Goal: Task Accomplishment & Management: Manage account settings

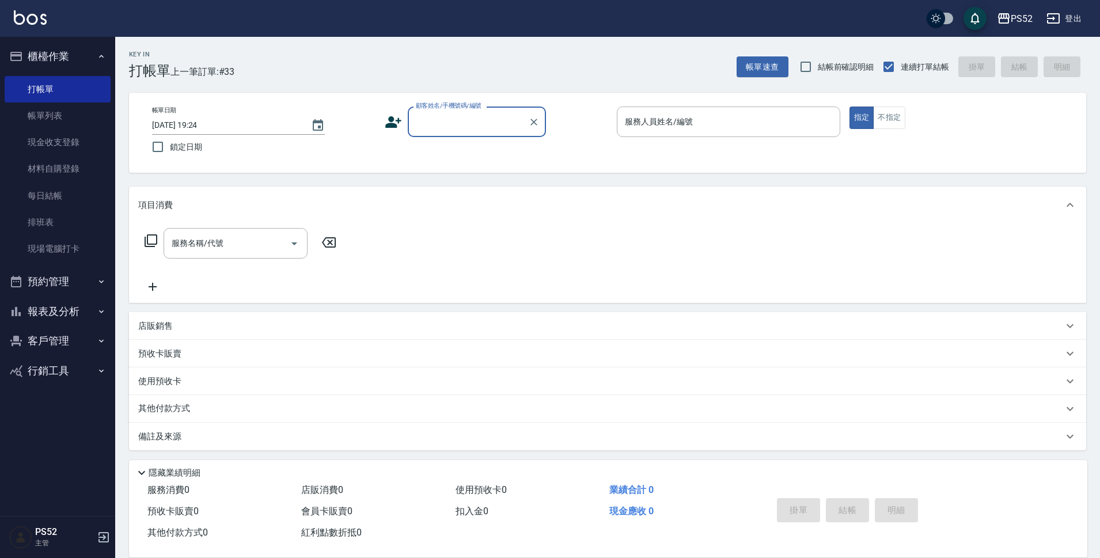
click at [44, 284] on button "預約管理" at bounding box center [58, 282] width 106 height 30
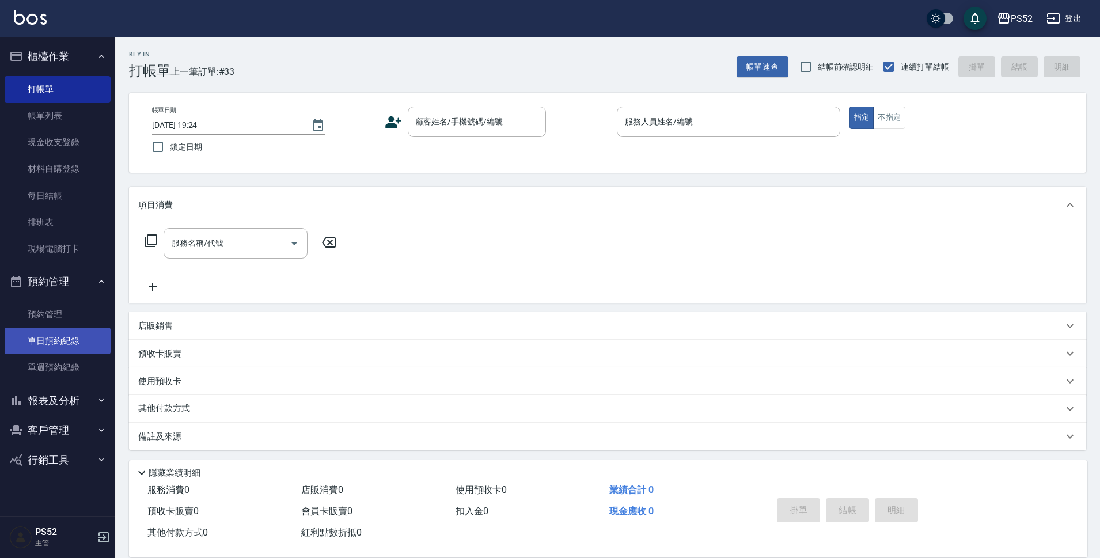
click at [73, 338] on link "單日預約紀錄" at bounding box center [58, 341] width 106 height 26
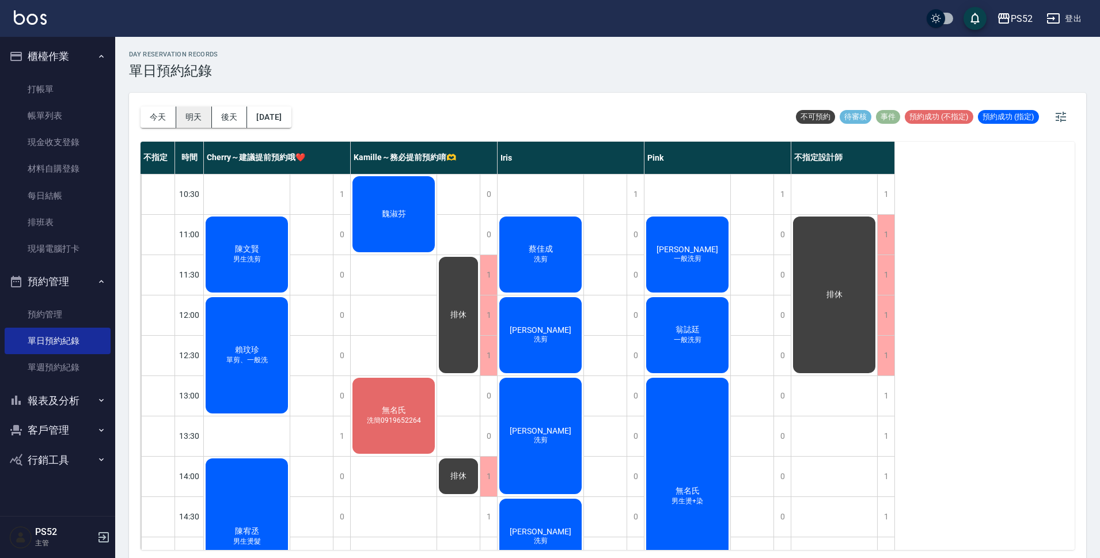
click at [182, 116] on button "明天" at bounding box center [194, 117] width 36 height 21
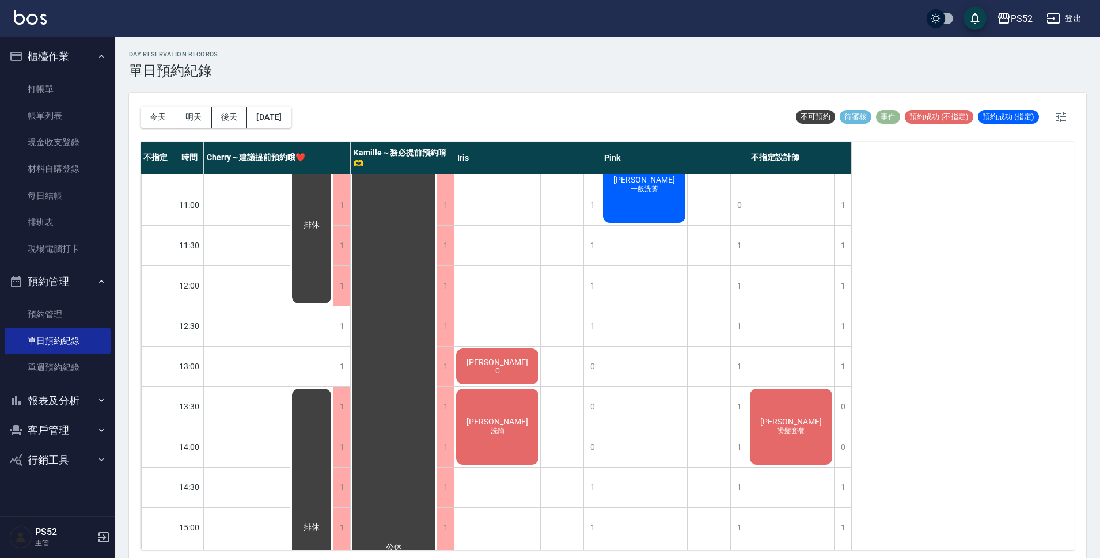
scroll to position [19, 0]
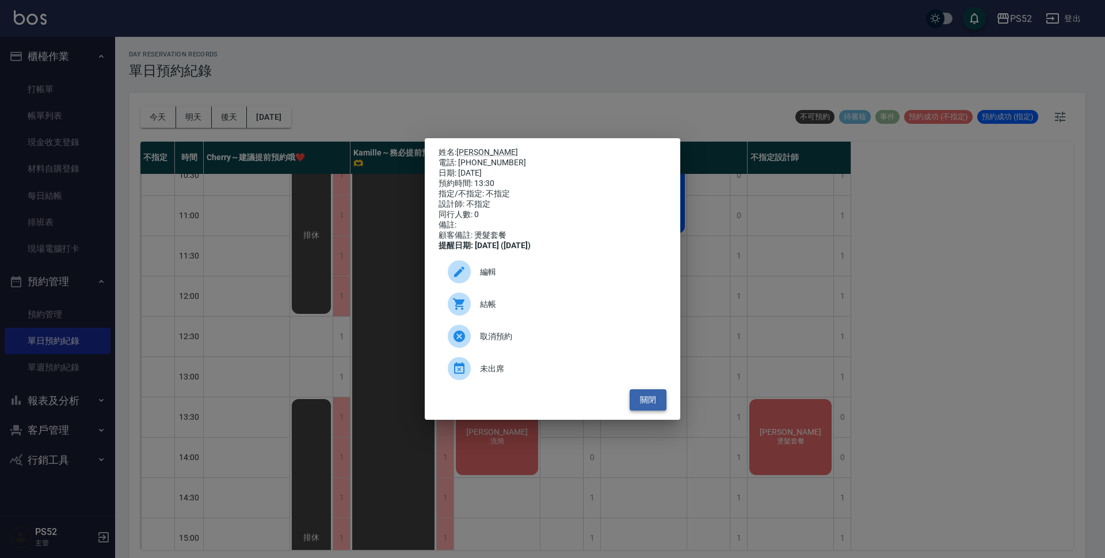
click at [639, 401] on button "關閉" at bounding box center [648, 399] width 37 height 21
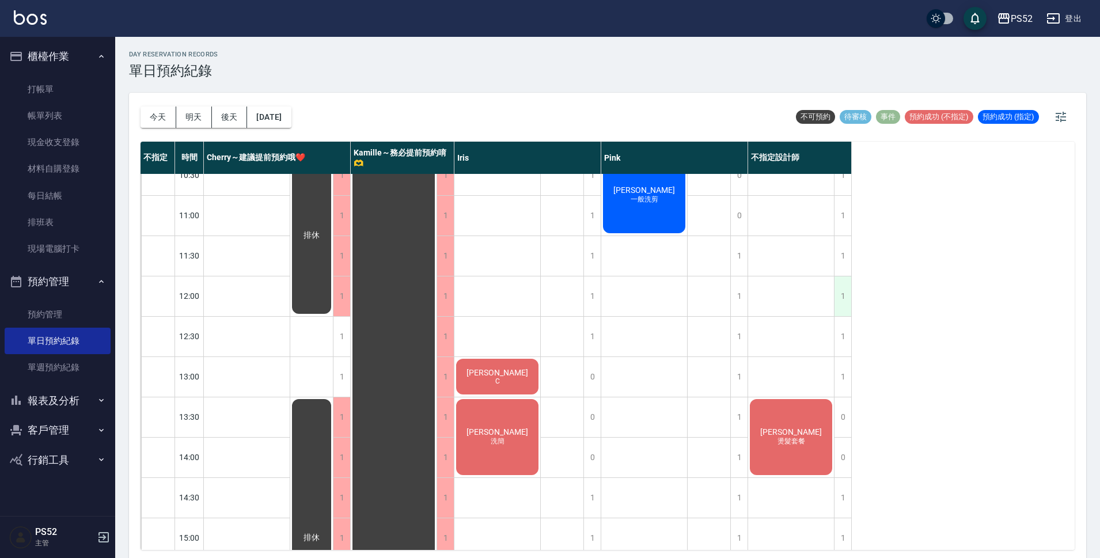
click at [843, 298] on div "1" at bounding box center [842, 296] width 17 height 40
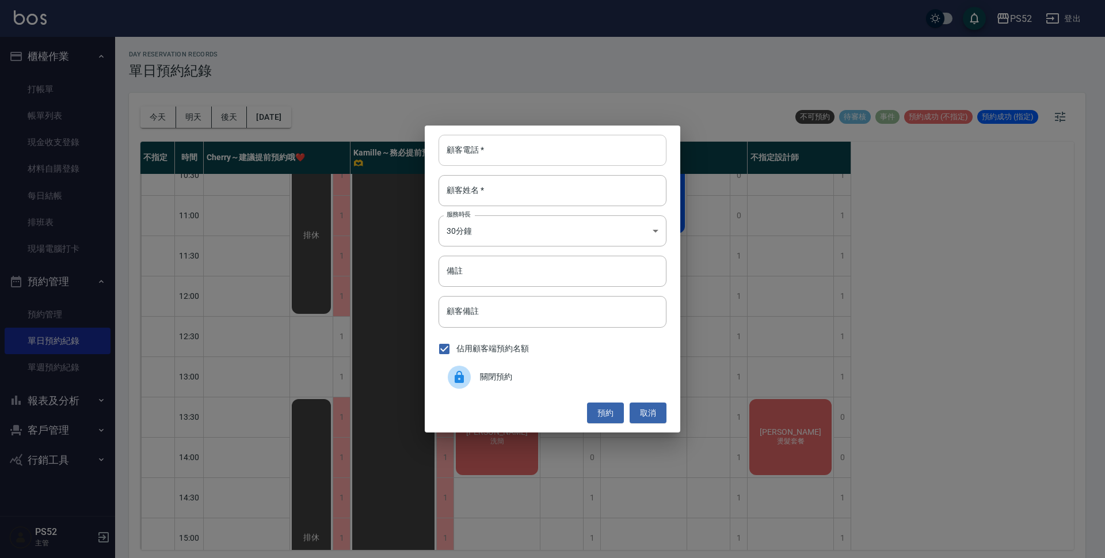
click at [492, 166] on input "顧客電話   *" at bounding box center [553, 150] width 228 height 31
click at [485, 149] on input "0985" at bounding box center [553, 150] width 228 height 31
drag, startPoint x: 504, startPoint y: 150, endPoint x: 432, endPoint y: 156, distance: 72.8
click at [432, 156] on div "顧客電話   * 0985084368 顧客電話   * 顧客姓名   * 顧客姓名   * 服務時長 30分鐘 1 服務時長 備註 備註 顧客備註 顧客備註…" at bounding box center [553, 279] width 256 height 307
type input "0985084368"
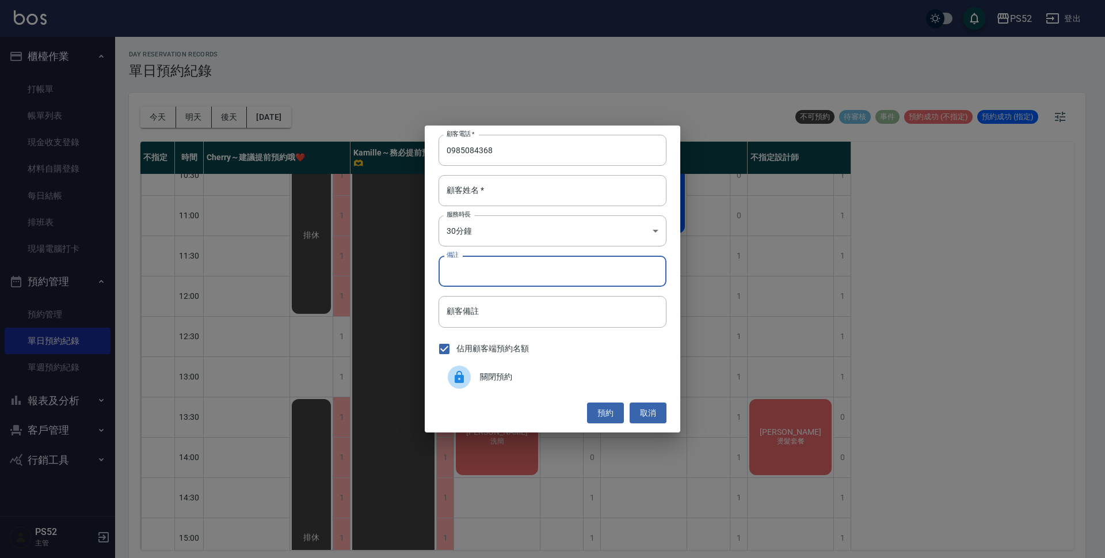
click at [511, 270] on input "備註" at bounding box center [553, 271] width 228 height 31
paste input "0985084368"
type input "0985084368 劉"
click at [574, 188] on input "顧客姓名   *" at bounding box center [553, 190] width 228 height 31
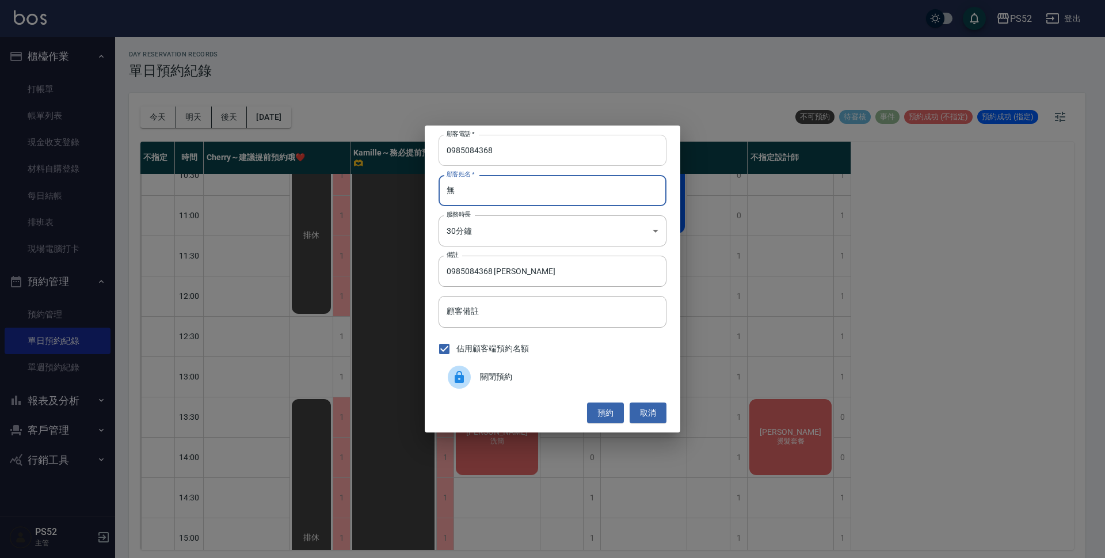
type input "無"
drag, startPoint x: 539, startPoint y: 140, endPoint x: 259, endPoint y: 157, distance: 280.3
click at [264, 153] on div "顧客電話   * 0985084368 顧客電話   * 顧客姓名   * 無 顧客姓名   * 服務時長 30分鐘 1 服務時長 備註 0985084368…" at bounding box center [552, 279] width 1105 height 558
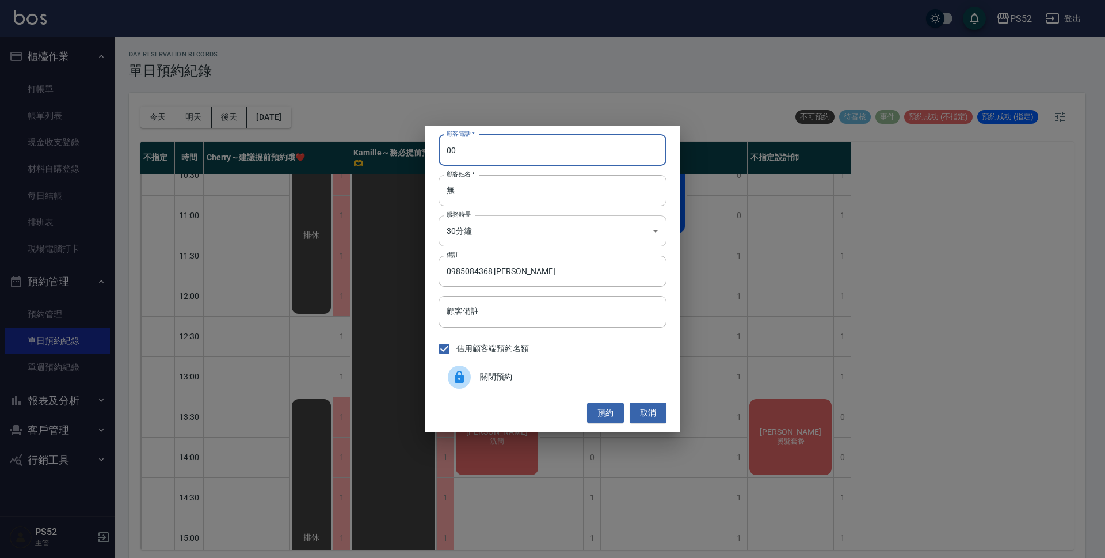
type input "00"
click at [620, 230] on body "PS52 登出 櫃檯作業 打帳單 帳單列表 現金收支登錄 材料自購登錄 每日結帳 排班表 現場電腦打卡 預約管理 預約管理 單日預約紀錄 單週預約紀錄 報表及…" at bounding box center [552, 280] width 1105 height 561
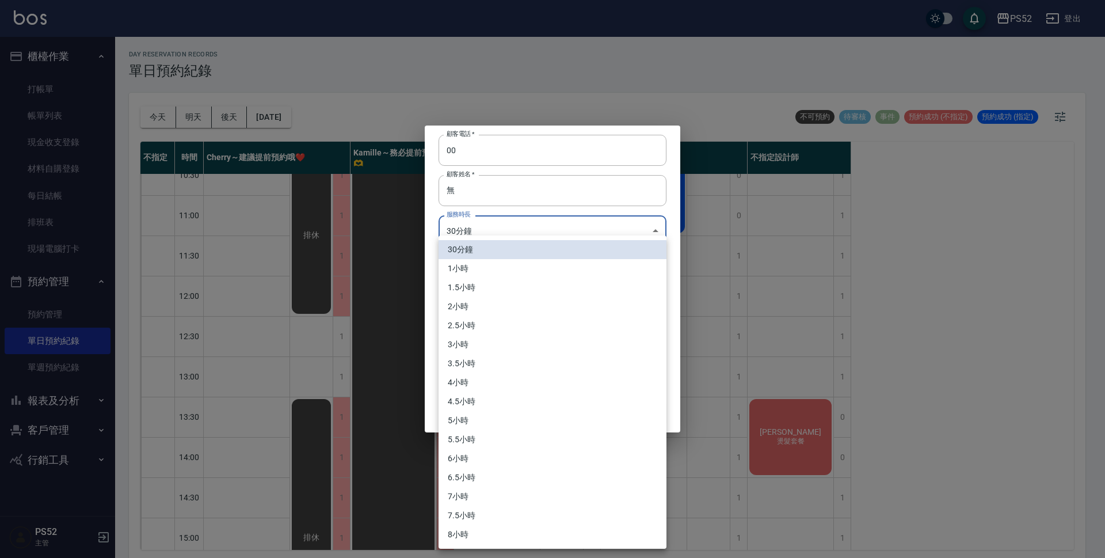
click at [606, 267] on li "1小時" at bounding box center [553, 268] width 228 height 19
type input "2"
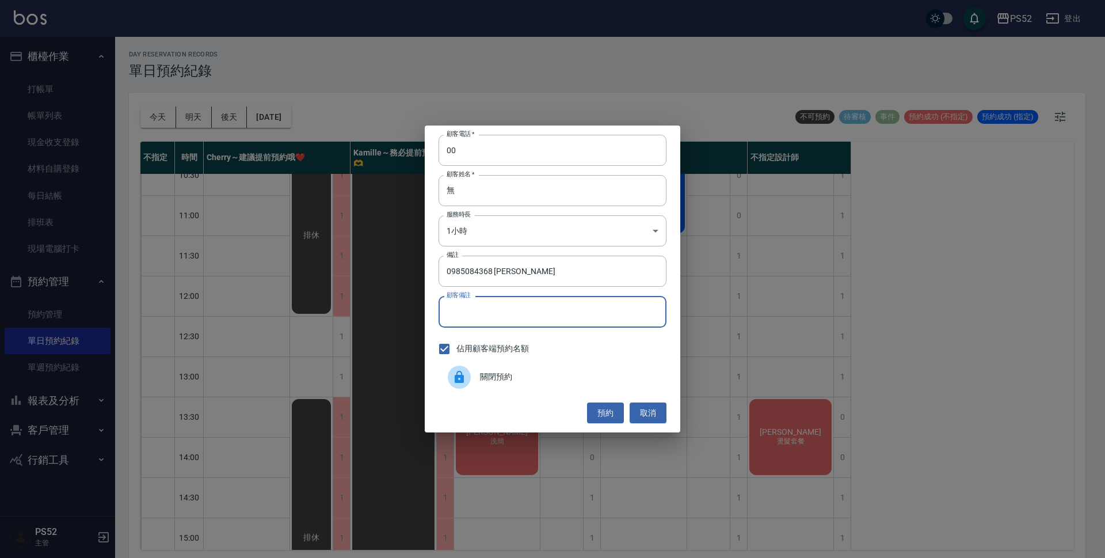
click at [569, 326] on input "顧客備註" at bounding box center [553, 311] width 228 height 31
click at [582, 276] on input "0985084368 劉" at bounding box center [553, 271] width 228 height 31
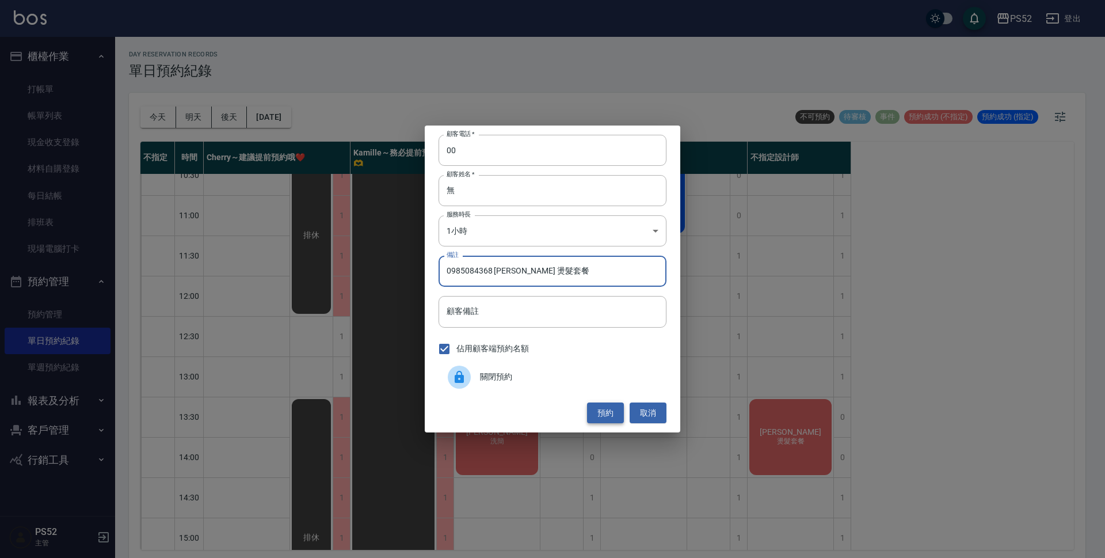
type input "0985084368 劉小姐 燙髮套餐"
click at [619, 405] on button "預約" at bounding box center [605, 412] width 37 height 21
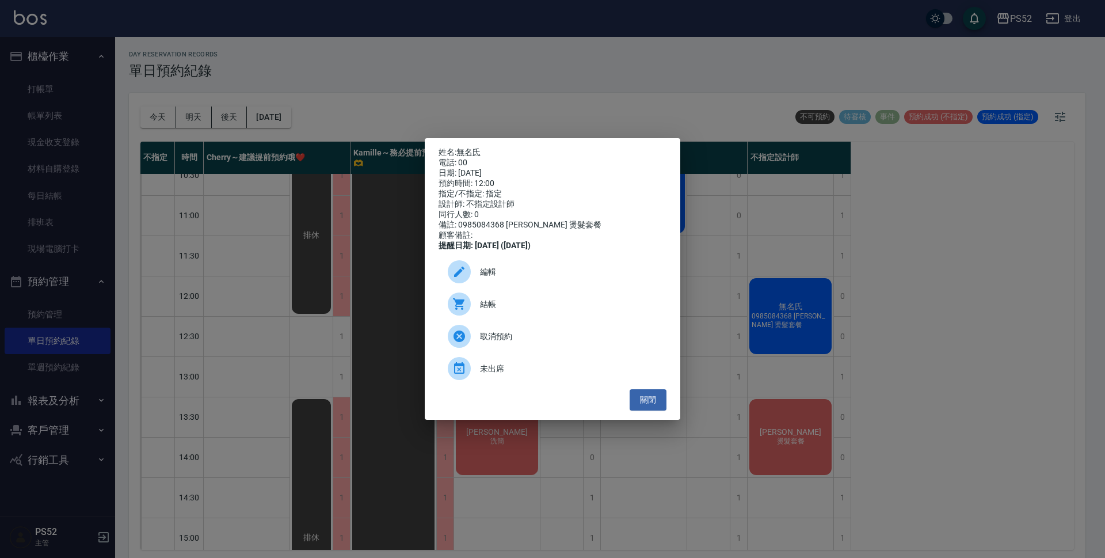
click at [502, 272] on span "編輯" at bounding box center [568, 272] width 177 height 12
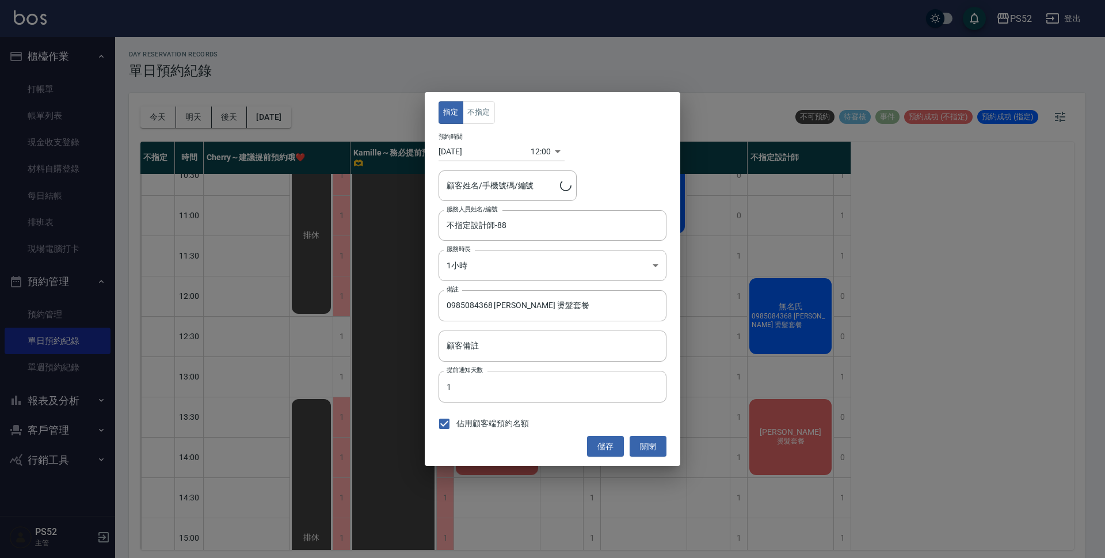
type input "無名氏/00/PS00"
click at [481, 117] on button "不指定" at bounding box center [479, 112] width 32 height 22
click at [594, 439] on button "儲存" at bounding box center [605, 446] width 37 height 21
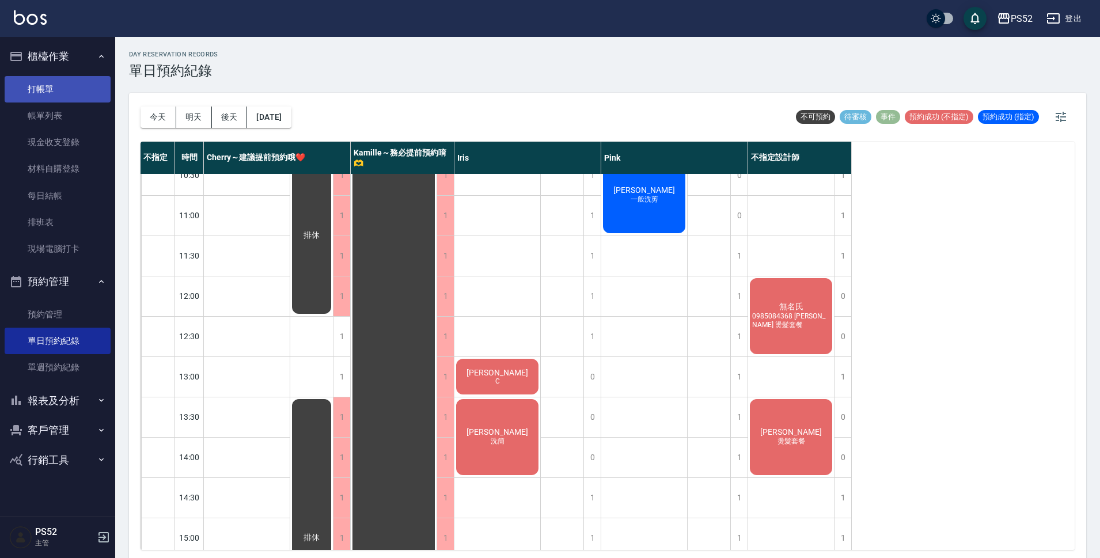
click at [83, 83] on link "打帳單" at bounding box center [58, 89] width 106 height 26
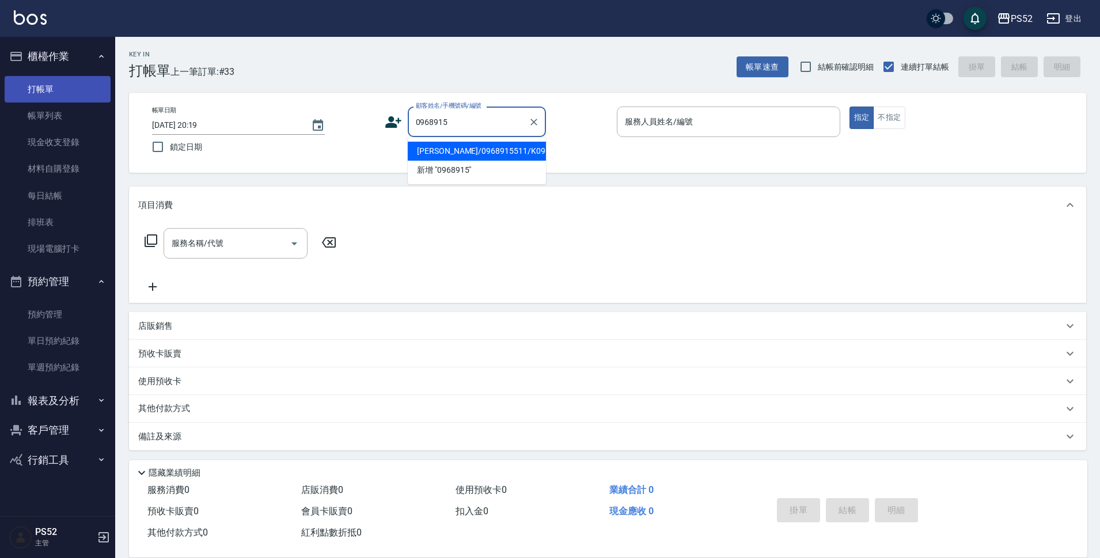
type input "謝柏全/0968915511/K0968915511"
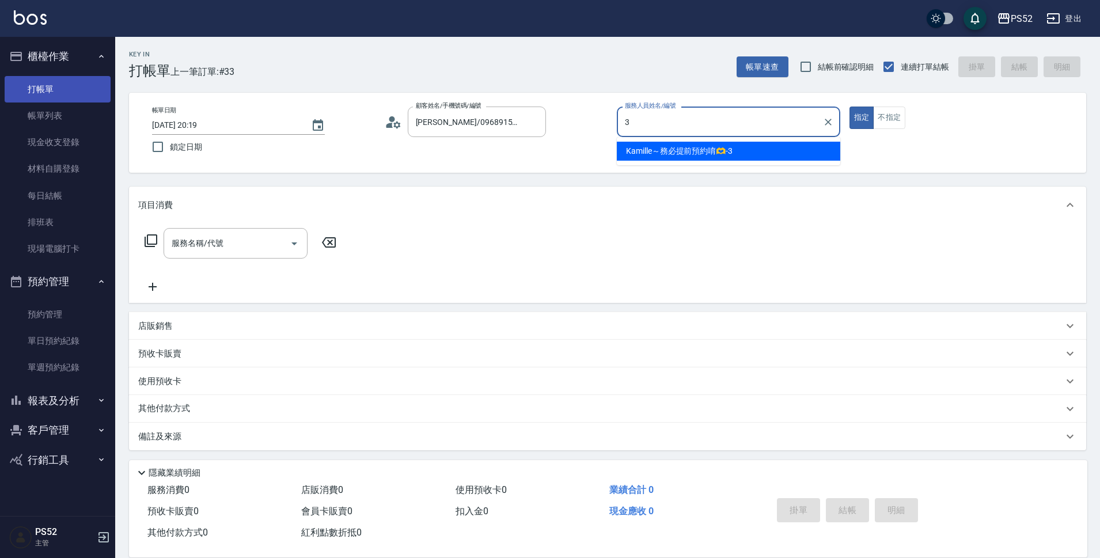
type input "Kamille～務必提前預約唷🫶-3"
type button "true"
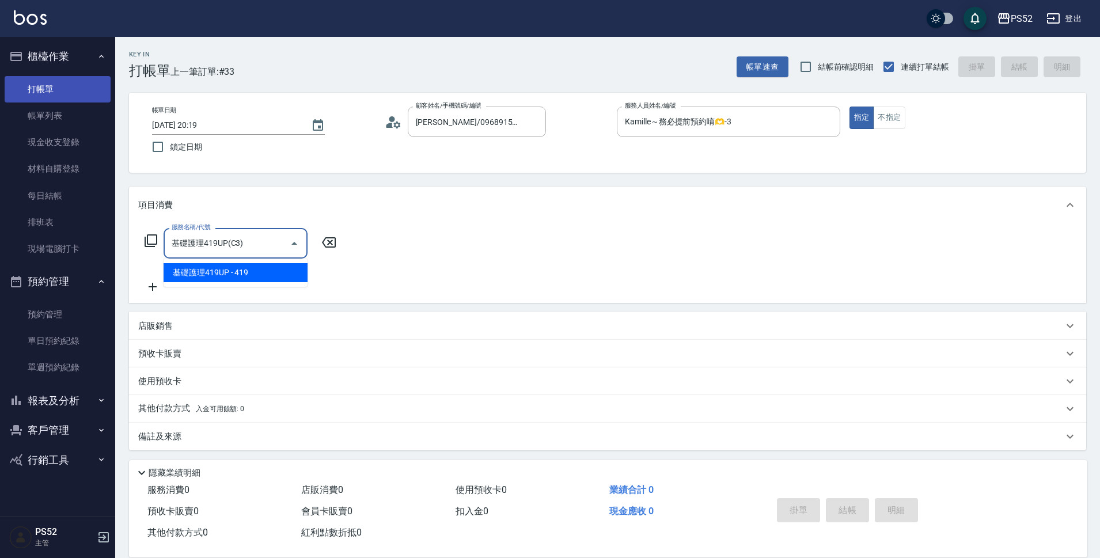
type input "基礎護理419UP(C3)"
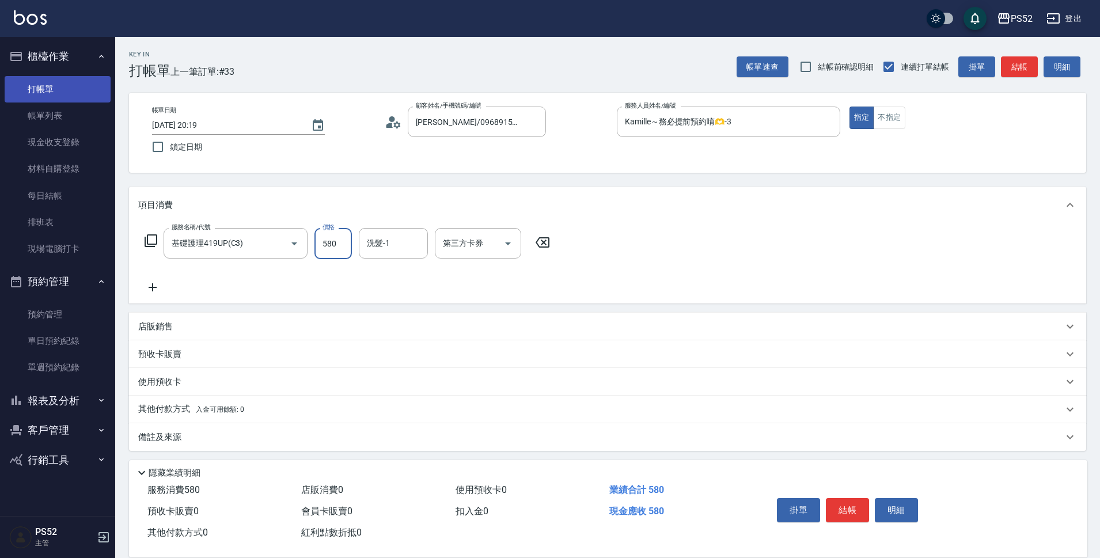
type input "580"
click at [847, 498] on button "結帳" at bounding box center [847, 510] width 43 height 24
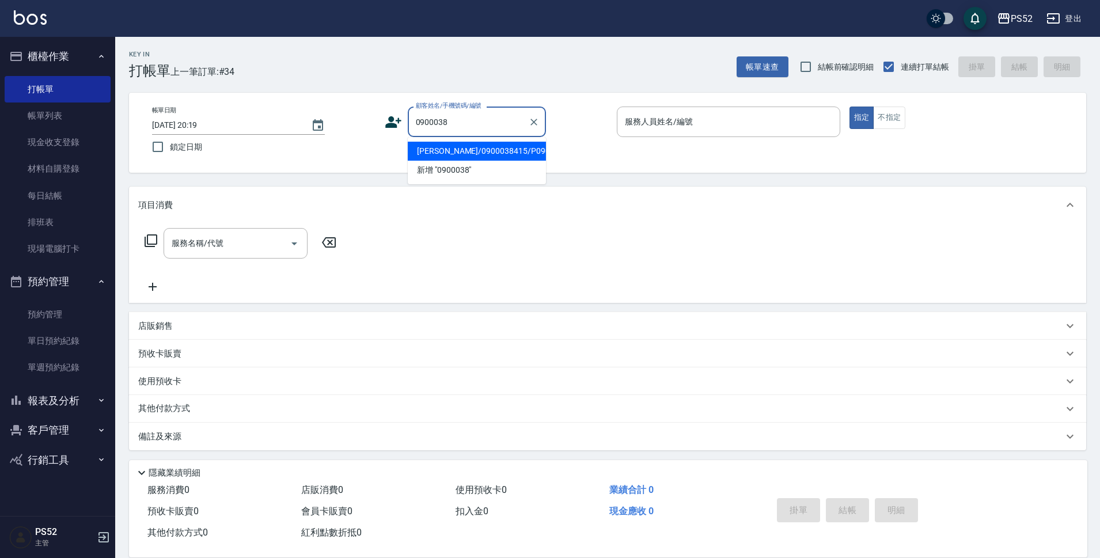
type input "巢怡文/0900038415/P0900038415"
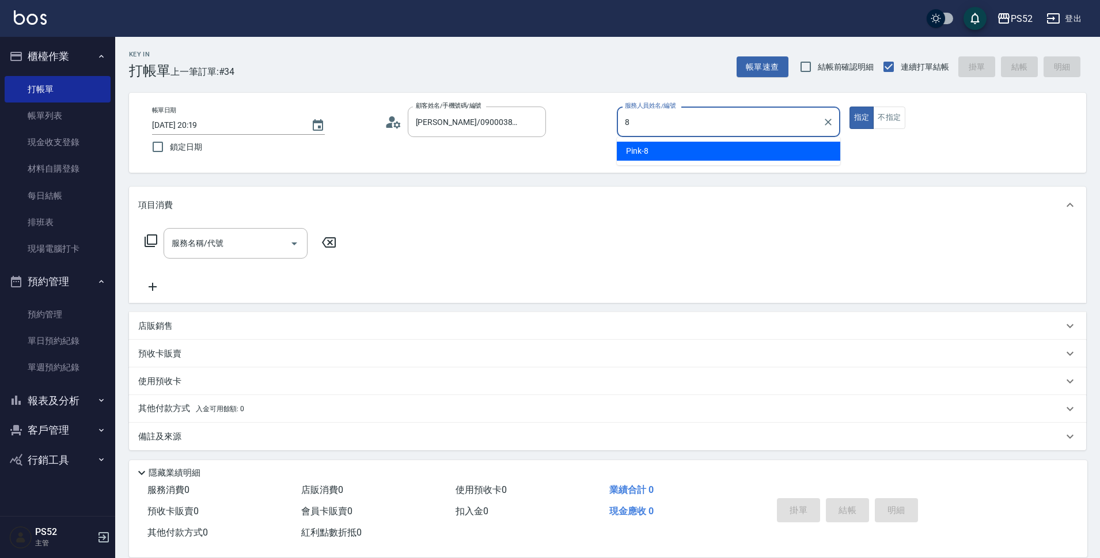
type input "Pink-8"
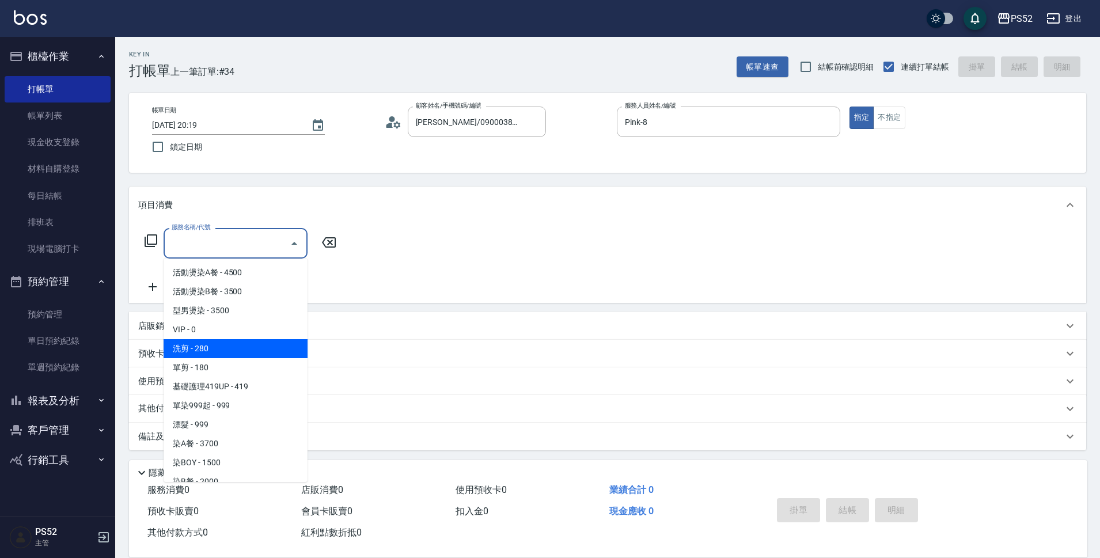
type input "洗剪(C1)"
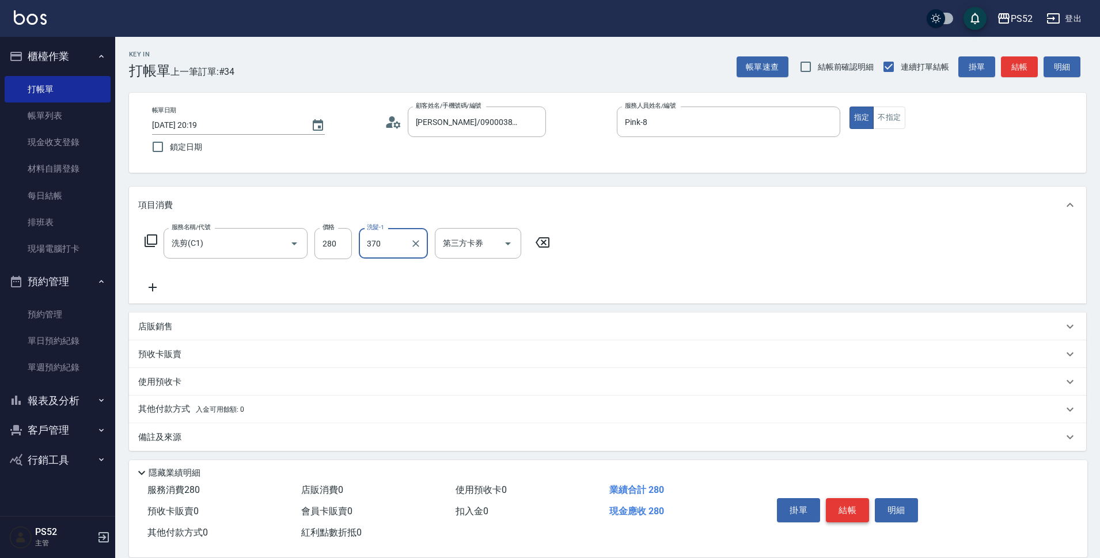
type input "370"
click at [847, 498] on button "結帳" at bounding box center [847, 510] width 43 height 24
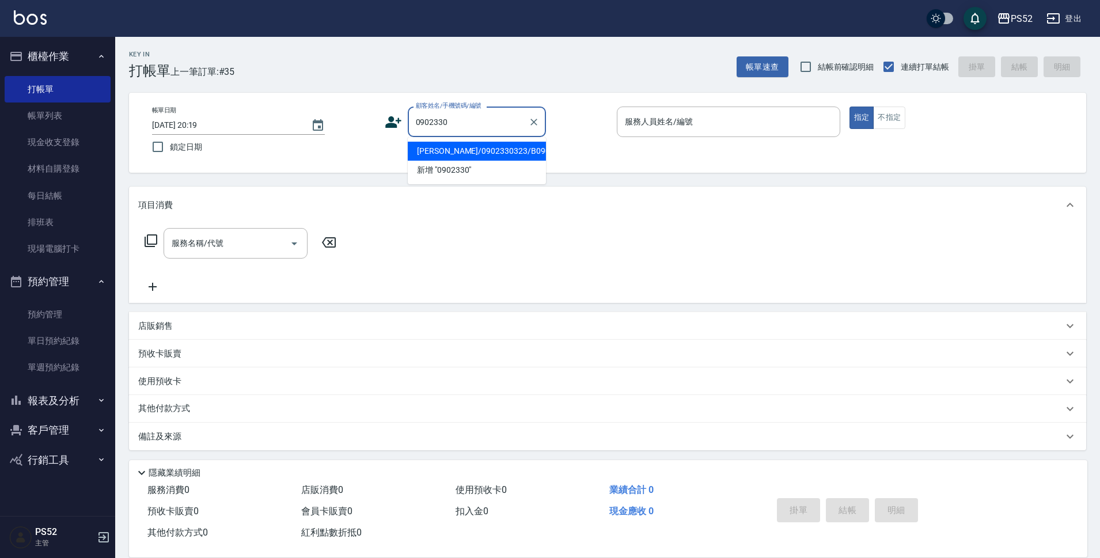
type input "林品君/0902330323/B0902330323"
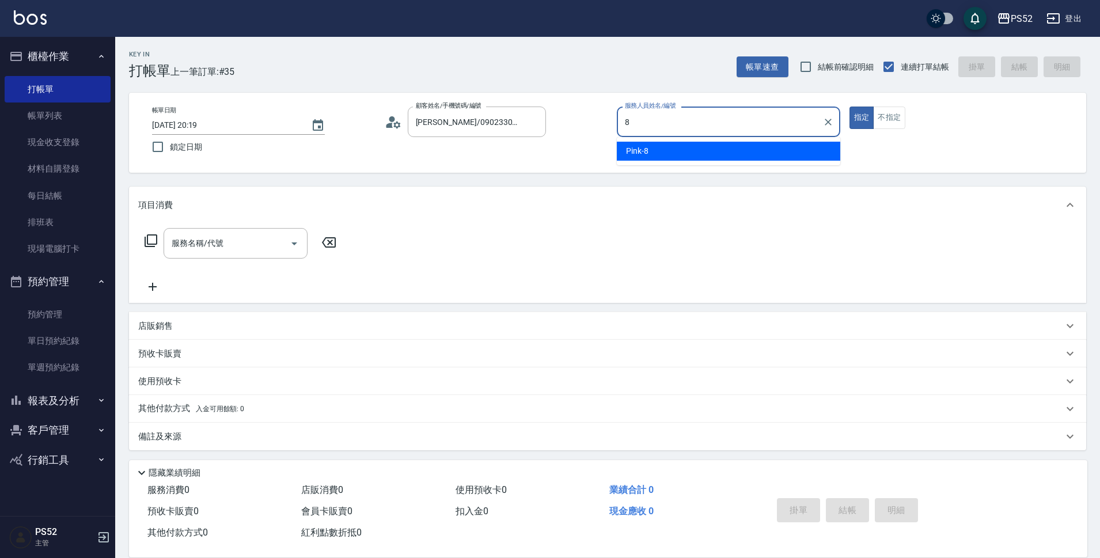
type input "Pink-8"
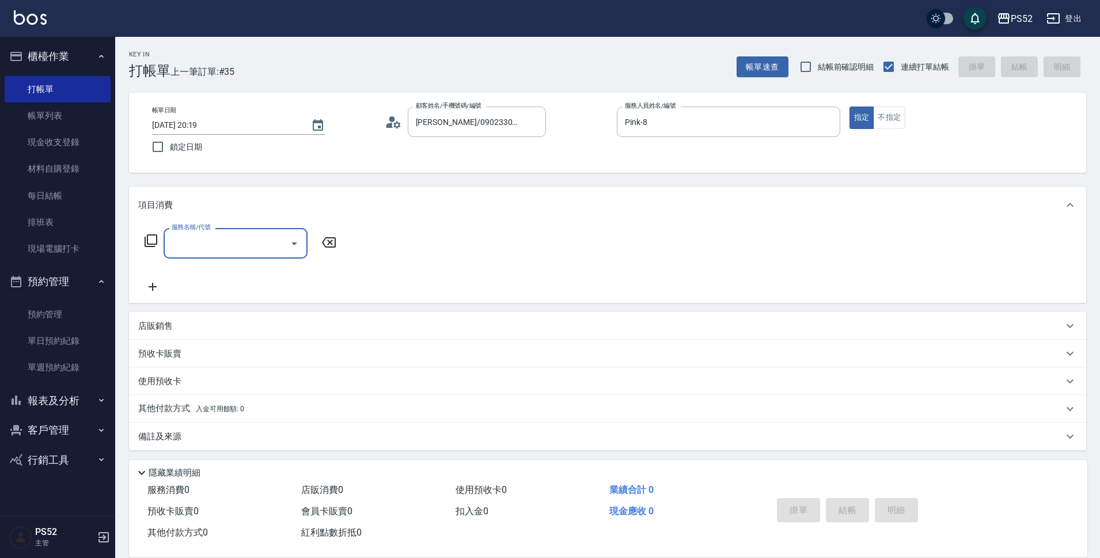
click at [215, 226] on div "服務名稱/代號 服務名稱/代號" at bounding box center [607, 262] width 957 height 79
click at [210, 238] on div "服務名稱/代號 服務名稱/代號" at bounding box center [235, 243] width 144 height 31
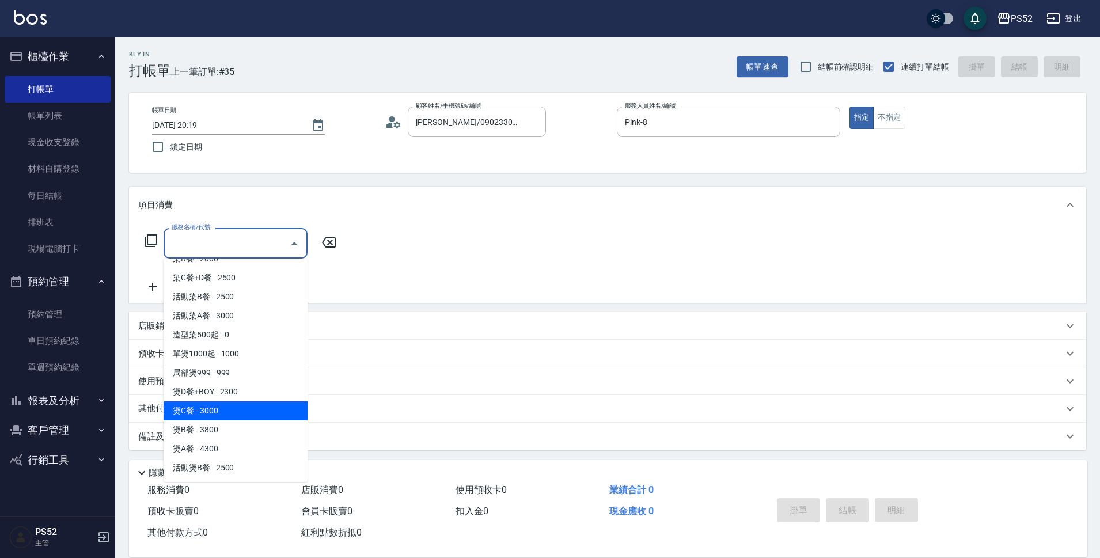
scroll to position [230, 0]
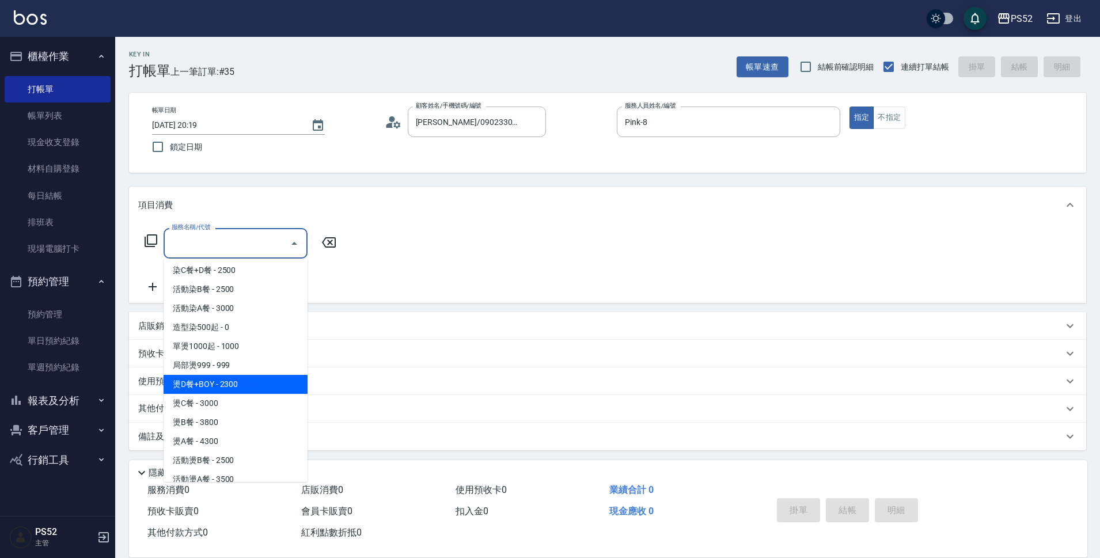
click at [233, 383] on span "燙D餐+BOY - 2300" at bounding box center [235, 384] width 144 height 19
type input "燙D餐+BOY(P3)"
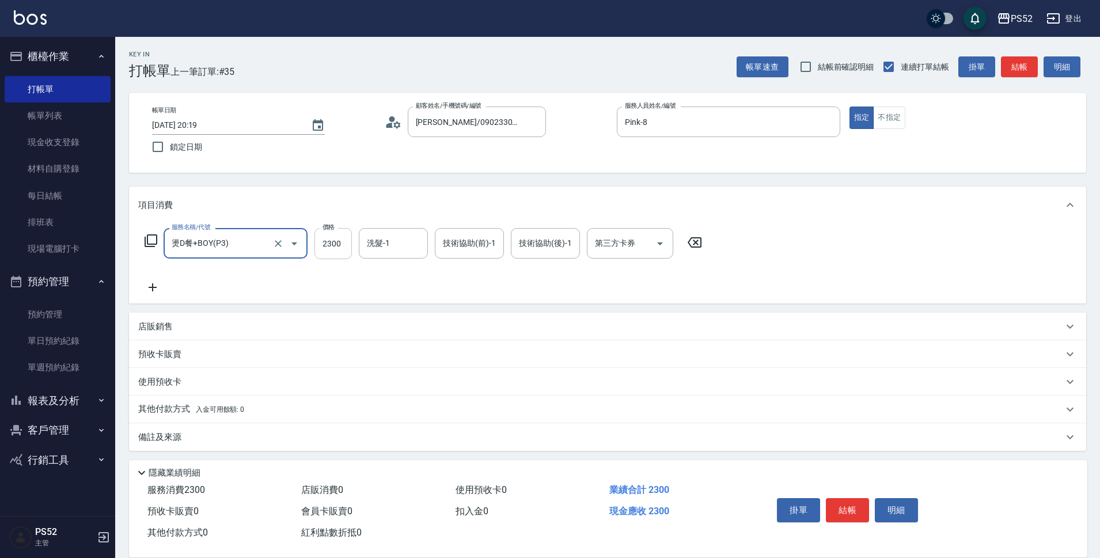
click at [333, 248] on input "2300" at bounding box center [332, 243] width 37 height 31
type input "2000"
click at [195, 321] on div "店販銷售" at bounding box center [600, 327] width 925 height 12
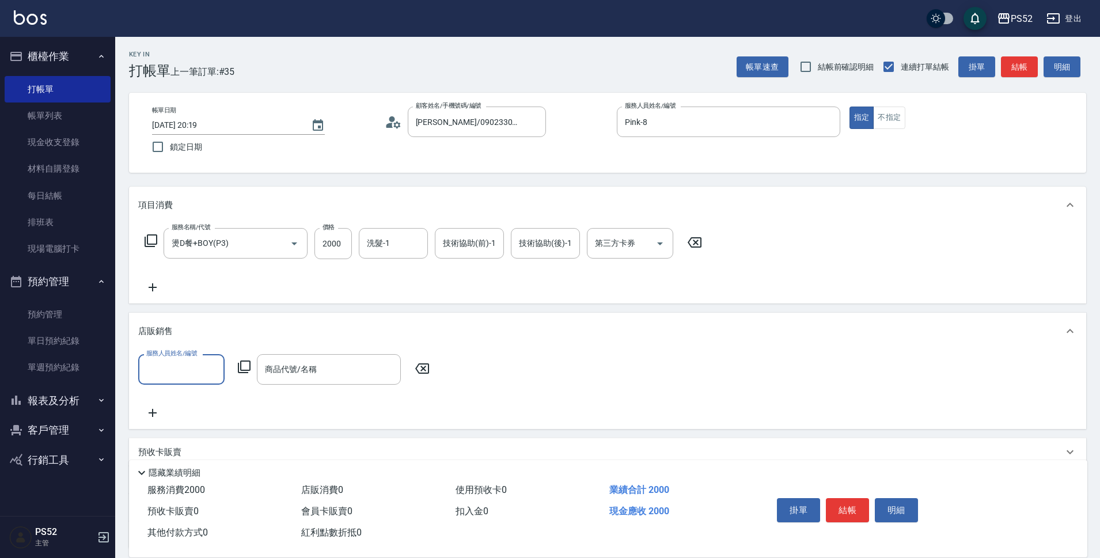
scroll to position [0, 0]
type input "Pink-8"
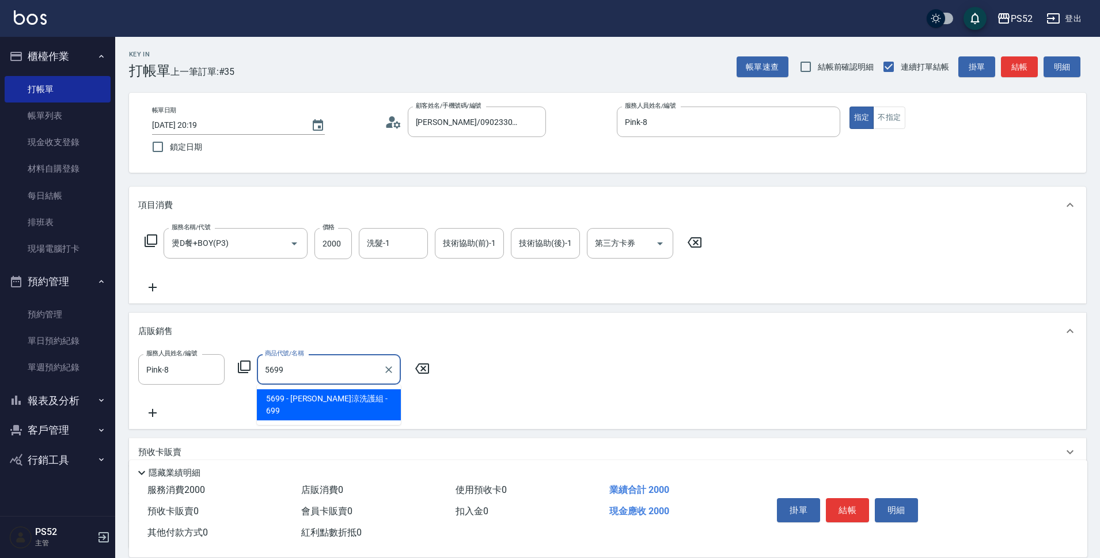
type input "水水沁涼洗護組"
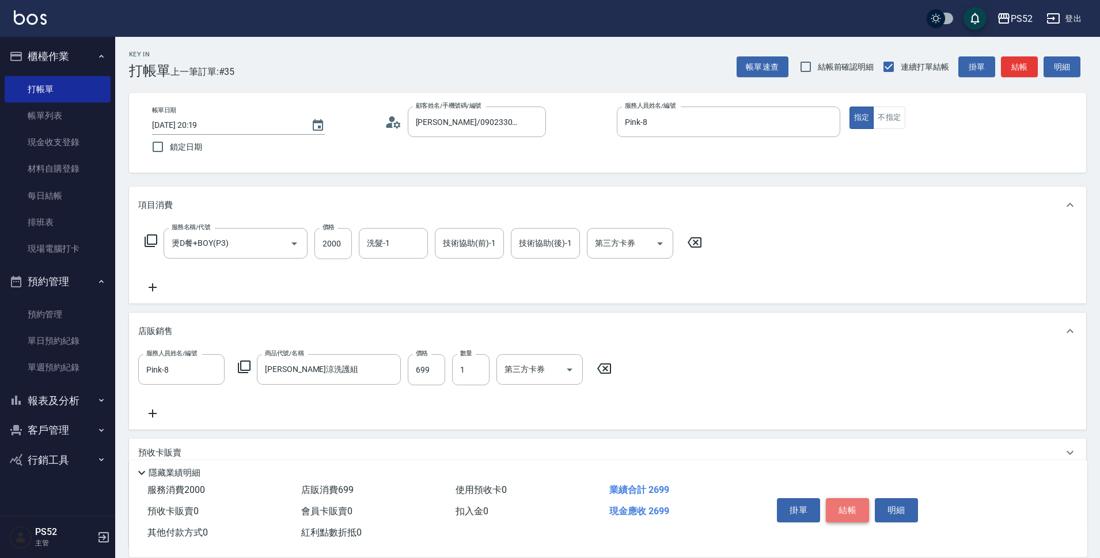
click at [849, 509] on button "結帳" at bounding box center [847, 510] width 43 height 24
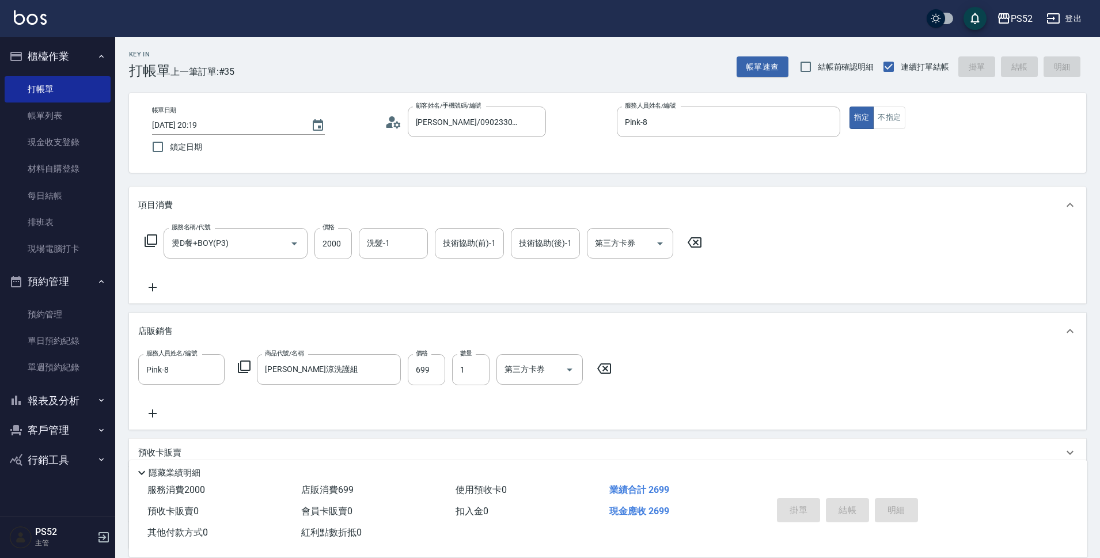
type input "2025/08/17 20:20"
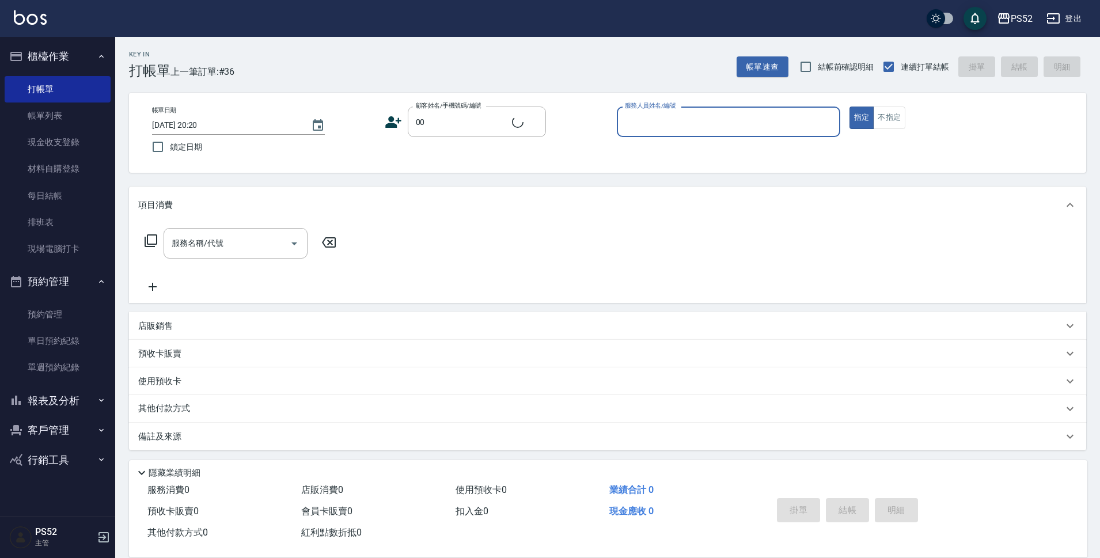
type input "無名氏/00/PS00"
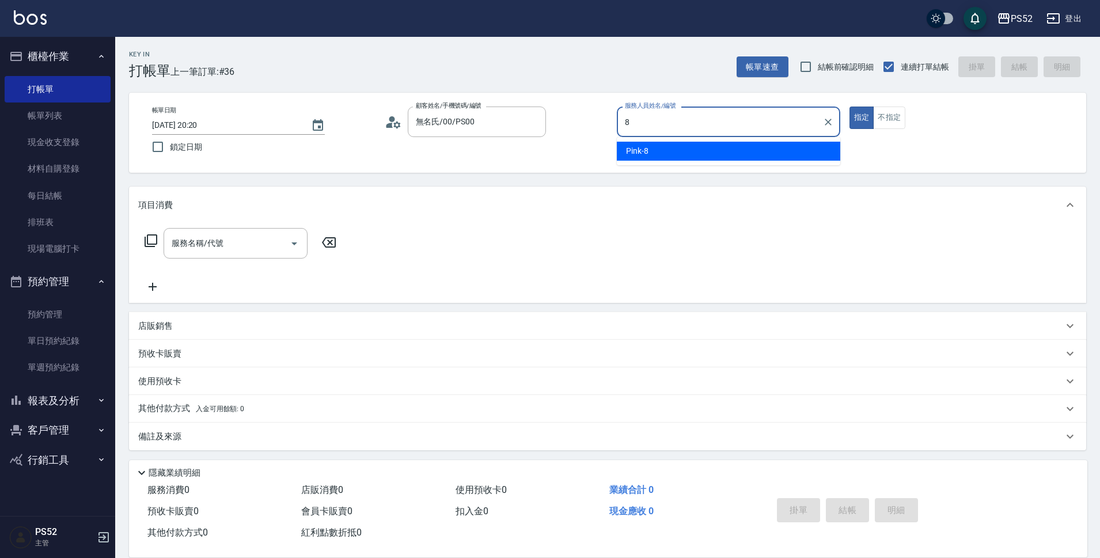
type input "Pink-8"
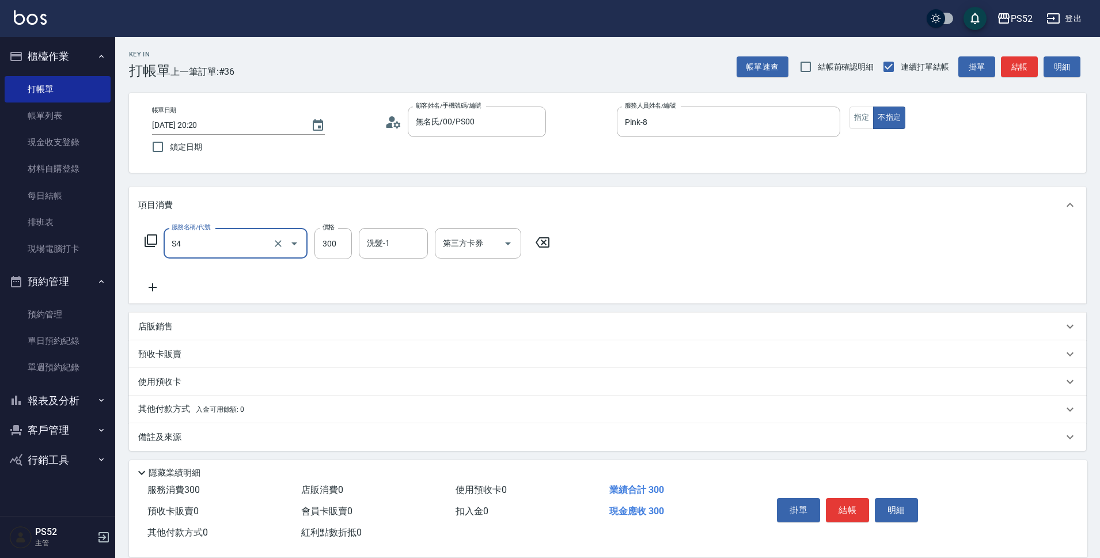
type input "洗髮300元(S4)"
type input "399"
drag, startPoint x: 843, startPoint y: 510, endPoint x: 822, endPoint y: 526, distance: 26.7
click at [845, 510] on button "結帳" at bounding box center [847, 510] width 43 height 24
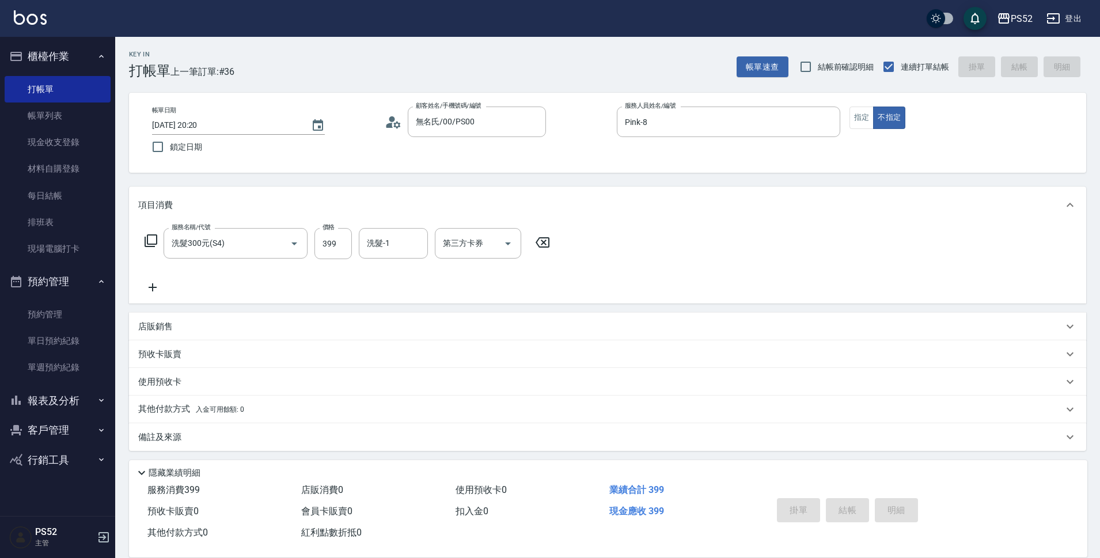
type input "2025/08/17 20:36"
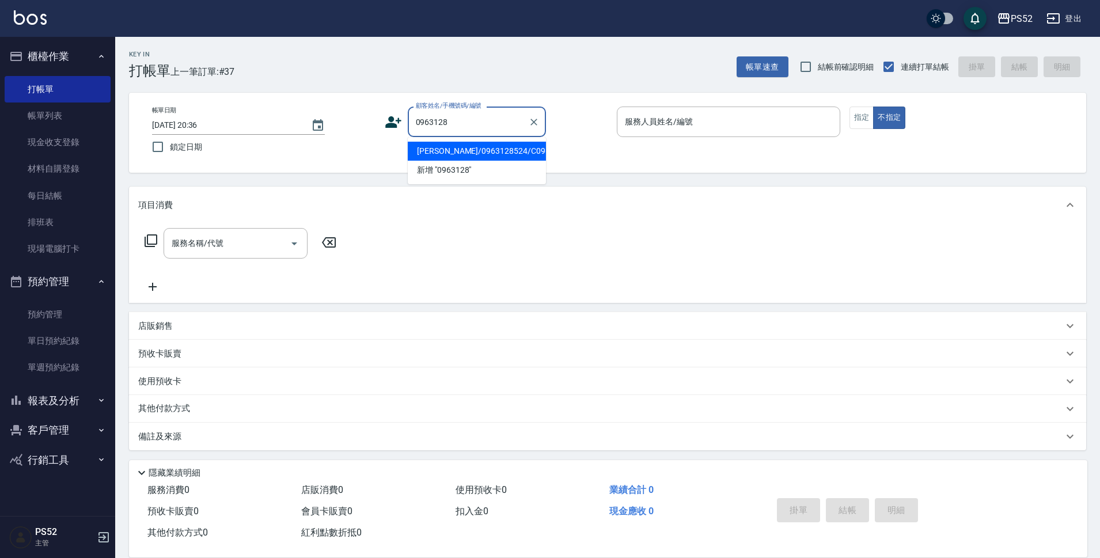
click at [471, 157] on li "龔素滿/0963128524/C0963128524" at bounding box center [477, 151] width 138 height 19
type input "龔素滿/0963128524/C0963128524"
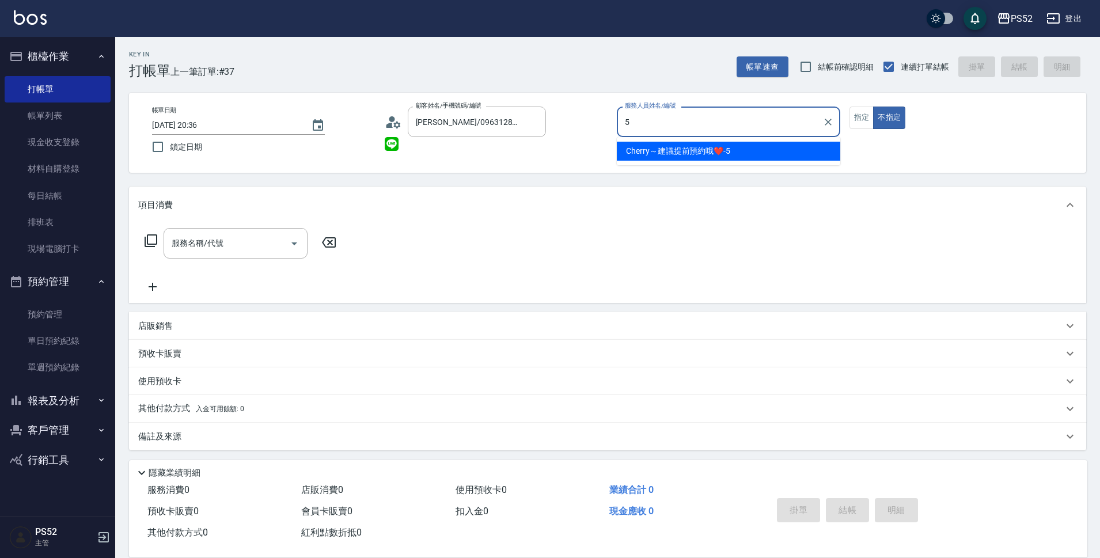
type input "Cherry～建議提前預約哦❤️-5"
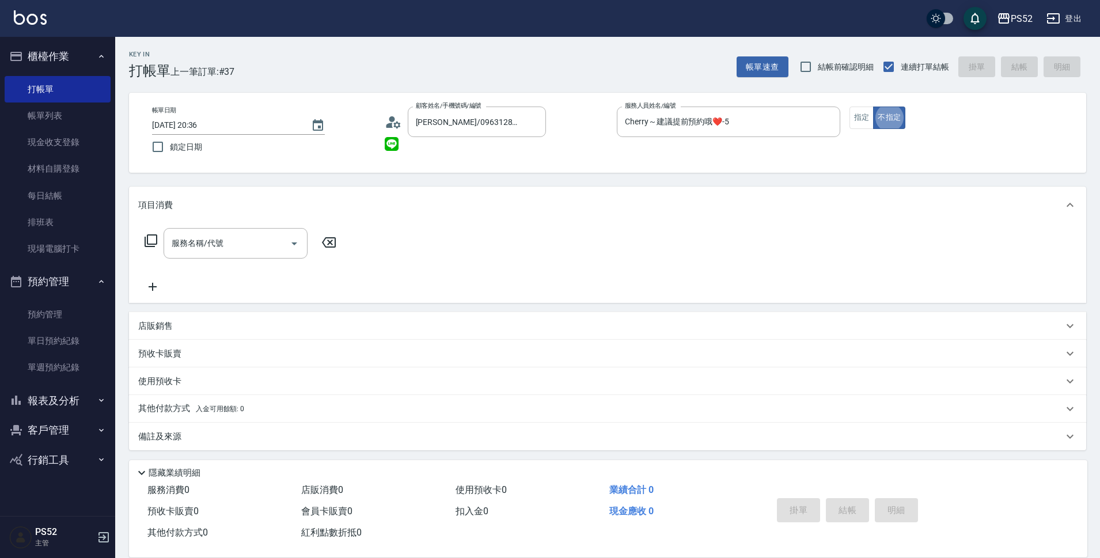
type button "false"
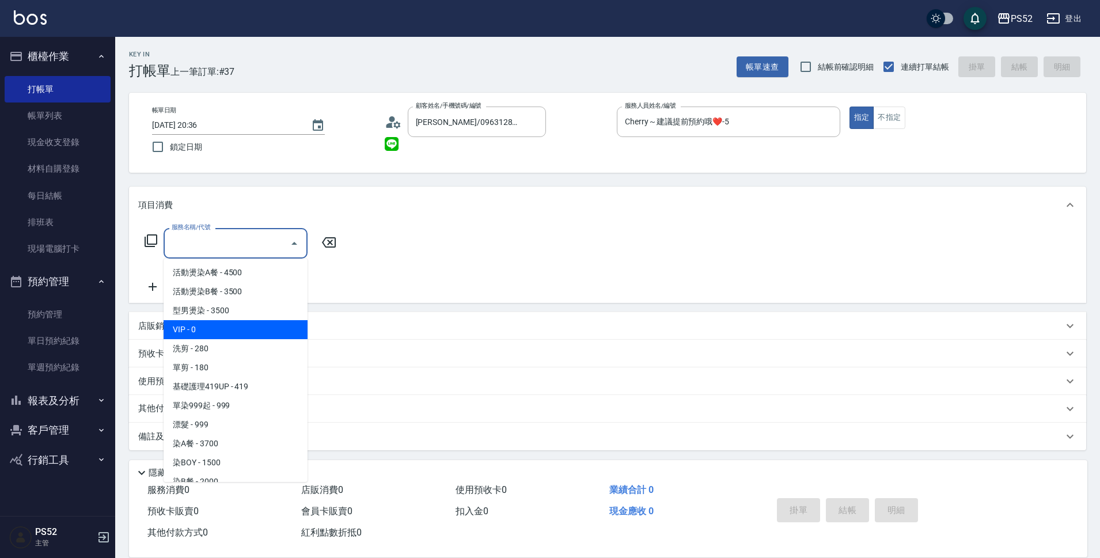
type input "VIP(888)"
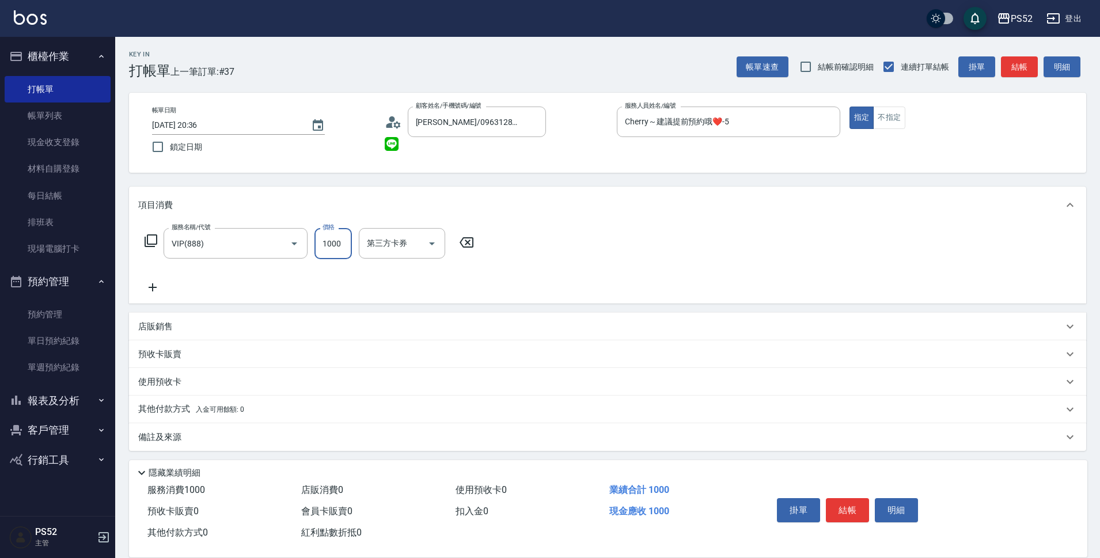
type input "1000"
click at [155, 292] on icon at bounding box center [152, 287] width 29 height 14
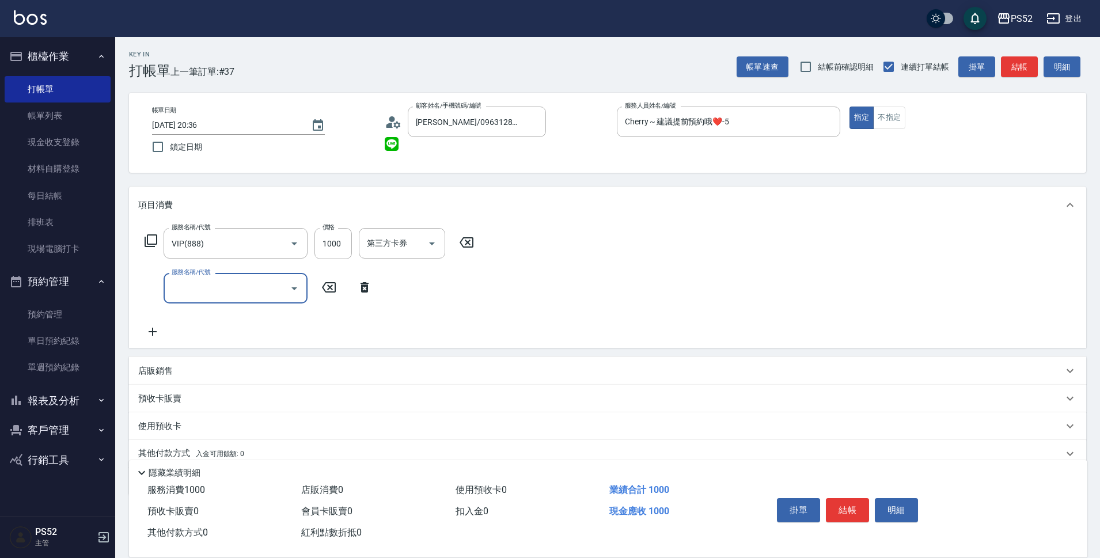
click at [179, 292] on input "服務名稱/代號" at bounding box center [227, 288] width 116 height 20
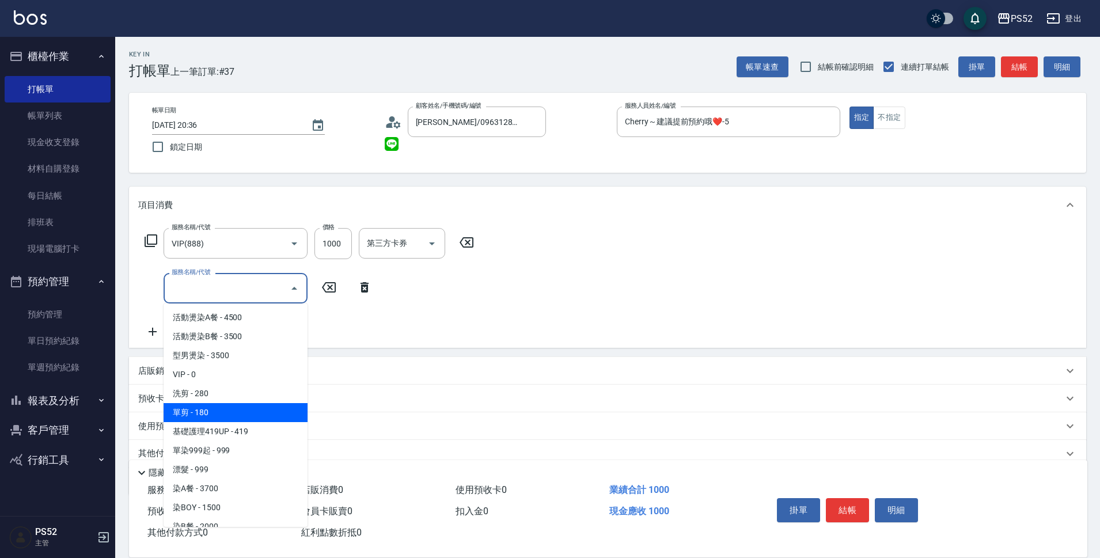
click at [231, 408] on span "單剪 - 180" at bounding box center [235, 412] width 144 height 19
type input "單剪(C2)"
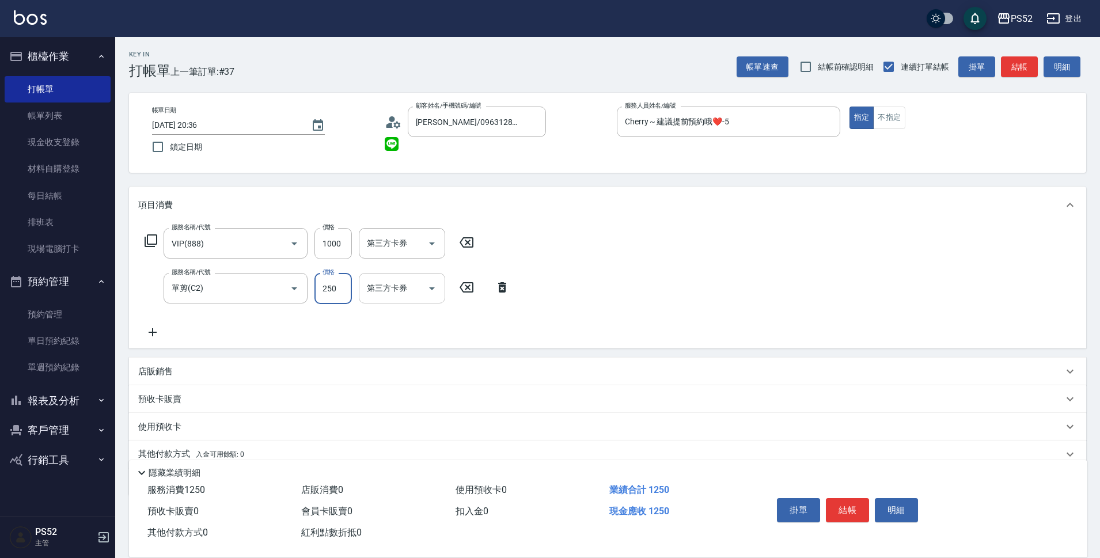
type input "250"
click at [414, 298] on input "第三方卡券" at bounding box center [393, 288] width 59 height 20
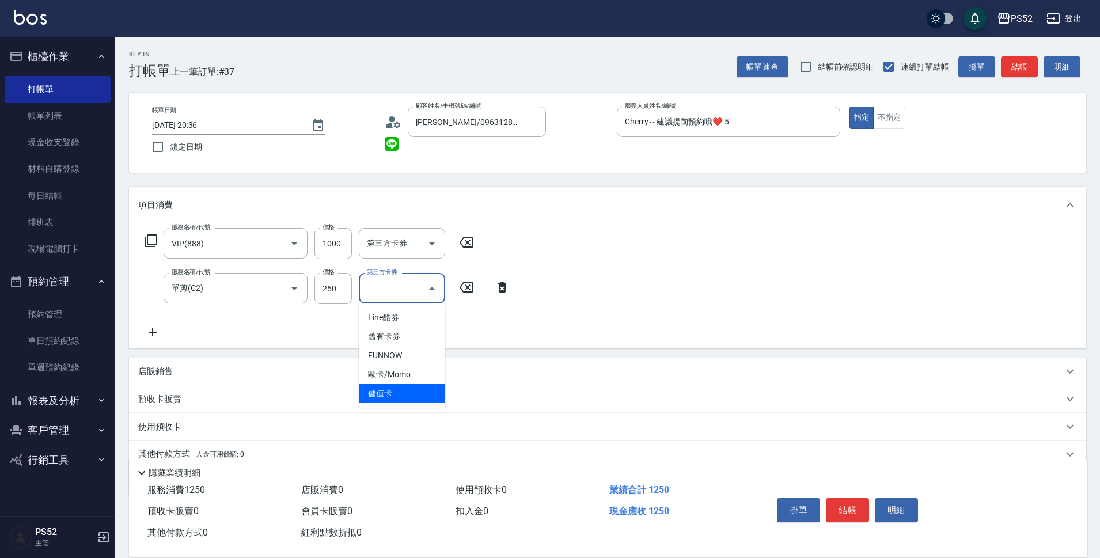
click at [388, 392] on span "儲值卡" at bounding box center [402, 393] width 86 height 19
type input "儲值卡"
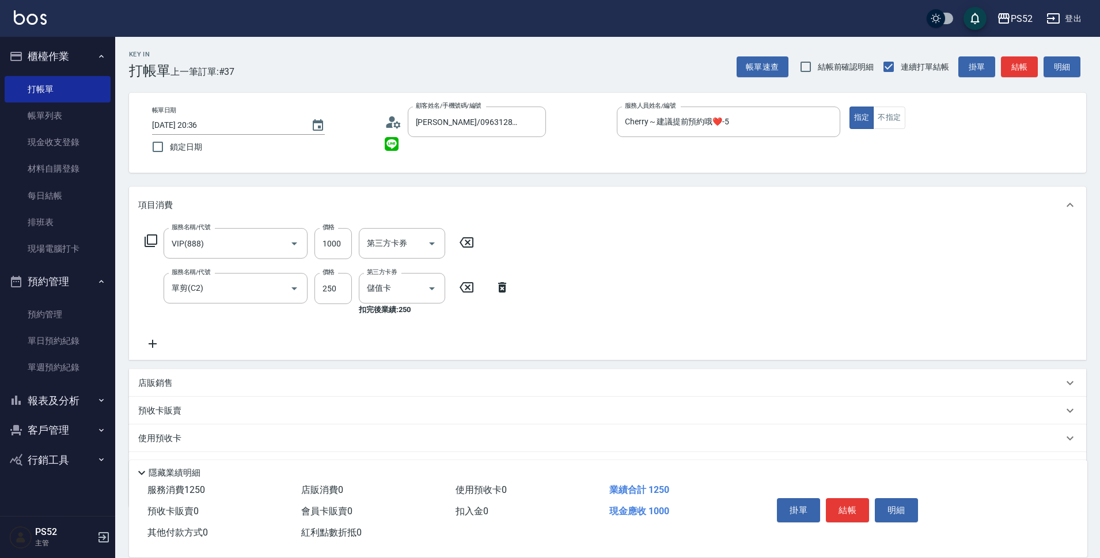
click at [153, 349] on icon at bounding box center [152, 344] width 29 height 14
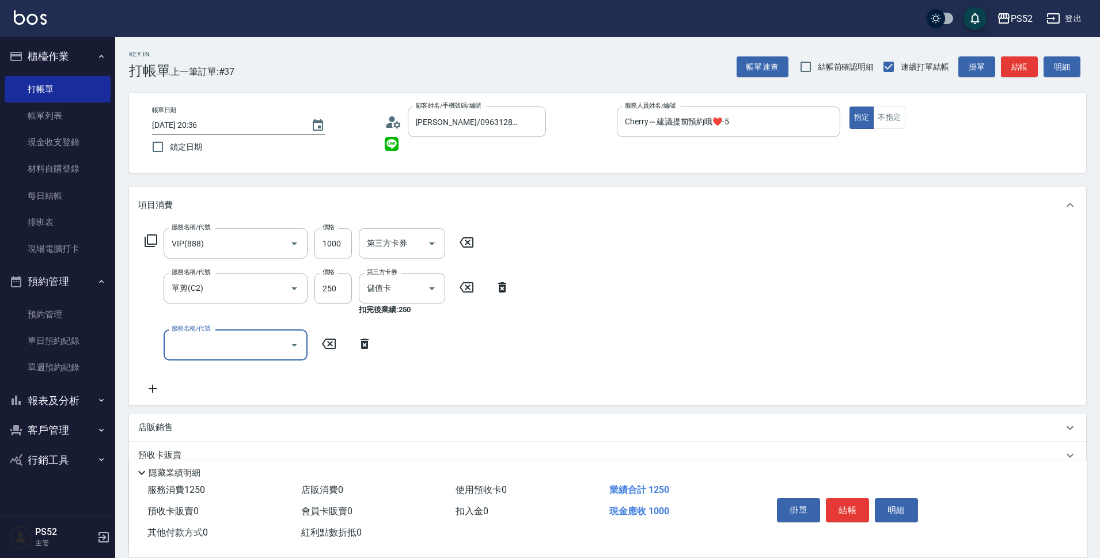
click at [181, 343] on input "服務名稱/代號" at bounding box center [227, 344] width 116 height 20
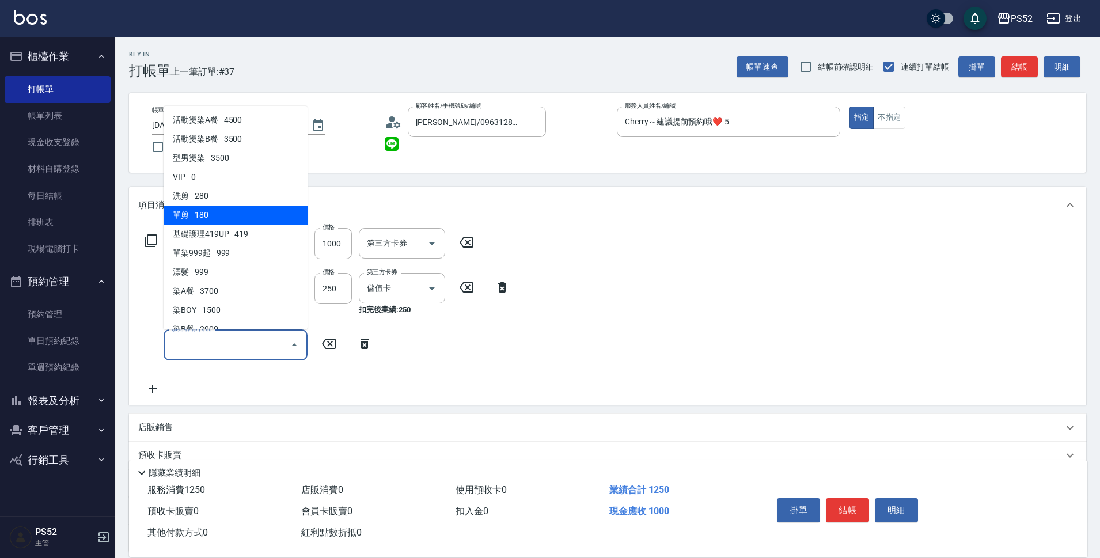
click at [203, 209] on span "單剪 - 180" at bounding box center [235, 215] width 144 height 19
type input "單剪(C2)"
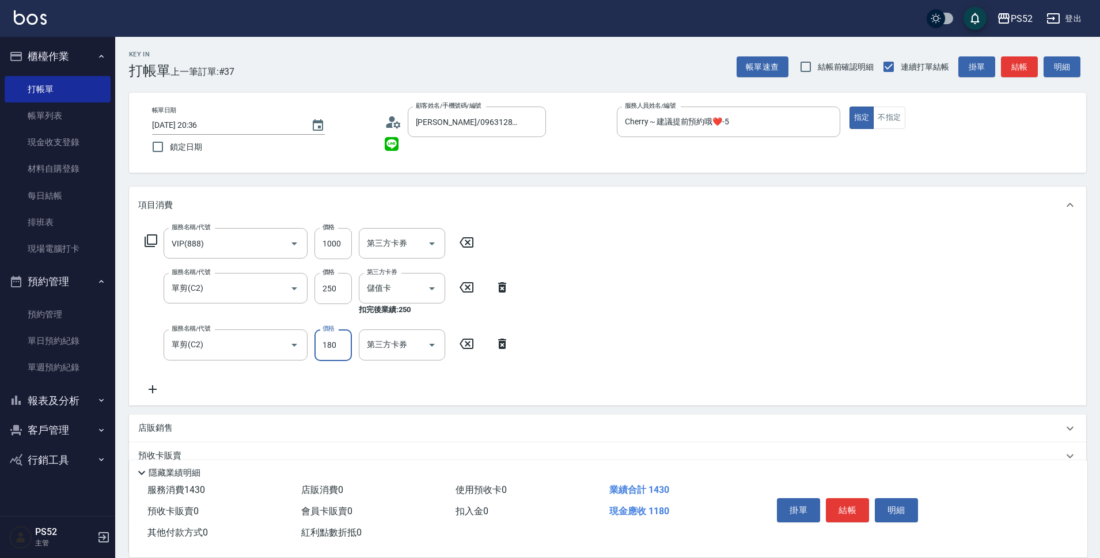
click at [336, 351] on input "180" at bounding box center [332, 344] width 37 height 31
type input "300"
click at [153, 393] on icon at bounding box center [152, 389] width 29 height 14
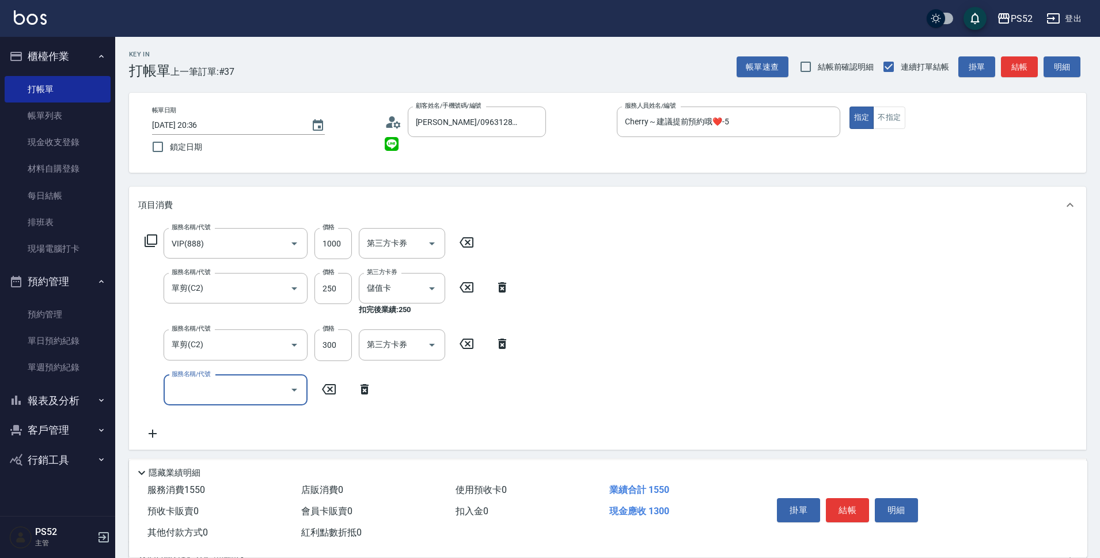
click at [181, 378] on label "服務名稱/代號" at bounding box center [191, 374] width 39 height 9
click at [181, 387] on input "服務名稱/代號" at bounding box center [227, 390] width 116 height 20
click at [191, 383] on input "服務名稱/代號" at bounding box center [227, 390] width 116 height 20
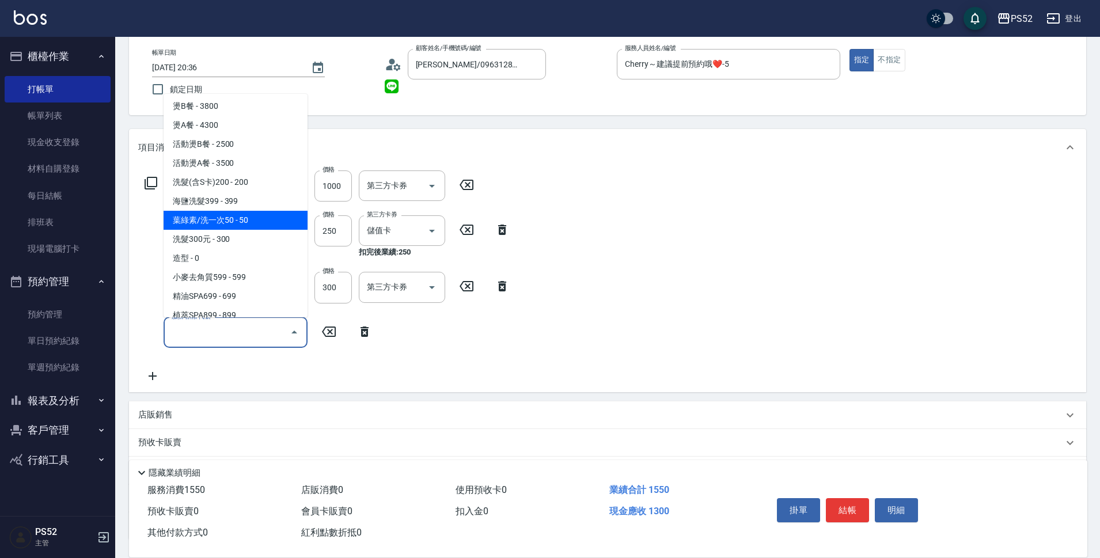
scroll to position [384, 0]
click at [244, 220] on span "葉綠素/洗一次50 - 50" at bounding box center [235, 217] width 144 height 19
type input "葉綠素/洗一次50(S3)"
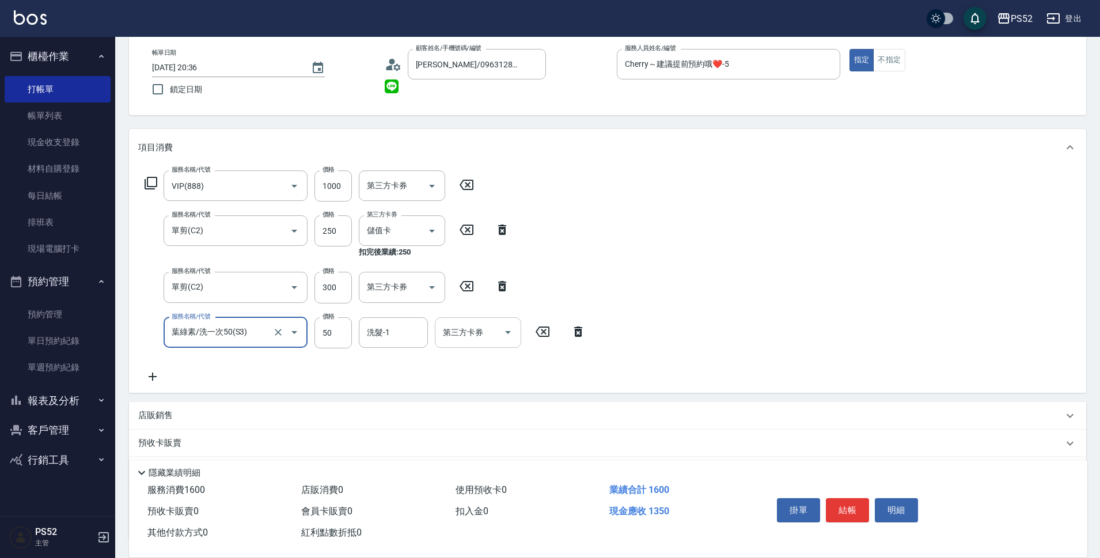
click at [469, 339] on input "第三方卡券" at bounding box center [469, 332] width 59 height 20
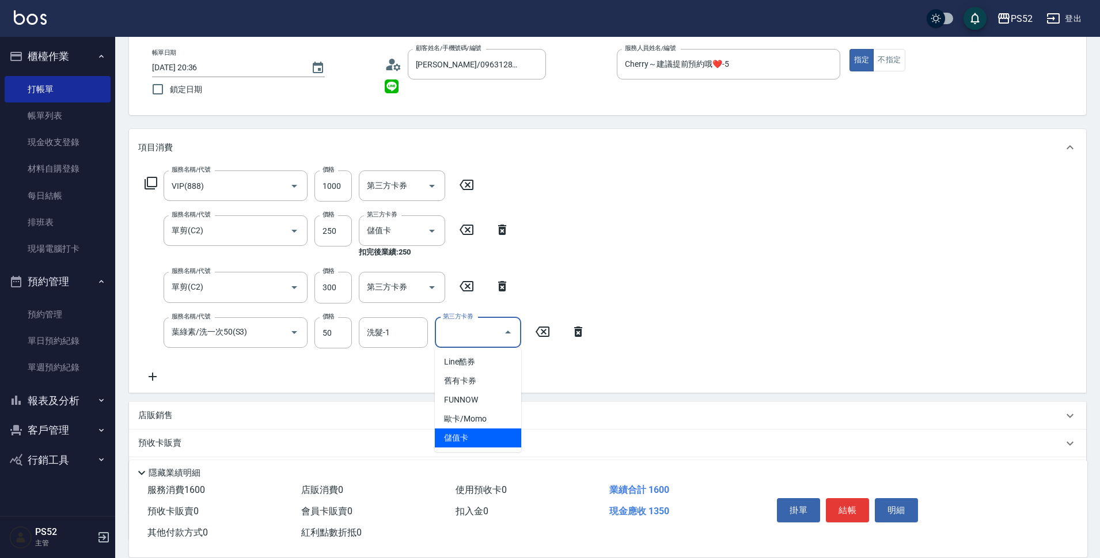
click at [445, 434] on span "儲值卡" at bounding box center [478, 437] width 86 height 19
type input "儲值卡"
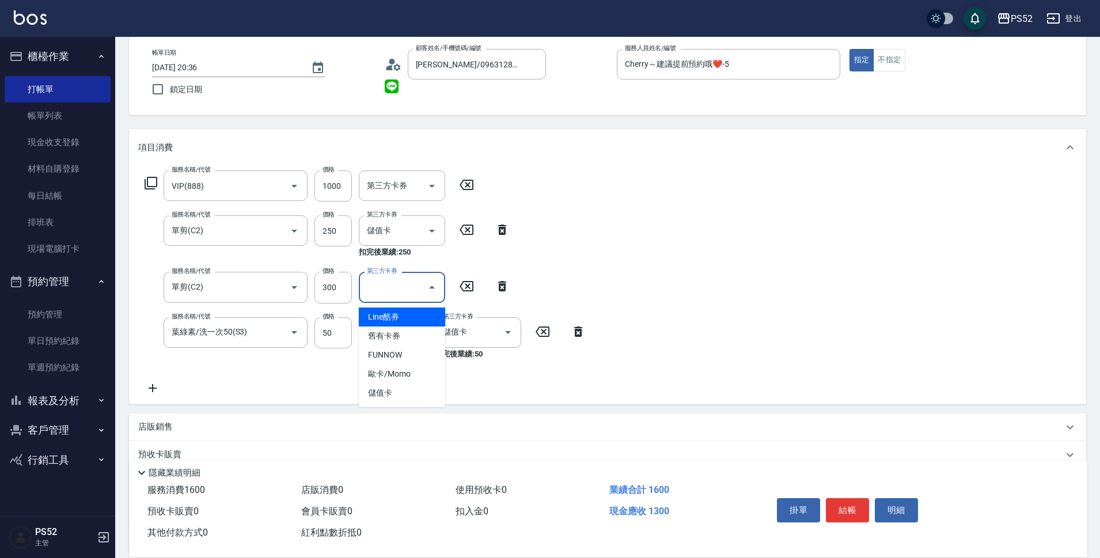
click at [405, 286] on input "第三方卡券" at bounding box center [393, 287] width 59 height 20
click at [415, 399] on span "儲值卡" at bounding box center [402, 392] width 86 height 19
type input "儲值卡"
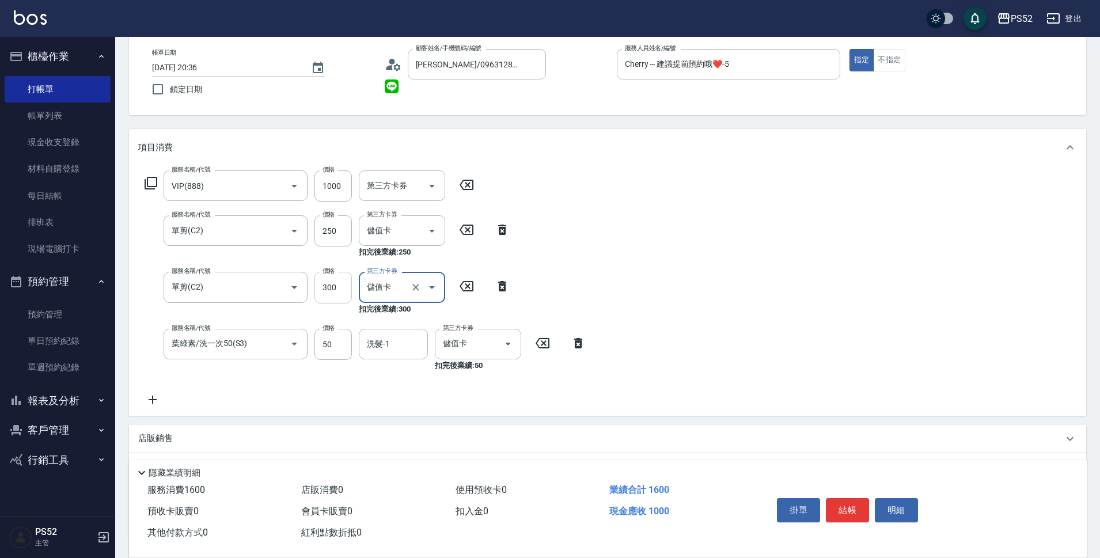
click at [326, 298] on input "300" at bounding box center [332, 287] width 37 height 31
click at [332, 286] on input "300" at bounding box center [332, 287] width 37 height 31
type input "250"
click at [634, 269] on div "服務名稱/代號 VIP(888) 服務名稱/代號 價格 1000 價格 第三方卡券 第三方卡券 服務名稱/代號 單剪(C2) 服務名稱/代號 價格 250 價…" at bounding box center [607, 291] width 957 height 250
click at [853, 507] on button "結帳" at bounding box center [847, 510] width 43 height 24
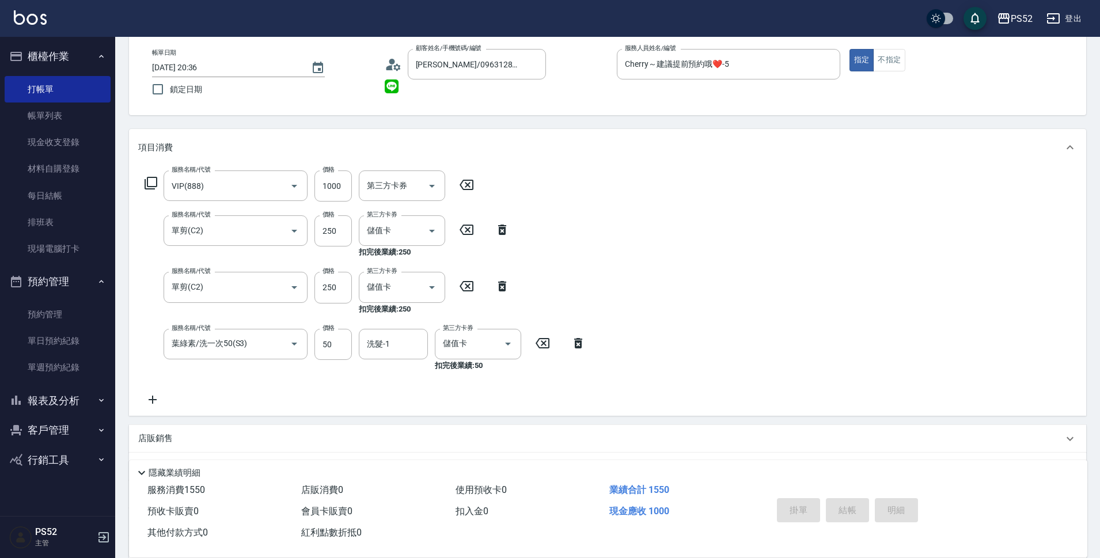
type input "2025/08/17 20:37"
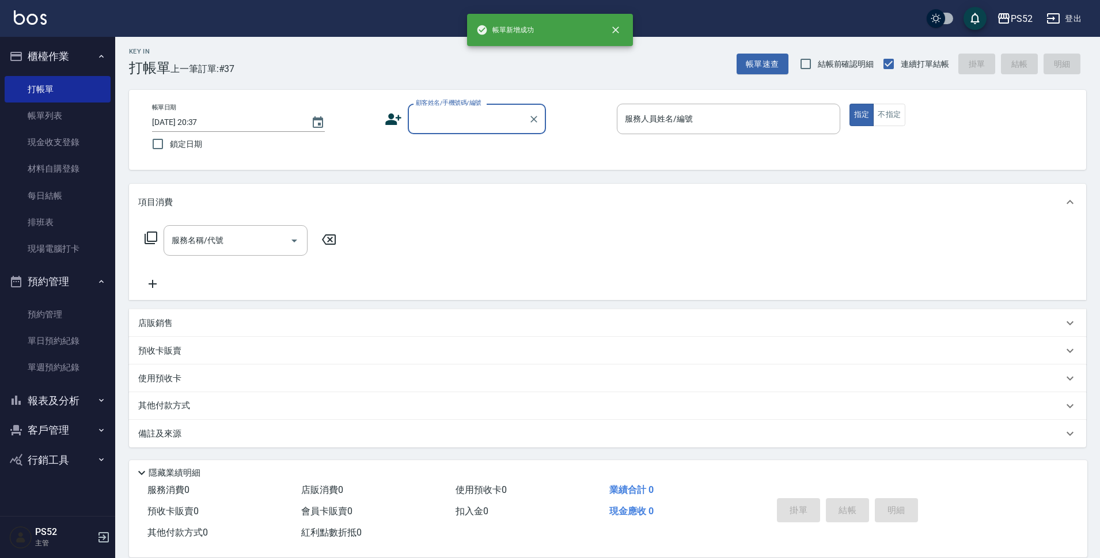
scroll to position [0, 0]
click at [71, 254] on link "現場電腦打卡" at bounding box center [58, 248] width 106 height 26
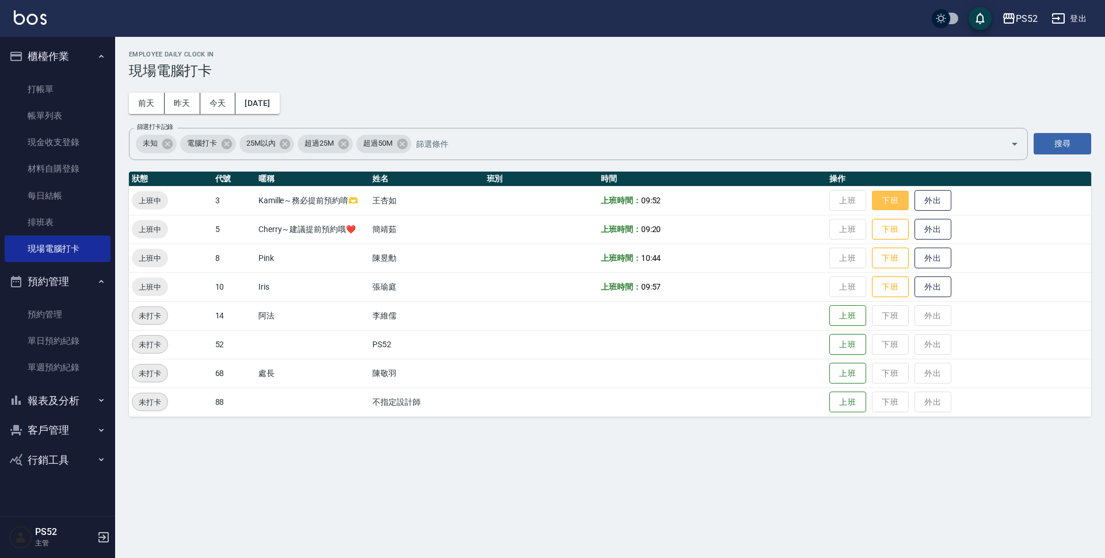
click at [889, 210] on button "下班" at bounding box center [890, 201] width 37 height 20
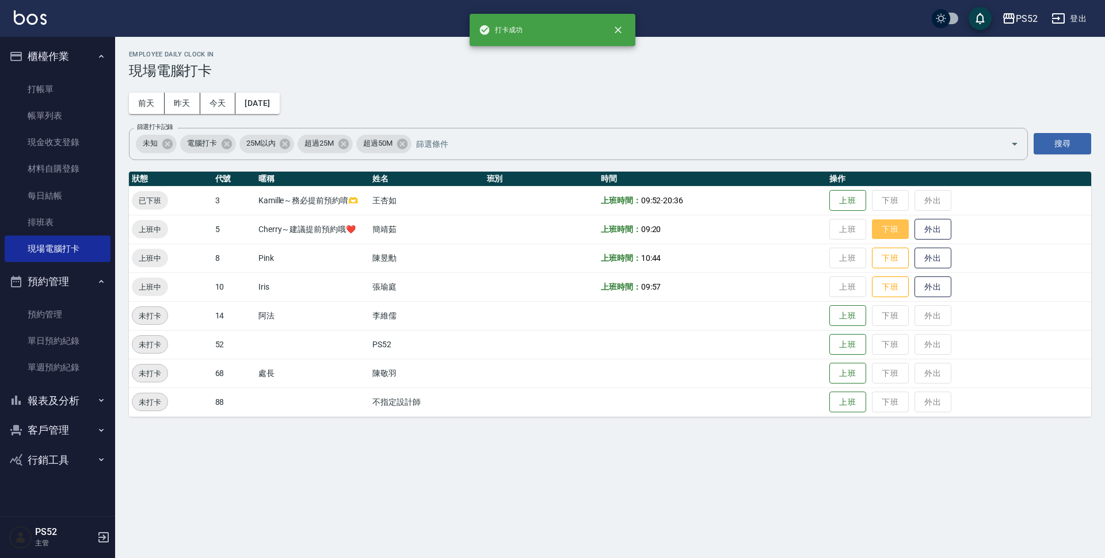
click at [896, 238] on button "下班" at bounding box center [890, 229] width 37 height 20
click at [903, 286] on button "下班" at bounding box center [890, 287] width 37 height 20
click at [891, 265] on button "下班" at bounding box center [890, 258] width 37 height 20
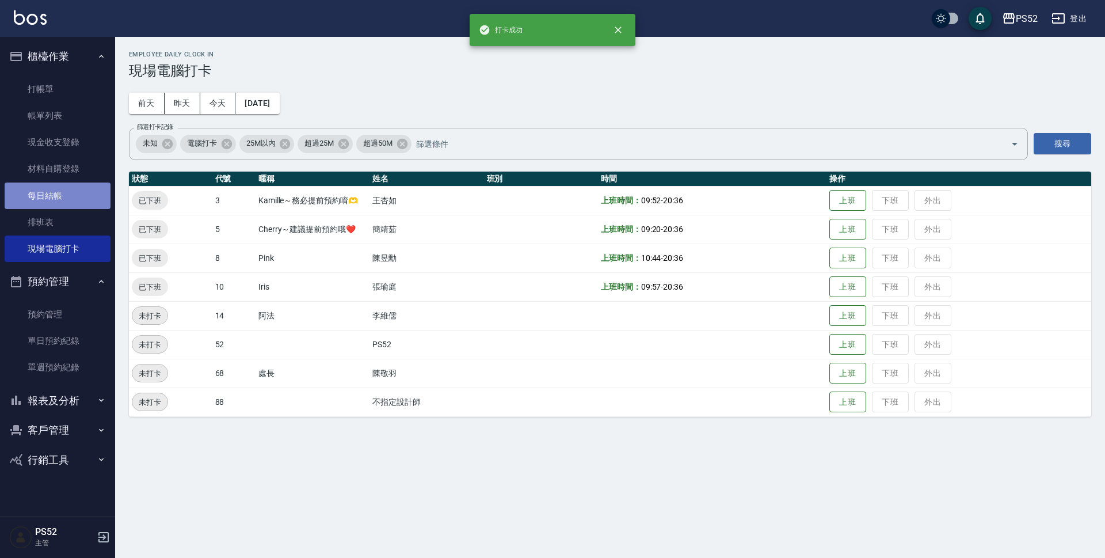
click at [66, 193] on link "每日結帳" at bounding box center [58, 195] width 106 height 26
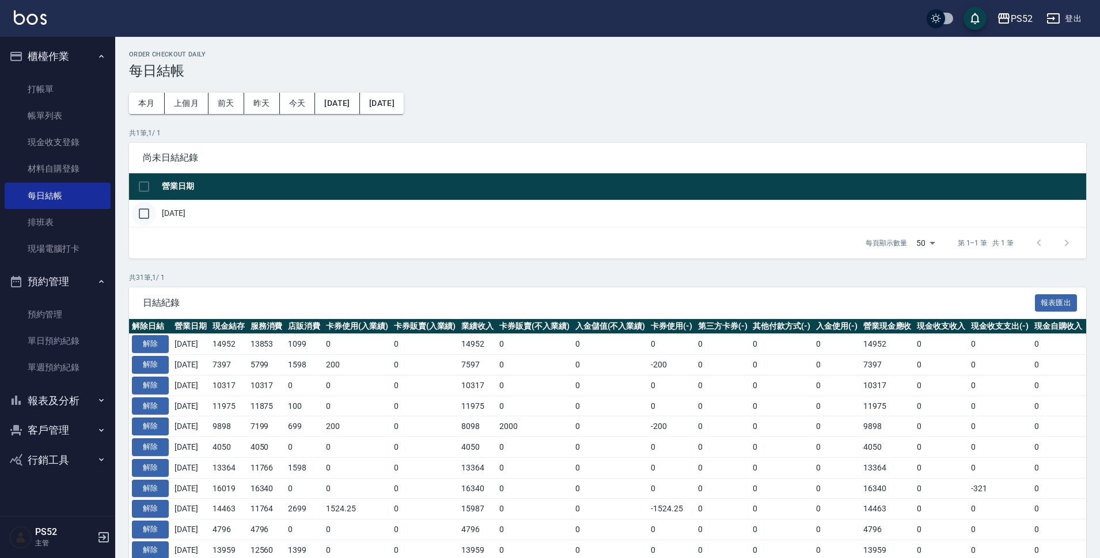
click at [143, 216] on input "checkbox" at bounding box center [144, 213] width 24 height 24
checkbox input "true"
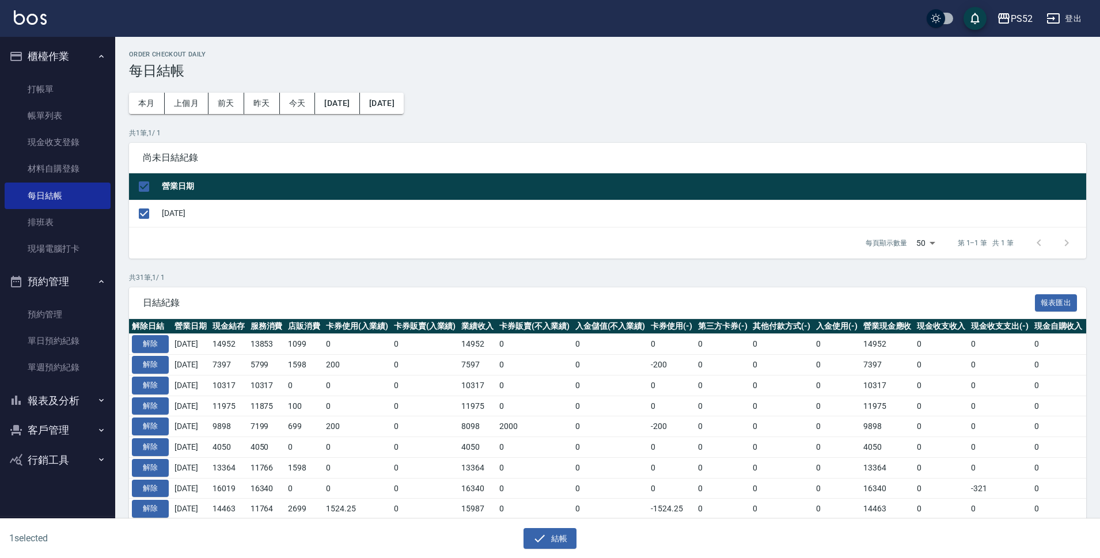
click at [564, 527] on div "結帳" at bounding box center [545, 534] width 545 height 31
click at [565, 539] on button "結帳" at bounding box center [550, 538] width 54 height 21
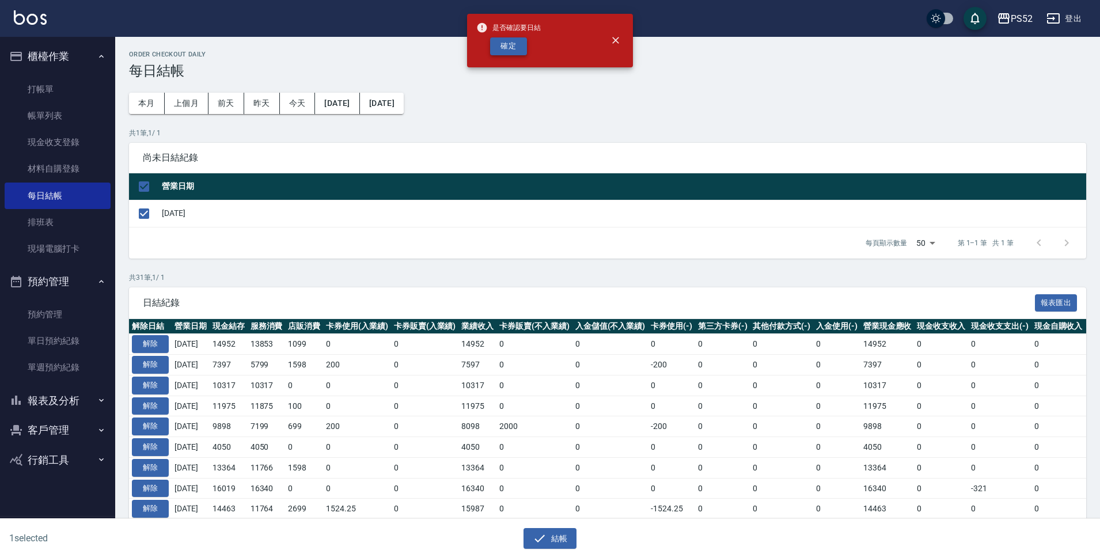
click at [525, 39] on button "確定" at bounding box center [508, 46] width 37 height 18
checkbox input "false"
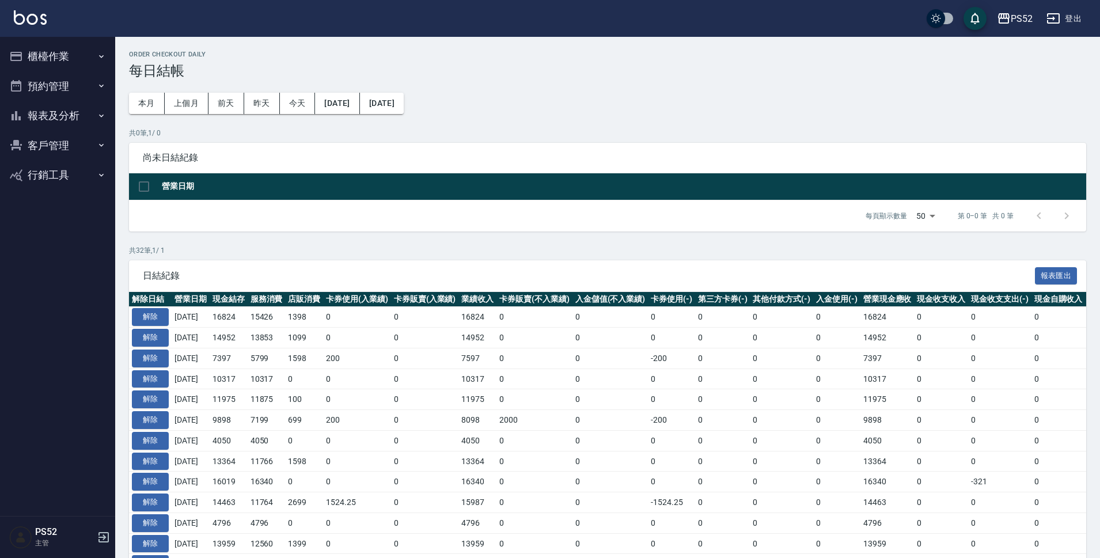
click at [41, 116] on button "報表及分析" at bounding box center [58, 116] width 106 height 30
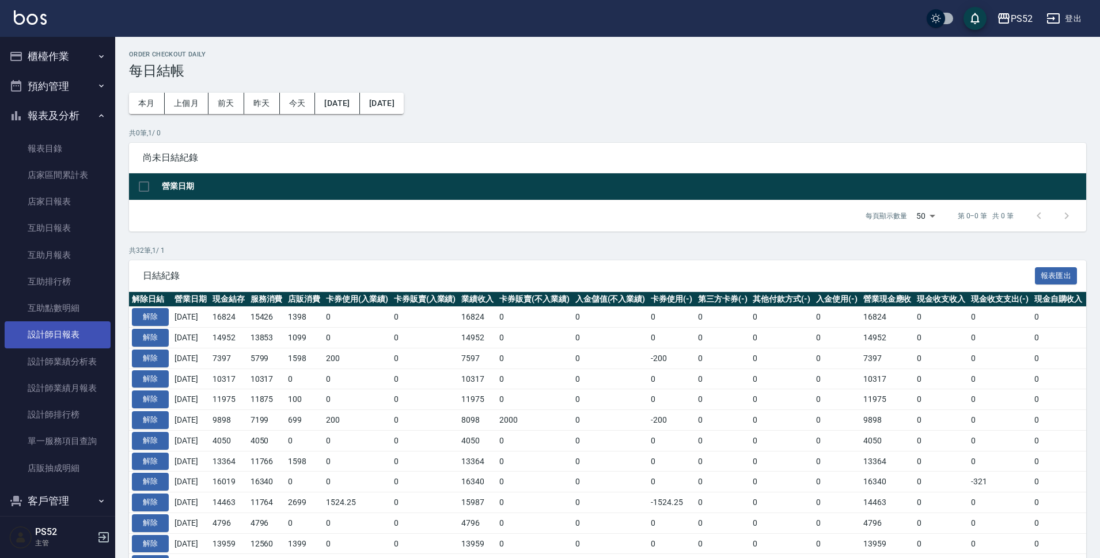
click at [71, 336] on link "設計師日報表" at bounding box center [58, 334] width 106 height 26
click at [41, 119] on button "報表及分析" at bounding box center [58, 116] width 106 height 30
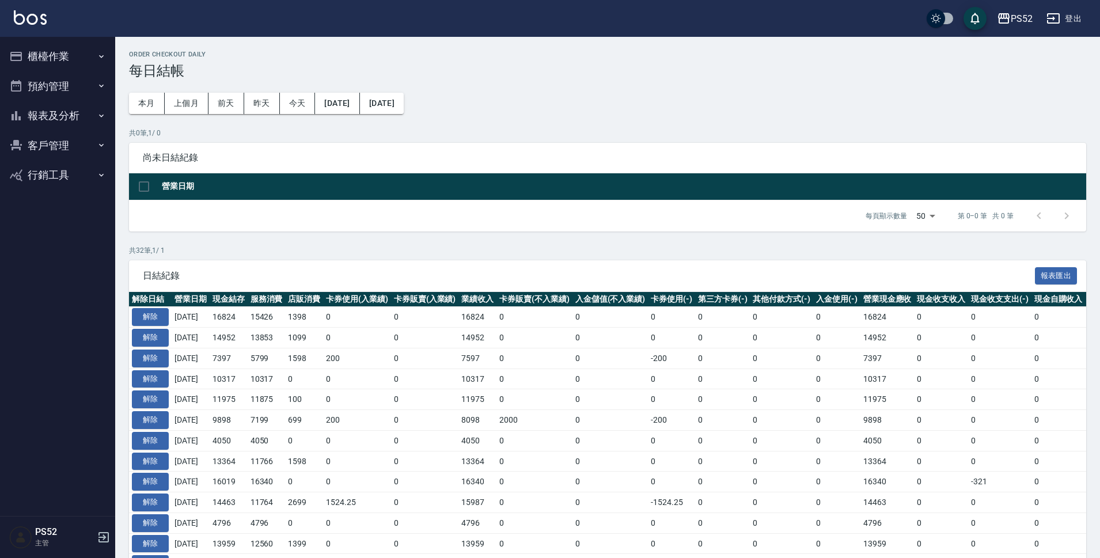
click at [45, 55] on button "櫃檯作業" at bounding box center [58, 56] width 106 height 30
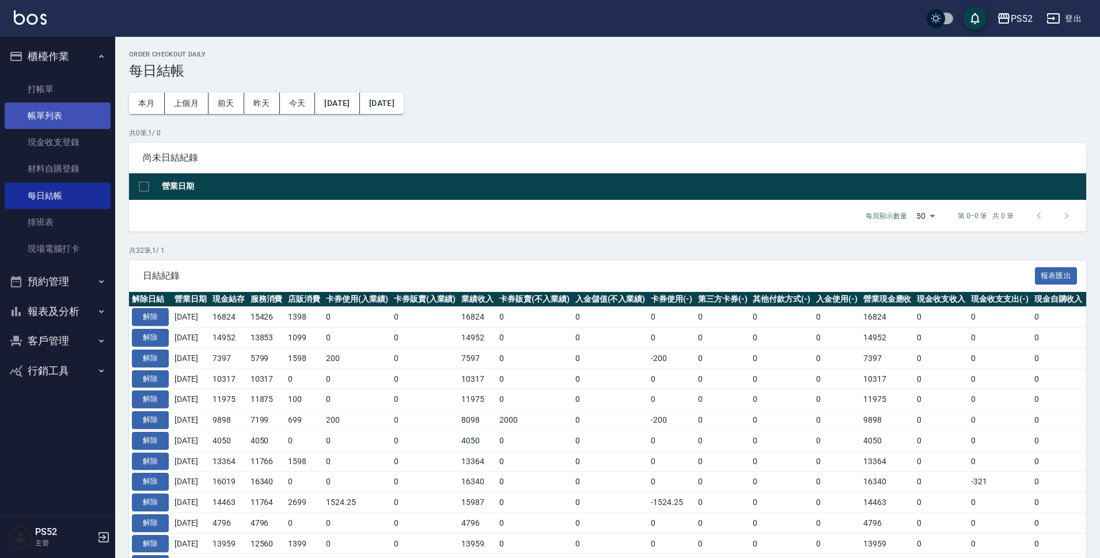
click at [52, 112] on link "帳單列表" at bounding box center [58, 115] width 106 height 26
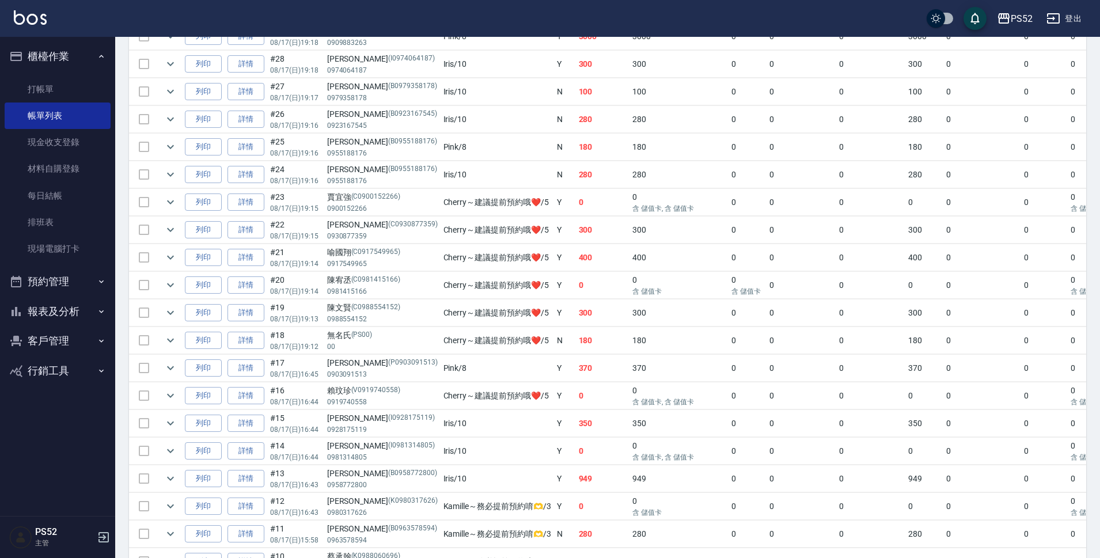
scroll to position [548, 0]
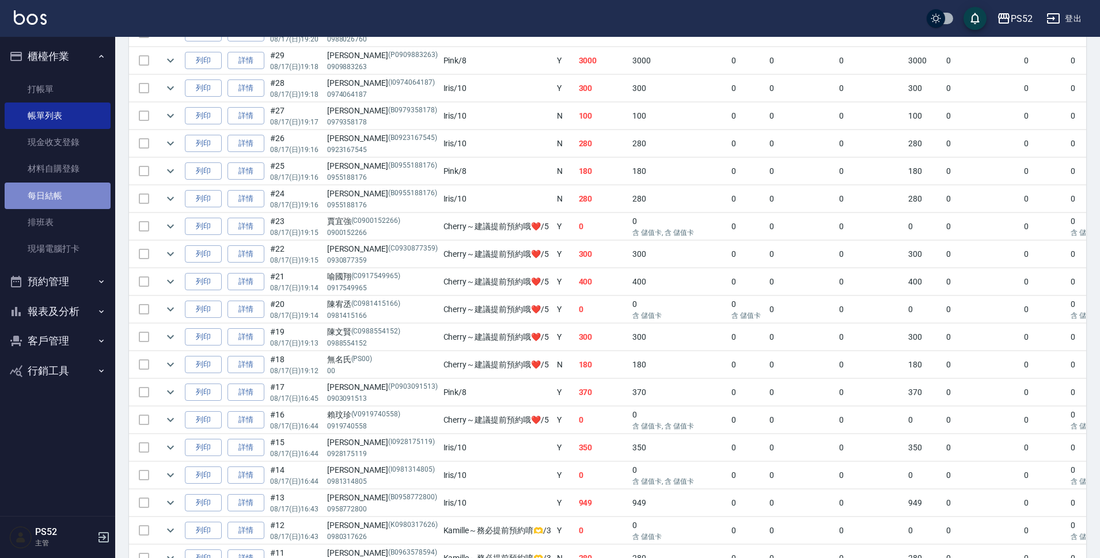
click at [50, 190] on link "每日結帳" at bounding box center [58, 195] width 106 height 26
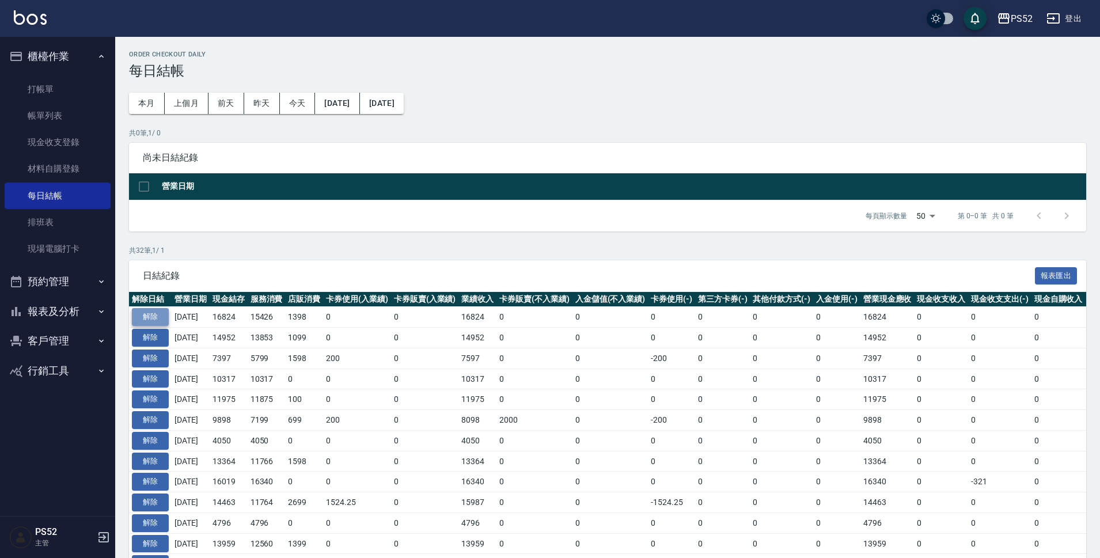
click at [165, 315] on button "解除" at bounding box center [150, 317] width 37 height 18
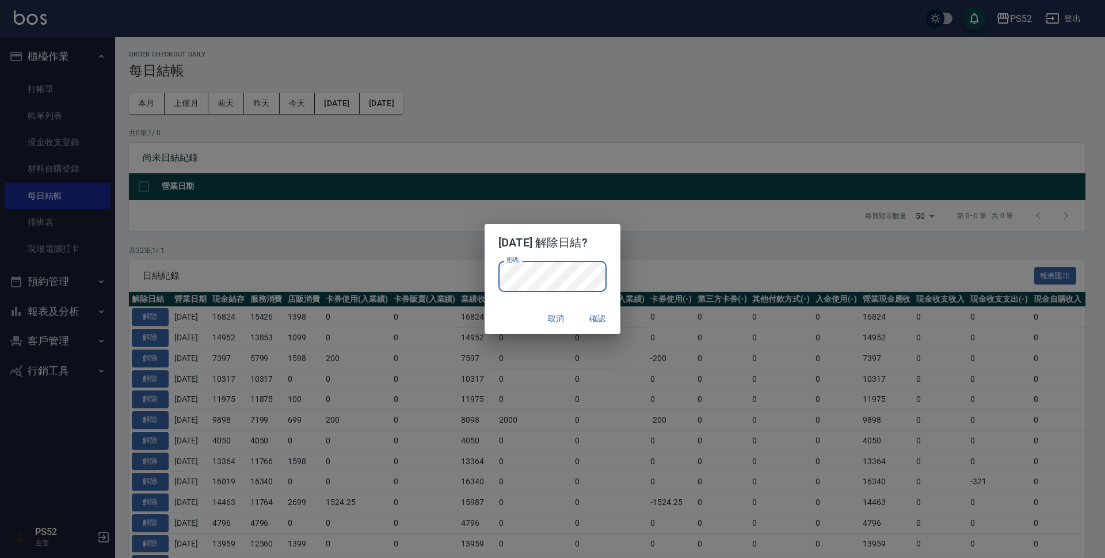
click at [597, 319] on button "確認" at bounding box center [597, 318] width 37 height 21
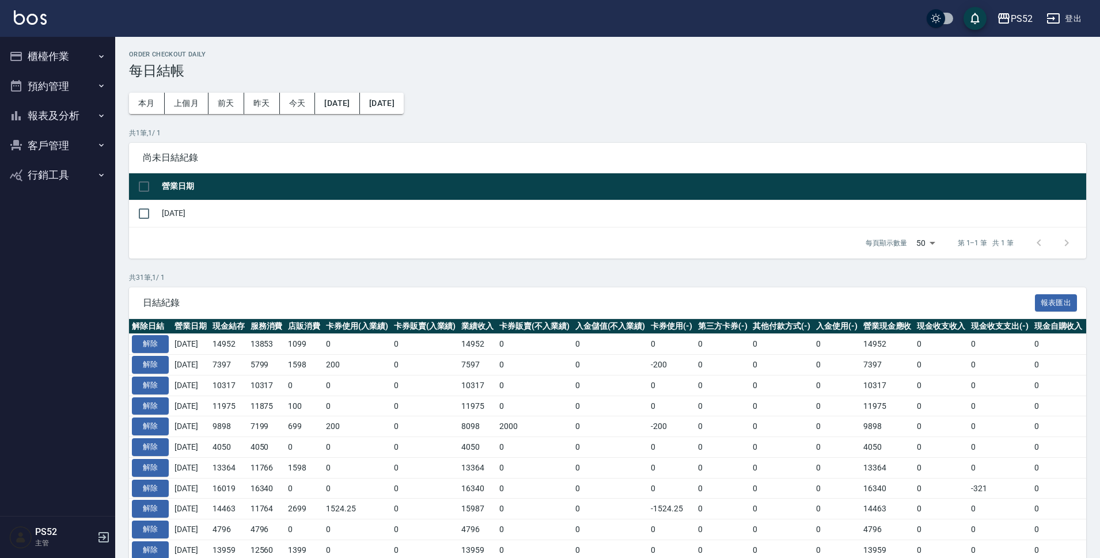
drag, startPoint x: 56, startPoint y: 58, endPoint x: 58, endPoint y: 81, distance: 22.5
click at [56, 58] on button "櫃檯作業" at bounding box center [58, 56] width 106 height 30
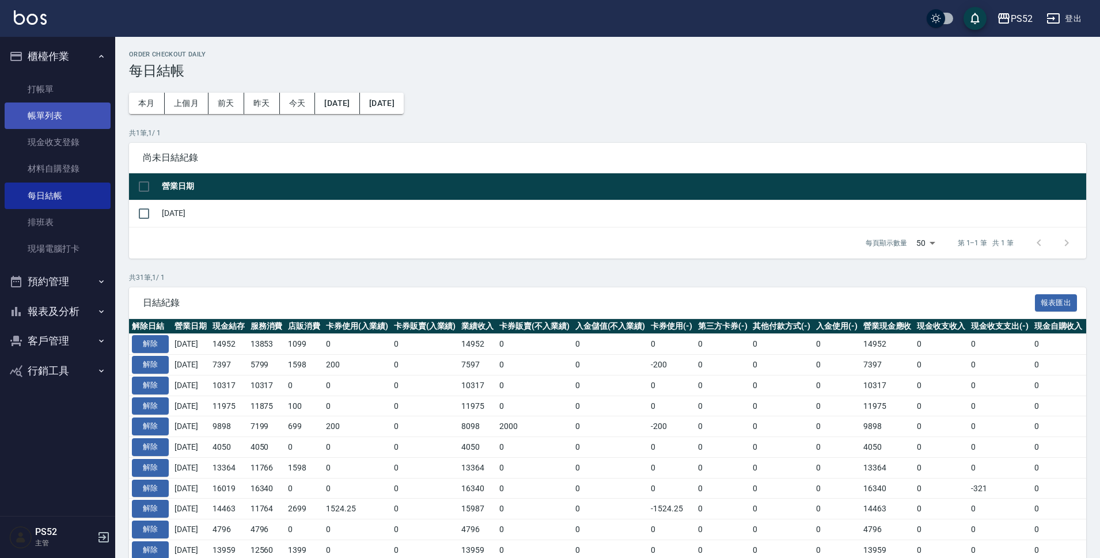
click at [57, 109] on link "帳單列表" at bounding box center [58, 115] width 106 height 26
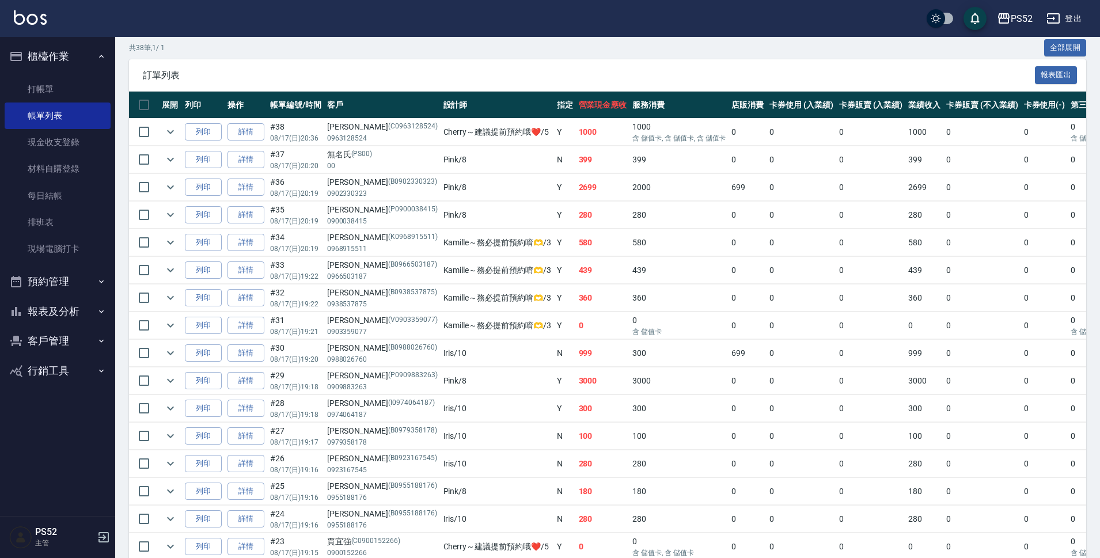
scroll to position [230, 0]
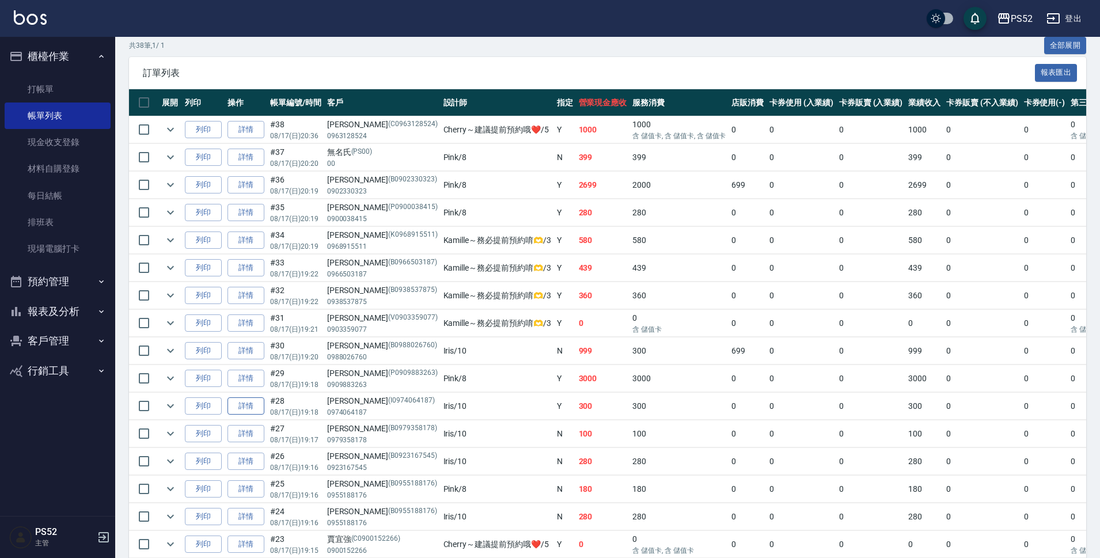
click at [256, 405] on link "詳情" at bounding box center [245, 406] width 37 height 18
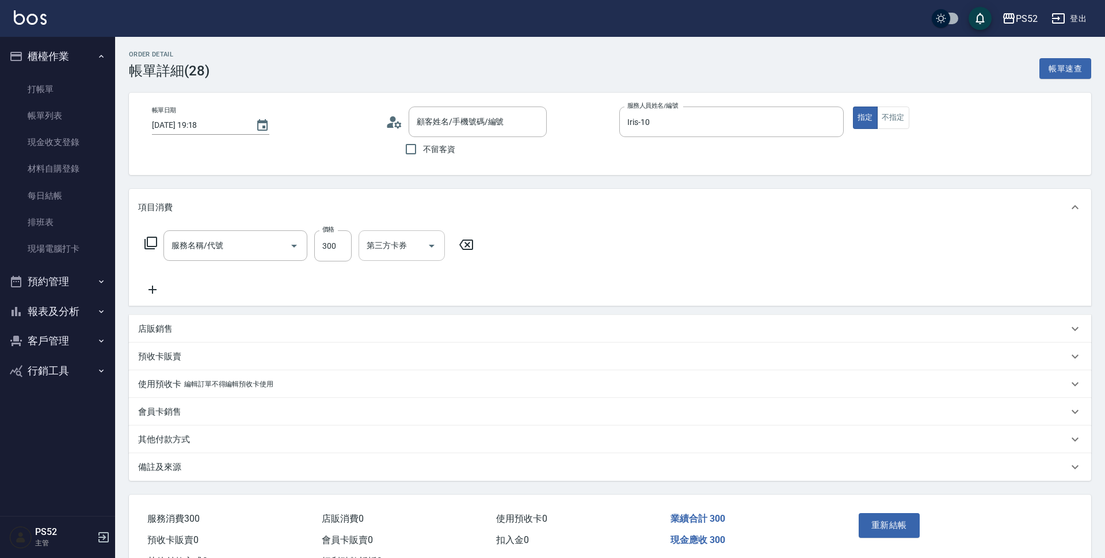
type input "2025/08/17 19:18"
type input "Iris-10"
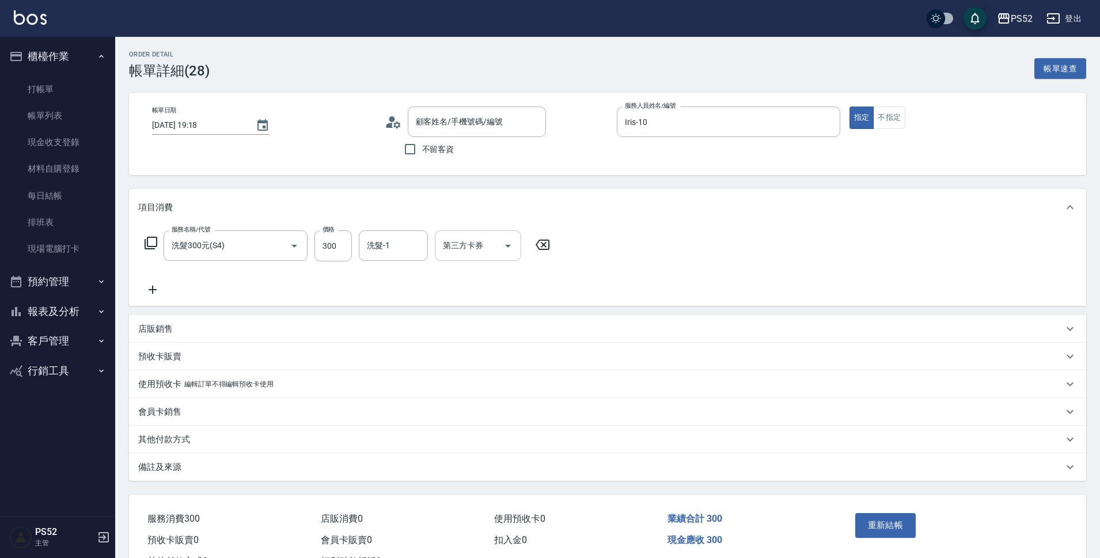
type input "洗髮300元(S4)"
type input "李承澤/0974064187/I0974064187"
click at [476, 250] on div "第三方卡券 第三方卡券" at bounding box center [478, 245] width 86 height 31
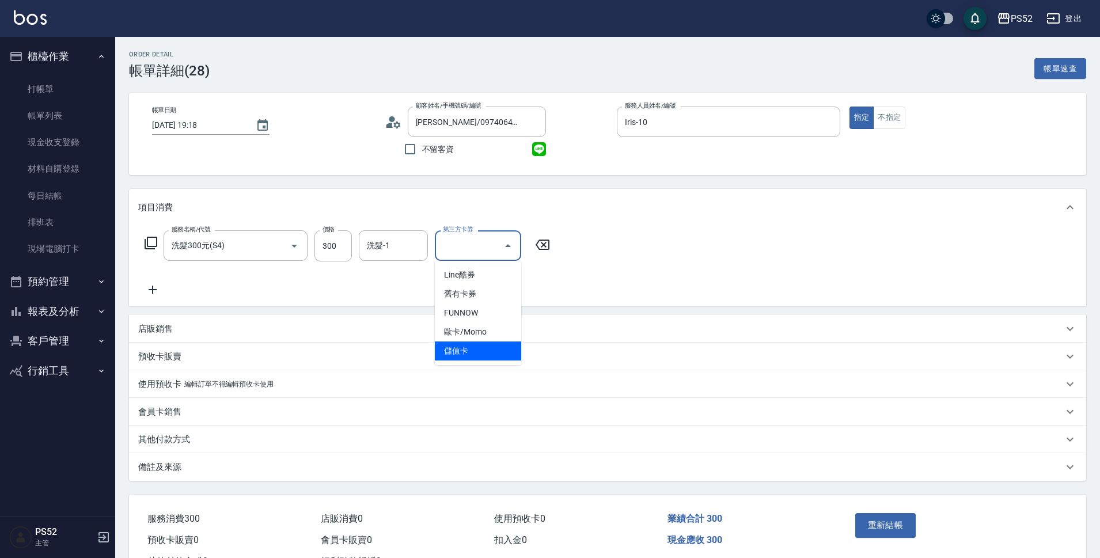
click at [461, 346] on span "儲值卡" at bounding box center [478, 350] width 86 height 19
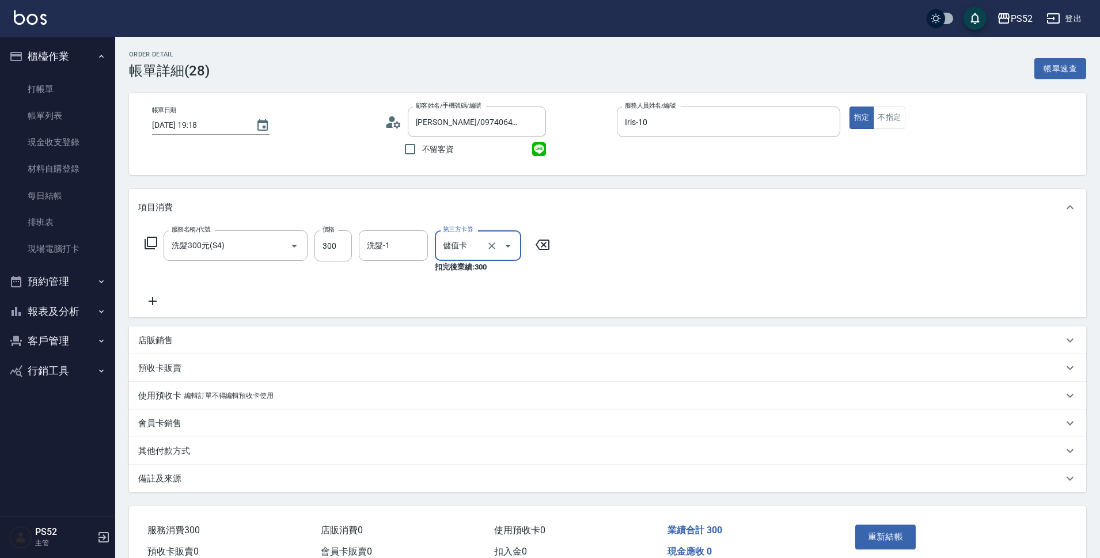
type input "儲值卡"
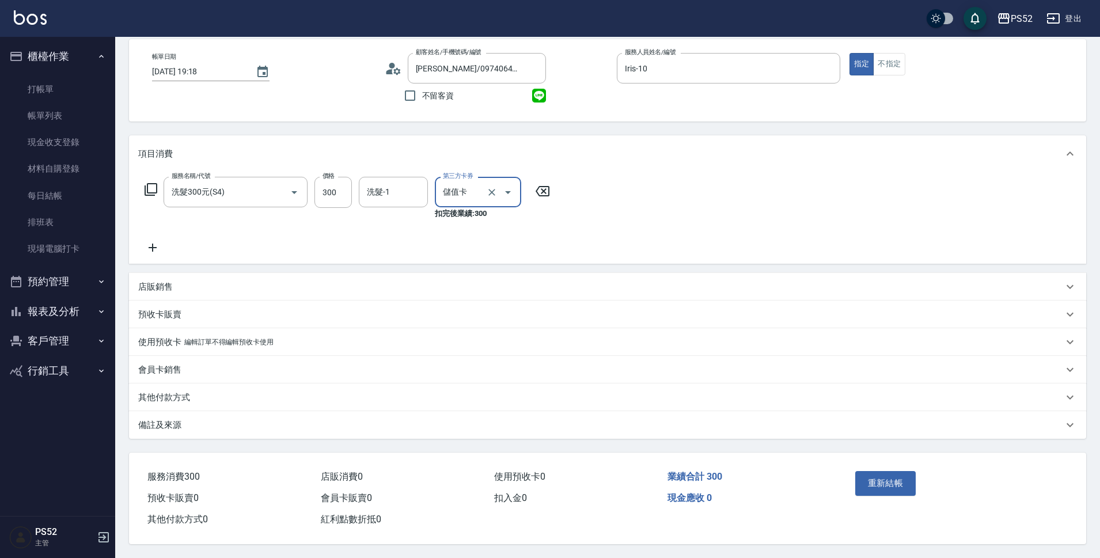
scroll to position [59, 0]
click at [879, 471] on button "重新結帳" at bounding box center [885, 483] width 61 height 24
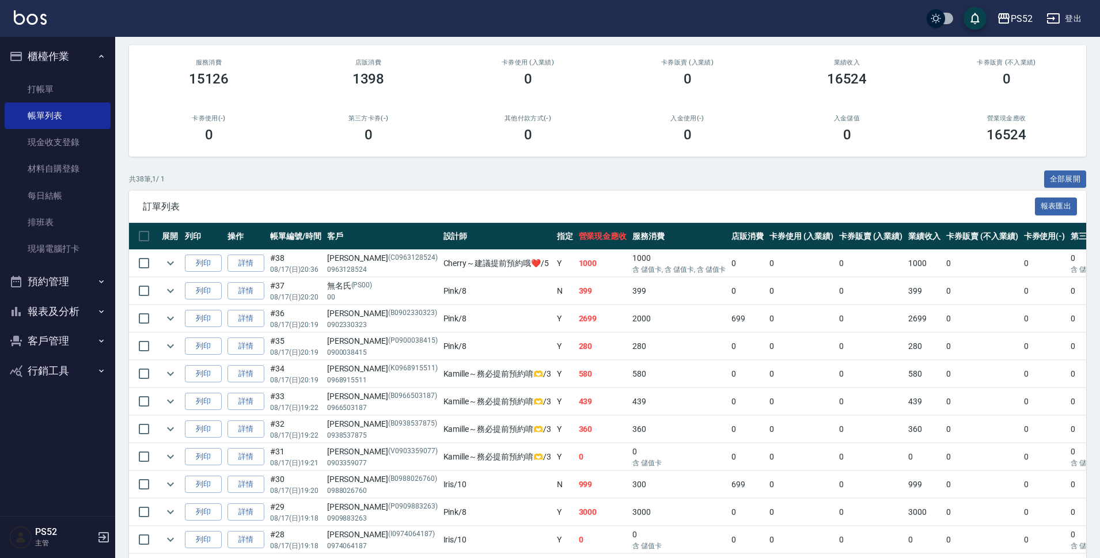
scroll to position [211, 0]
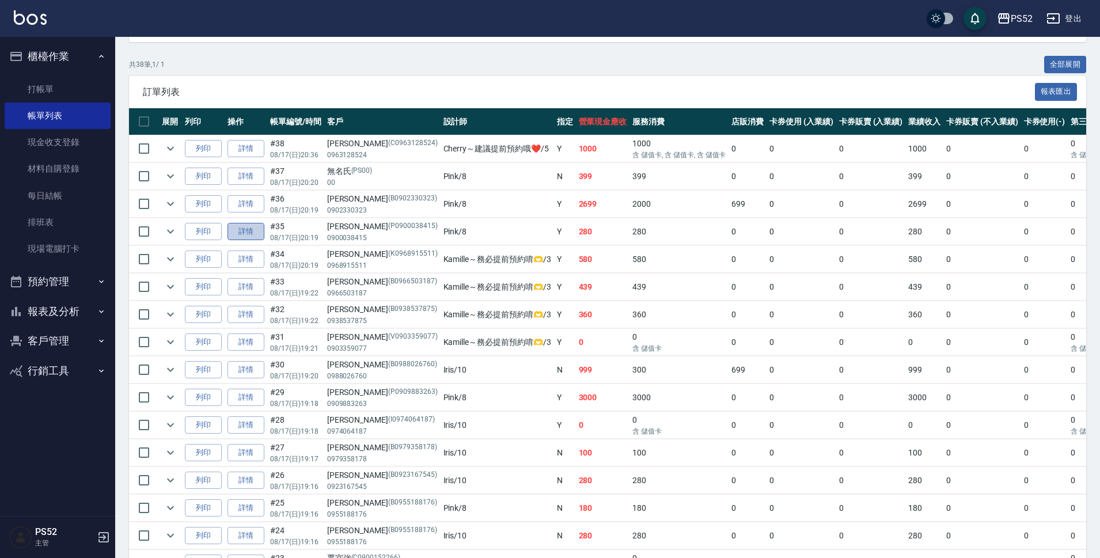
click at [252, 229] on link "詳情" at bounding box center [245, 232] width 37 height 18
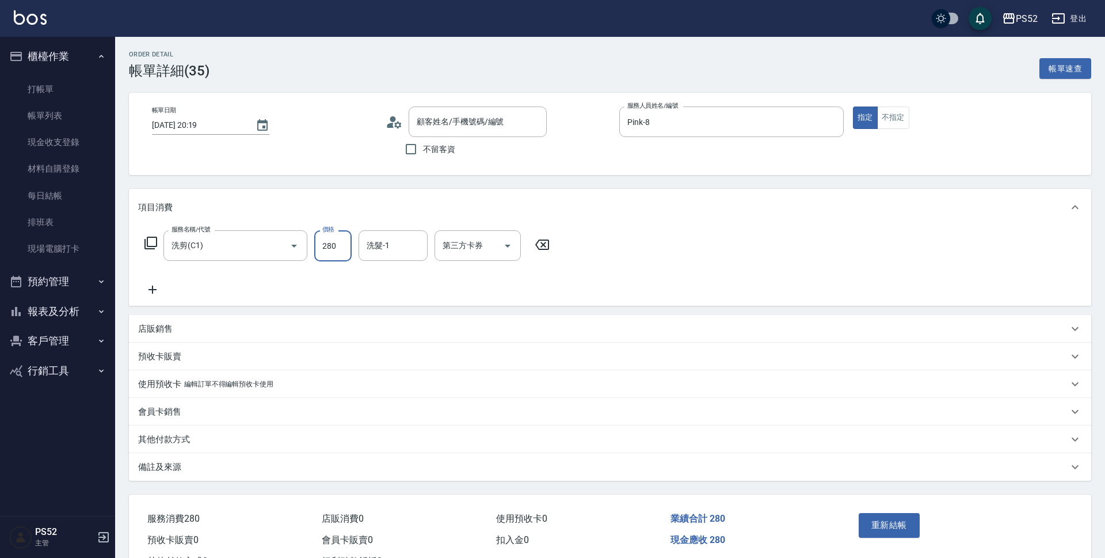
type input "2025/08/17 20:19"
type input "Pink-8"
type input "洗剪(C1)"
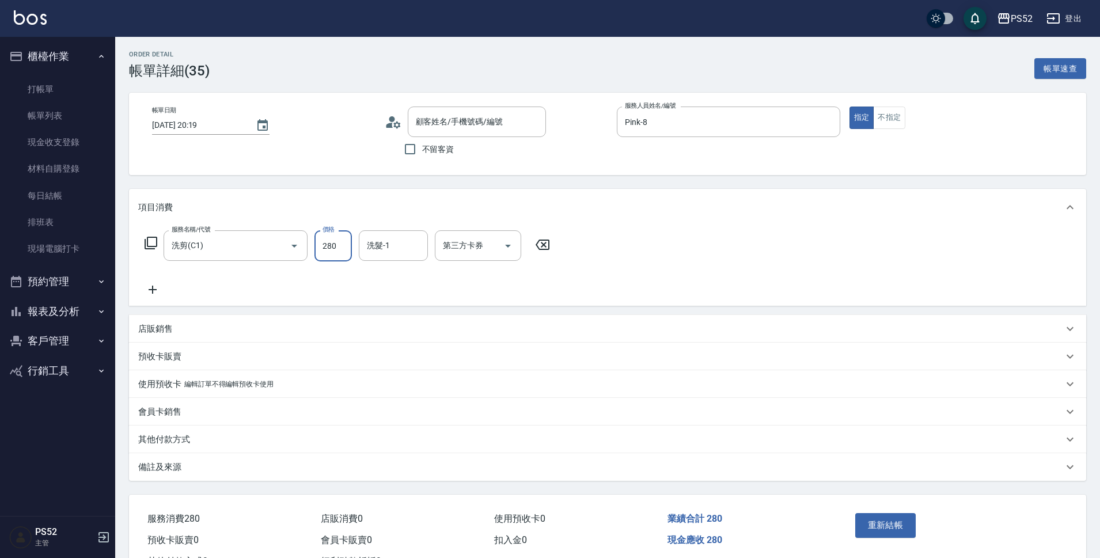
click at [326, 253] on input "280" at bounding box center [332, 245] width 37 height 31
type input "巢怡文/0900038415/P0900038415"
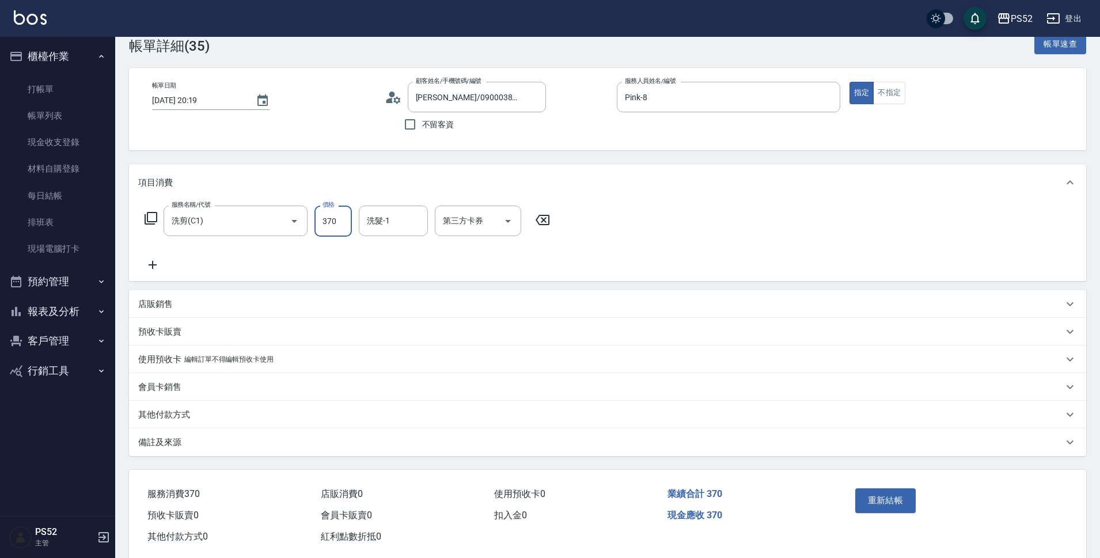
scroll to position [47, 0]
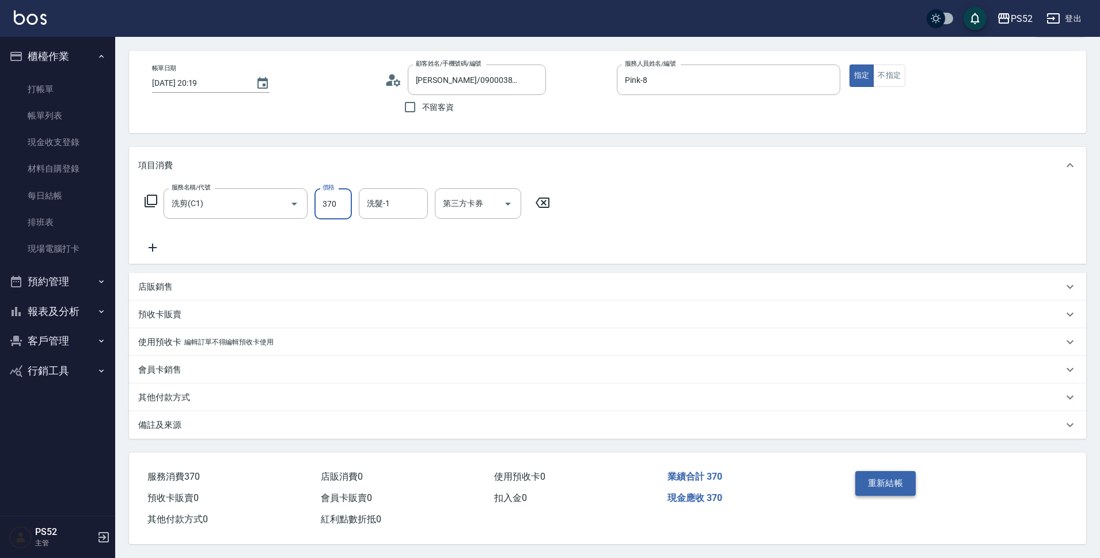
type input "370"
click at [877, 484] on button "重新結帳" at bounding box center [885, 483] width 61 height 24
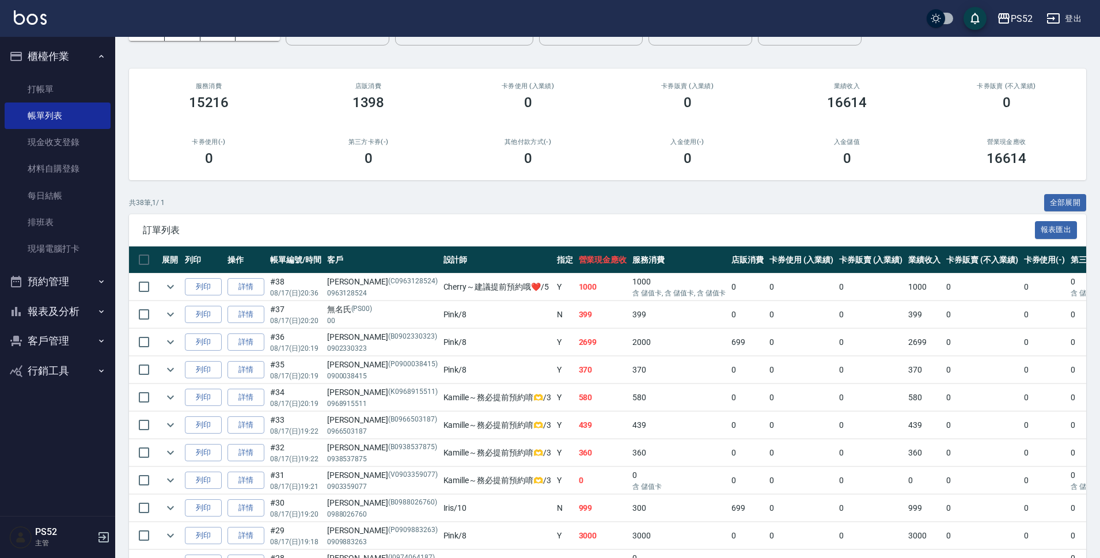
scroll to position [77, 0]
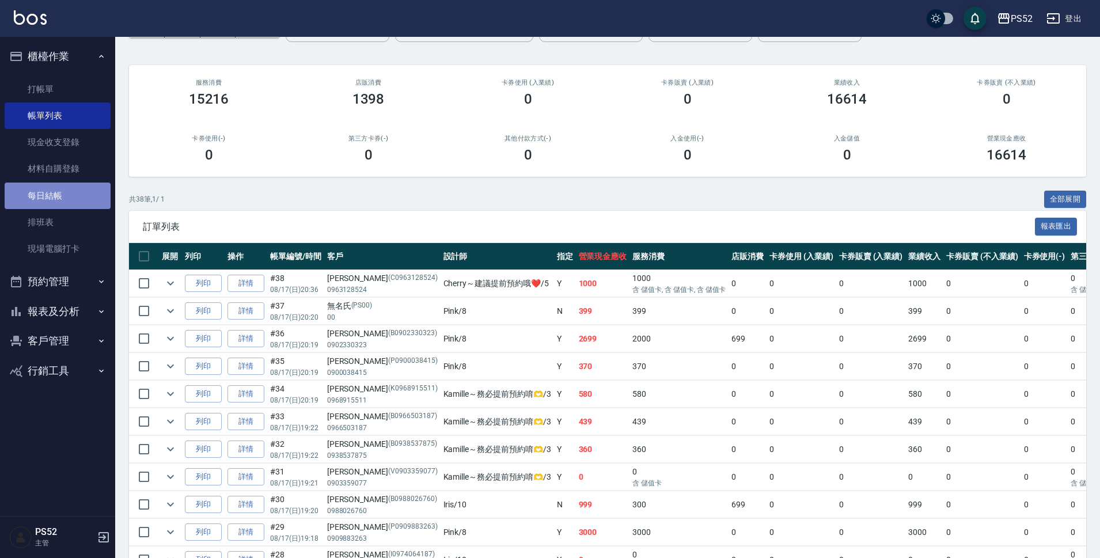
click at [62, 193] on link "每日結帳" at bounding box center [58, 195] width 106 height 26
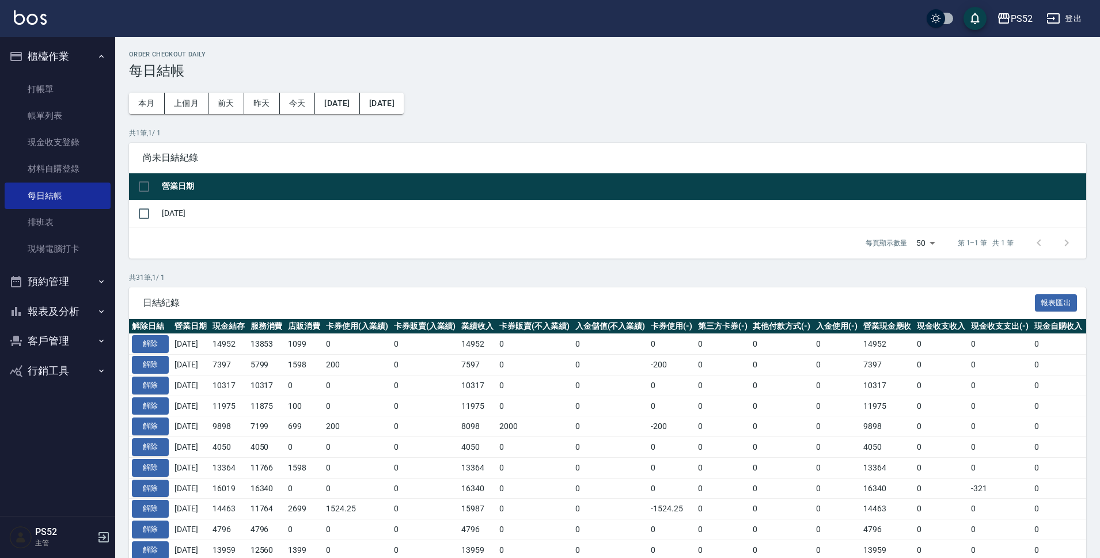
click at [148, 228] on div "每頁顯示數量 50 50 第 1–1 筆 共 1 筆" at bounding box center [607, 242] width 957 height 31
click at [146, 215] on input "checkbox" at bounding box center [144, 213] width 24 height 24
checkbox input "true"
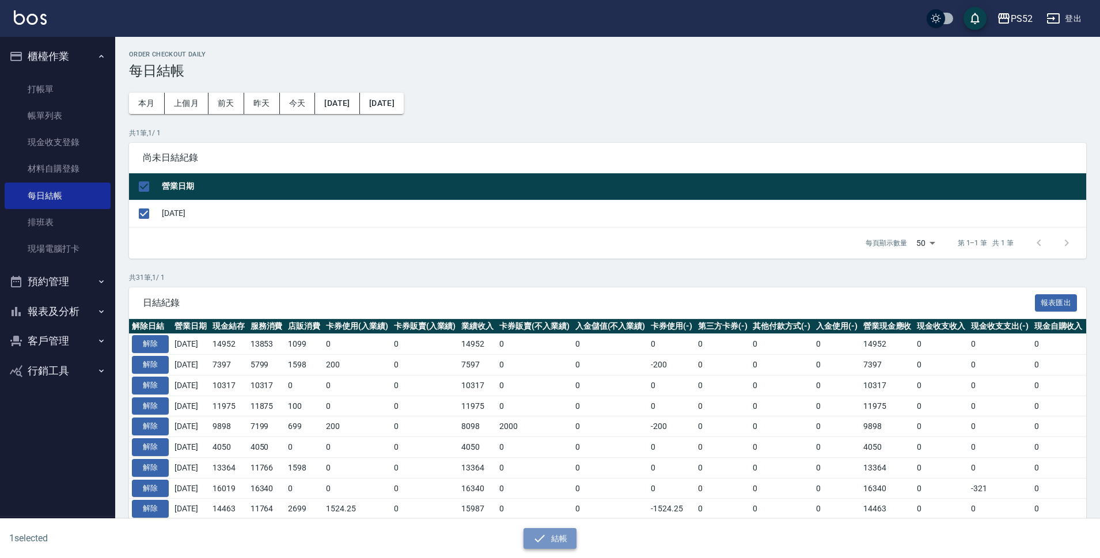
click at [552, 542] on button "結帳" at bounding box center [550, 538] width 54 height 21
click at [553, 543] on button "結帳" at bounding box center [550, 538] width 54 height 21
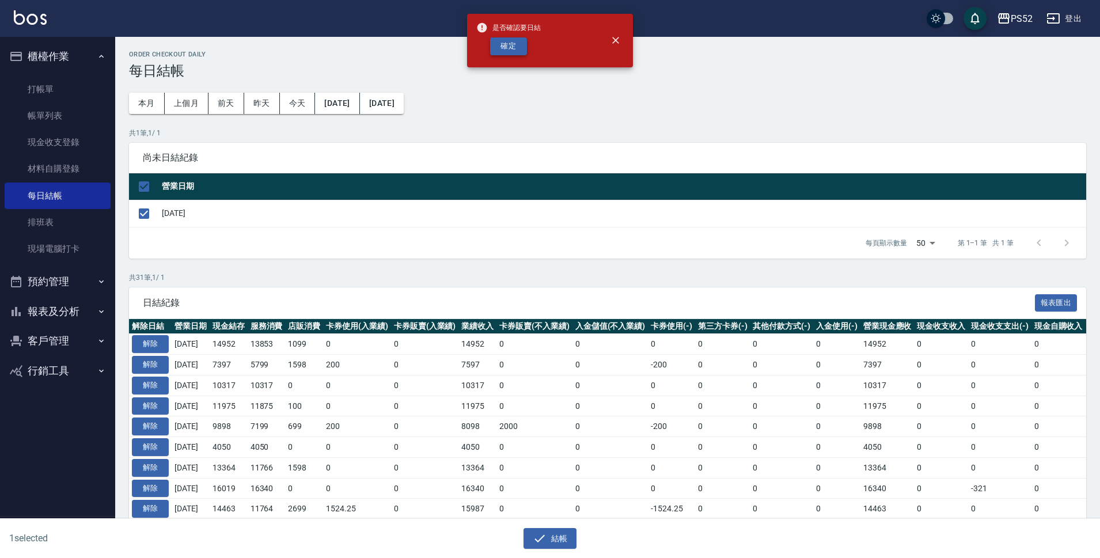
click at [501, 39] on button "確定" at bounding box center [508, 46] width 37 height 18
checkbox input "false"
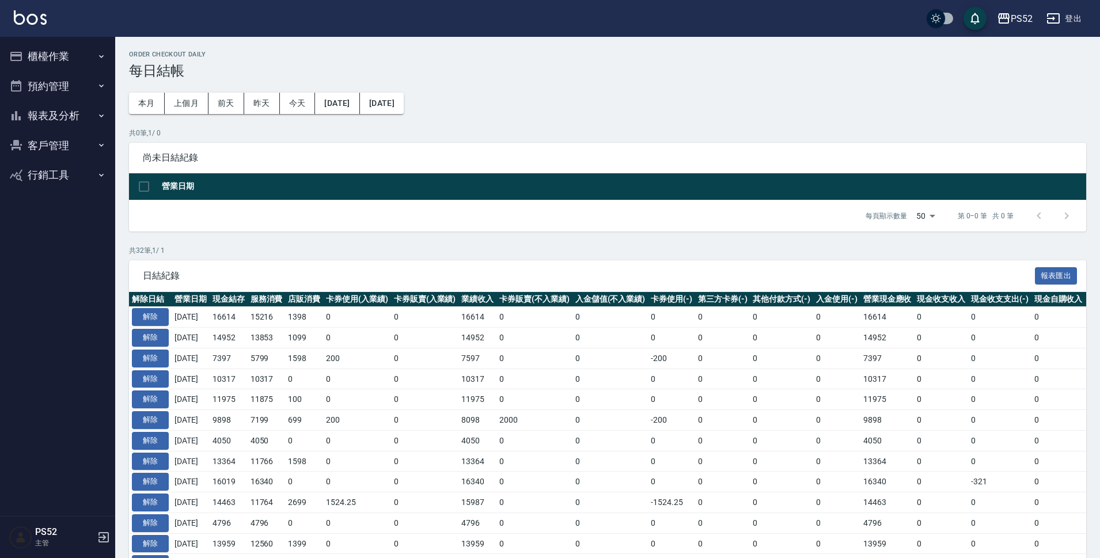
click at [60, 108] on button "報表及分析" at bounding box center [58, 116] width 106 height 30
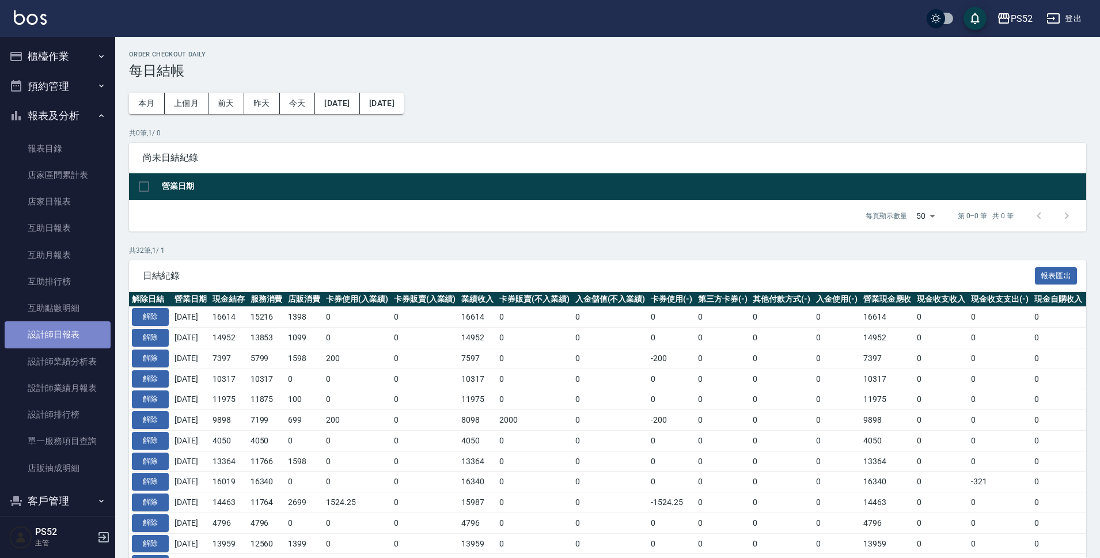
click at [78, 336] on link "設計師日報表" at bounding box center [58, 334] width 106 height 26
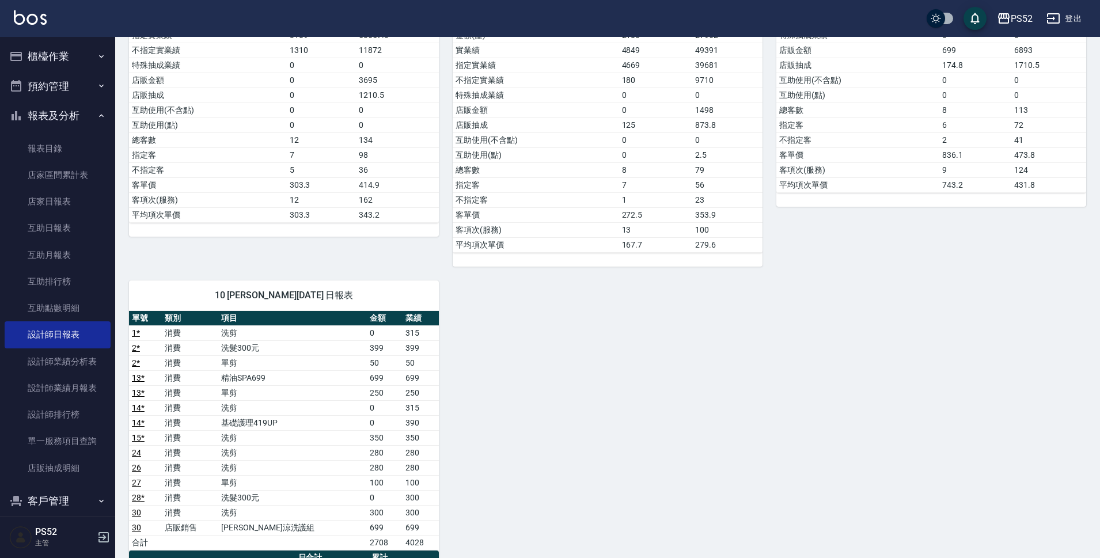
scroll to position [442, 0]
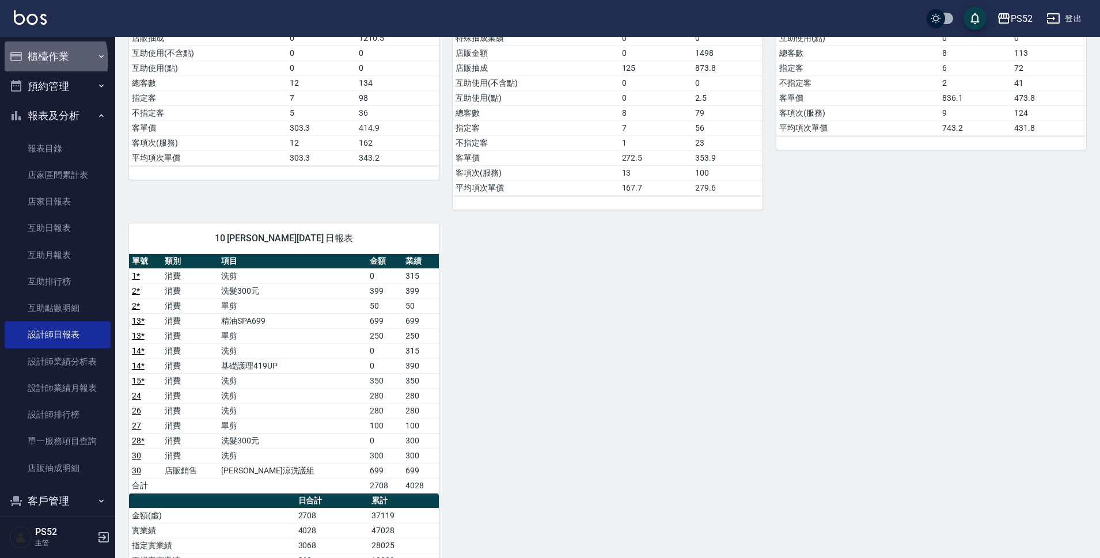
click at [42, 60] on button "櫃檯作業" at bounding box center [58, 56] width 106 height 30
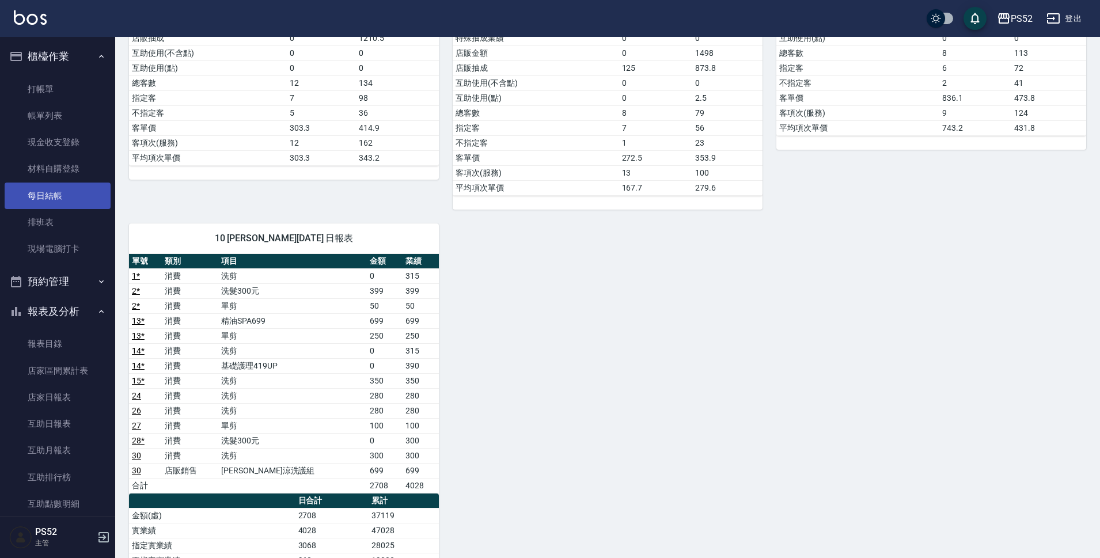
click at [70, 189] on link "每日結帳" at bounding box center [58, 195] width 106 height 26
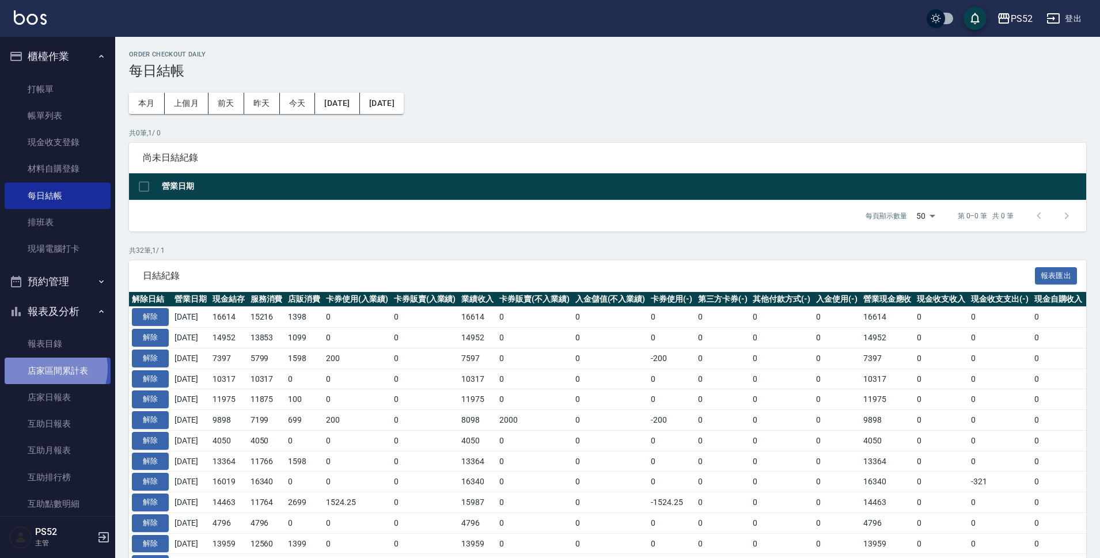
click at [48, 368] on link "店家區間累計表" at bounding box center [58, 371] width 106 height 26
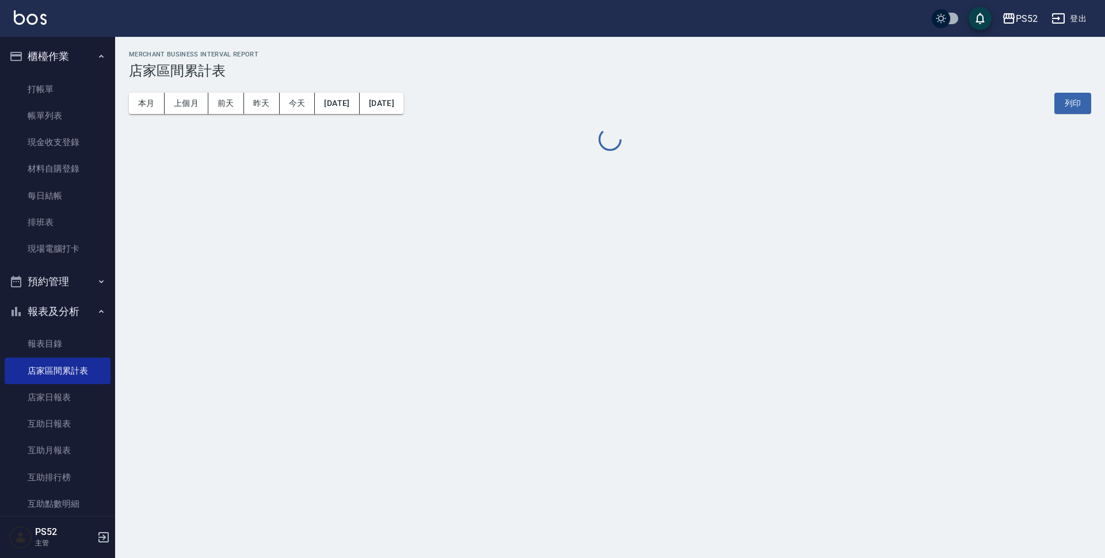
click at [354, 107] on button "[DATE]" at bounding box center [337, 103] width 44 height 21
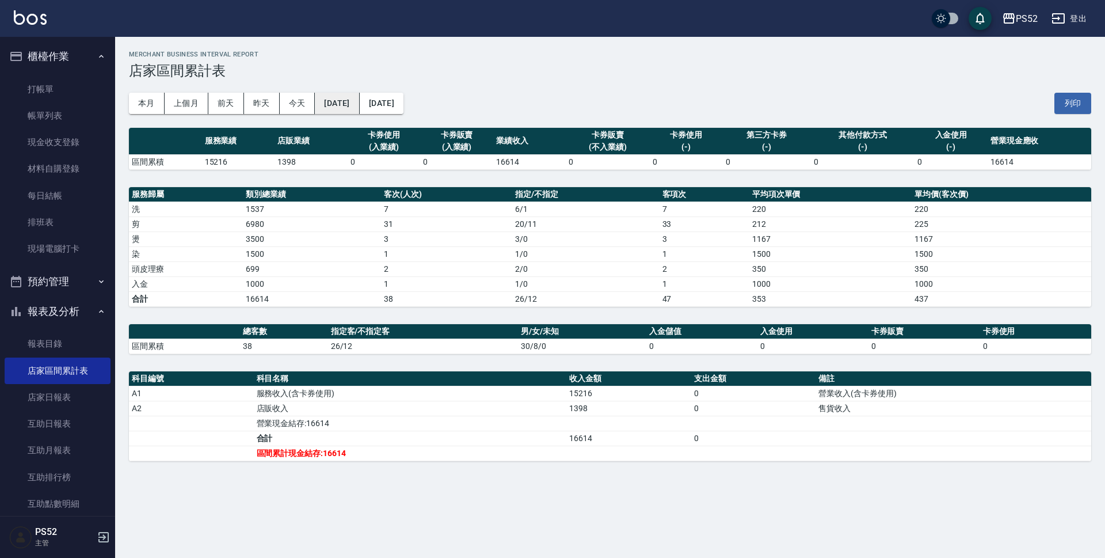
click at [339, 104] on button "[DATE]" at bounding box center [337, 103] width 44 height 21
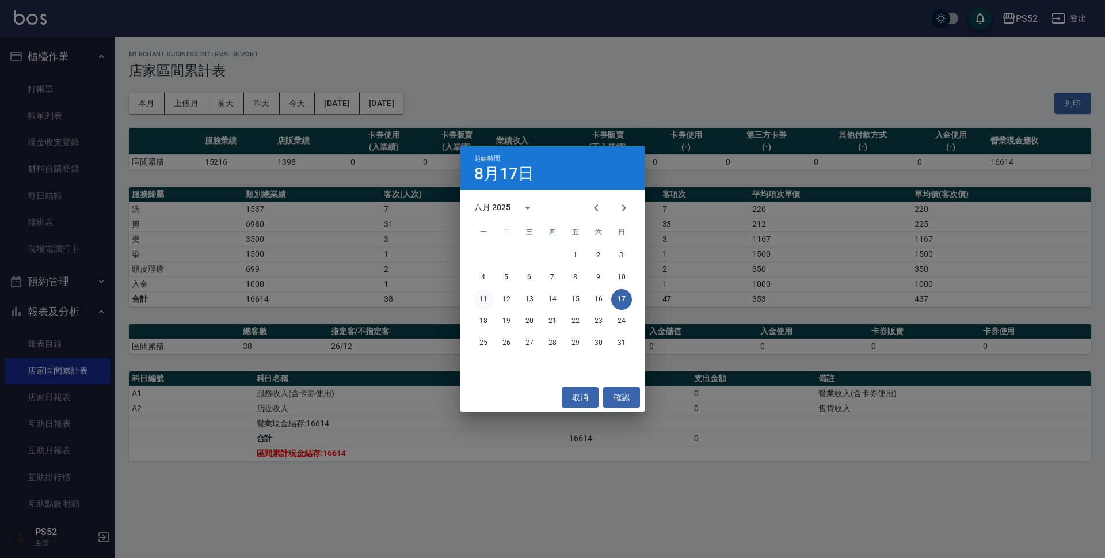
click at [484, 302] on button "11" at bounding box center [483, 299] width 21 height 21
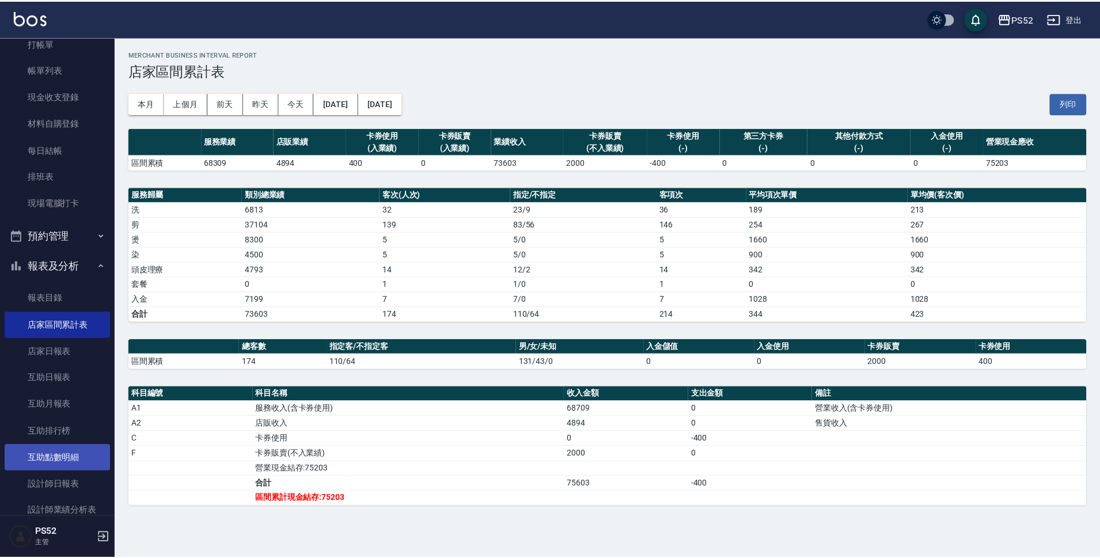
scroll to position [115, 0]
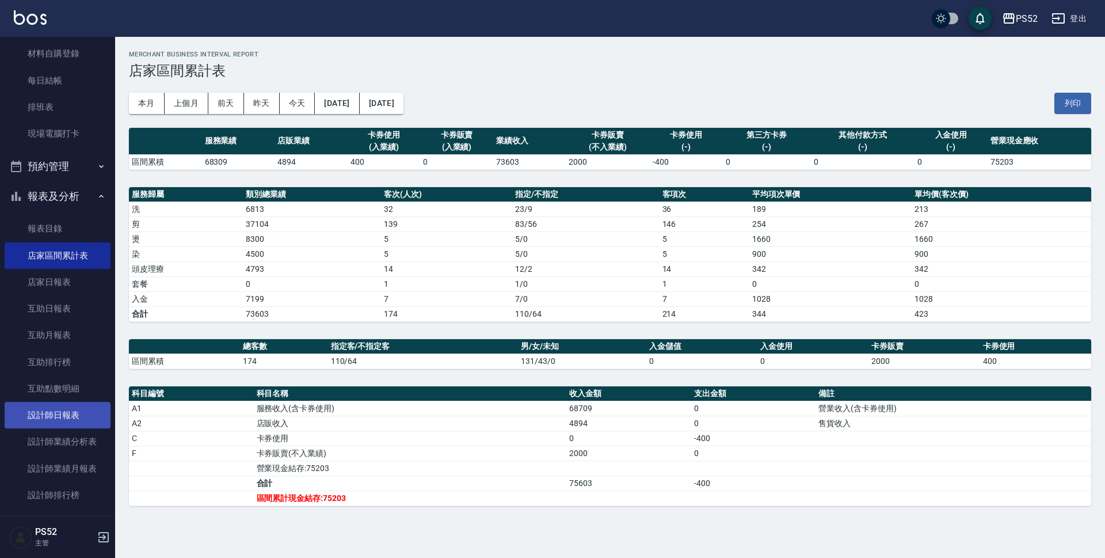
click at [82, 421] on link "設計師日報表" at bounding box center [58, 415] width 106 height 26
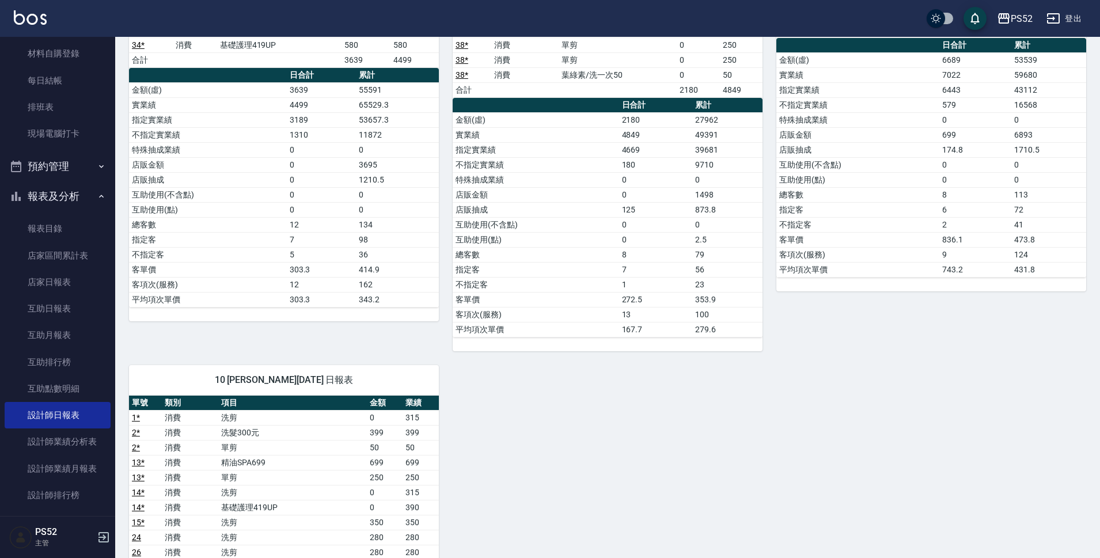
scroll to position [249, 0]
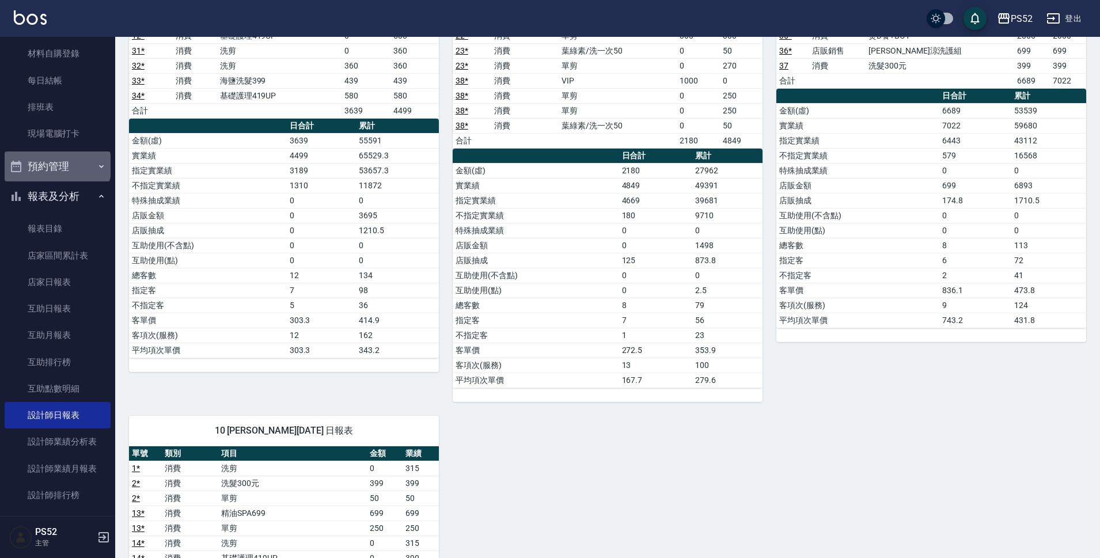
drag, startPoint x: 56, startPoint y: 165, endPoint x: 71, endPoint y: 157, distance: 16.5
click at [66, 161] on button "預約管理" at bounding box center [58, 166] width 106 height 30
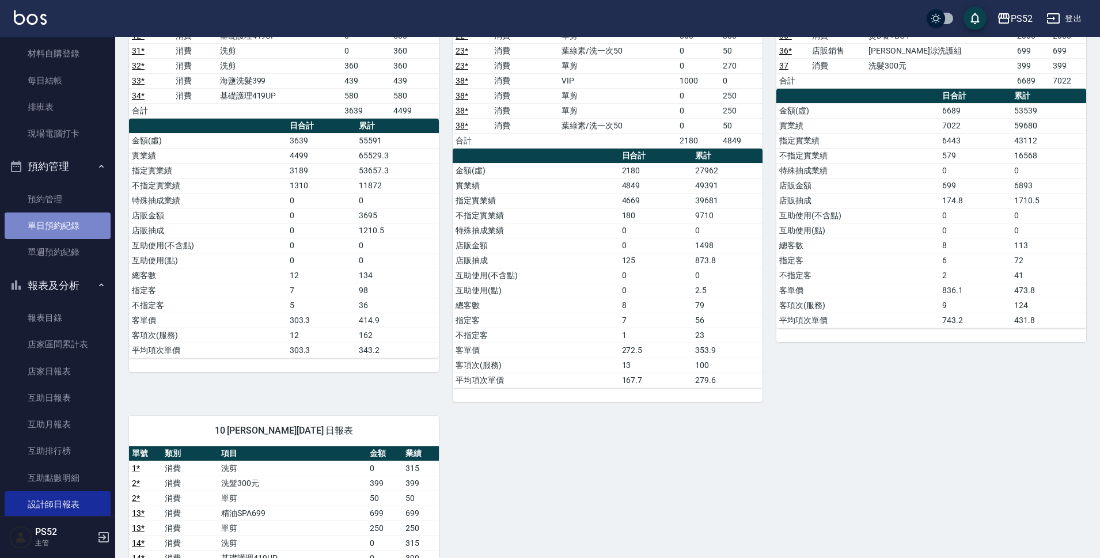
click at [78, 226] on link "單日預約紀錄" at bounding box center [58, 225] width 106 height 26
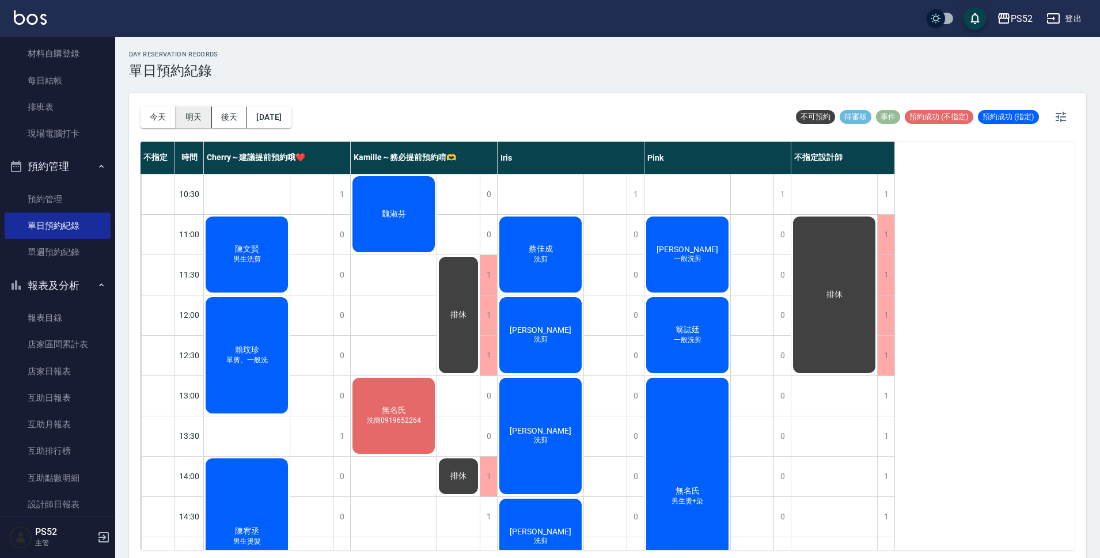
click at [186, 115] on button "明天" at bounding box center [194, 117] width 36 height 21
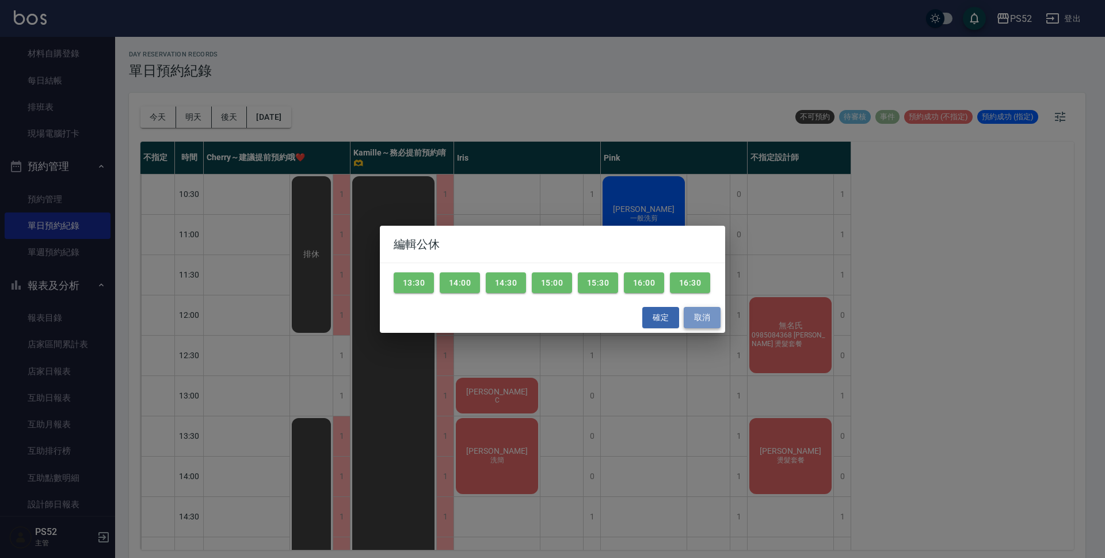
click at [704, 320] on button "取消" at bounding box center [702, 317] width 37 height 21
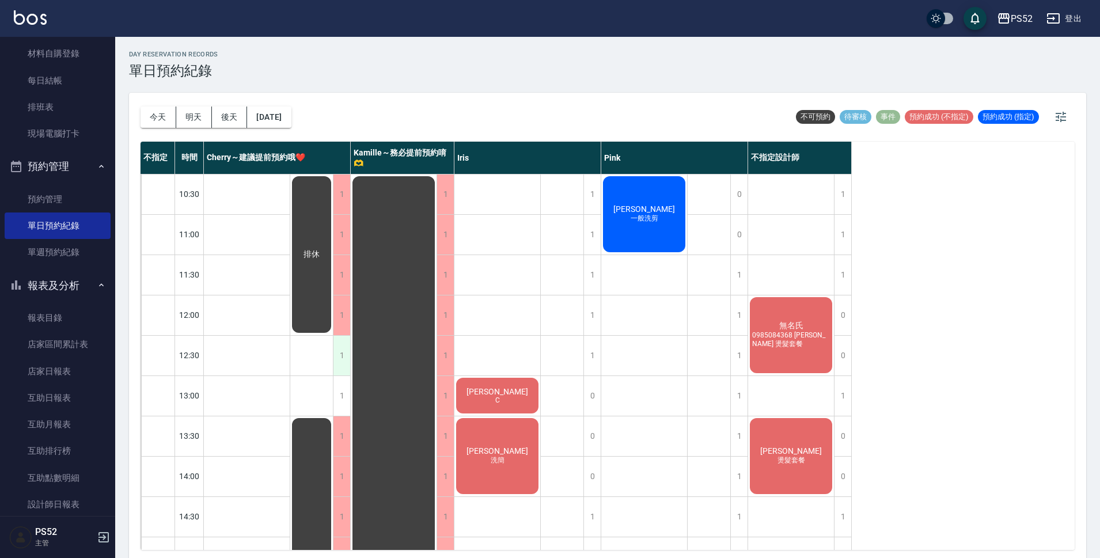
click at [344, 359] on div "1" at bounding box center [341, 356] width 17 height 40
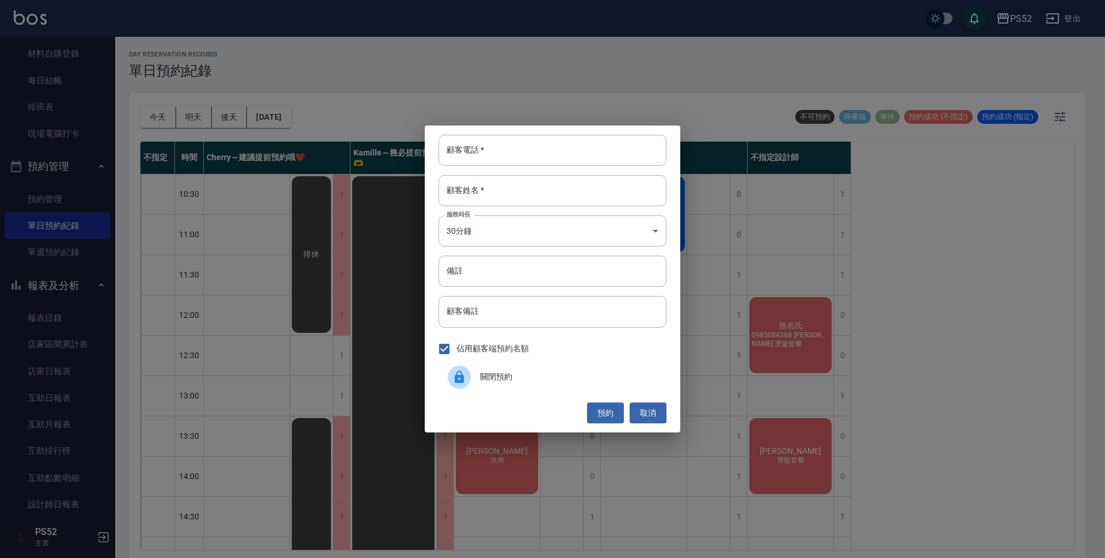
click at [548, 378] on span "關閉預約" at bounding box center [568, 377] width 177 height 12
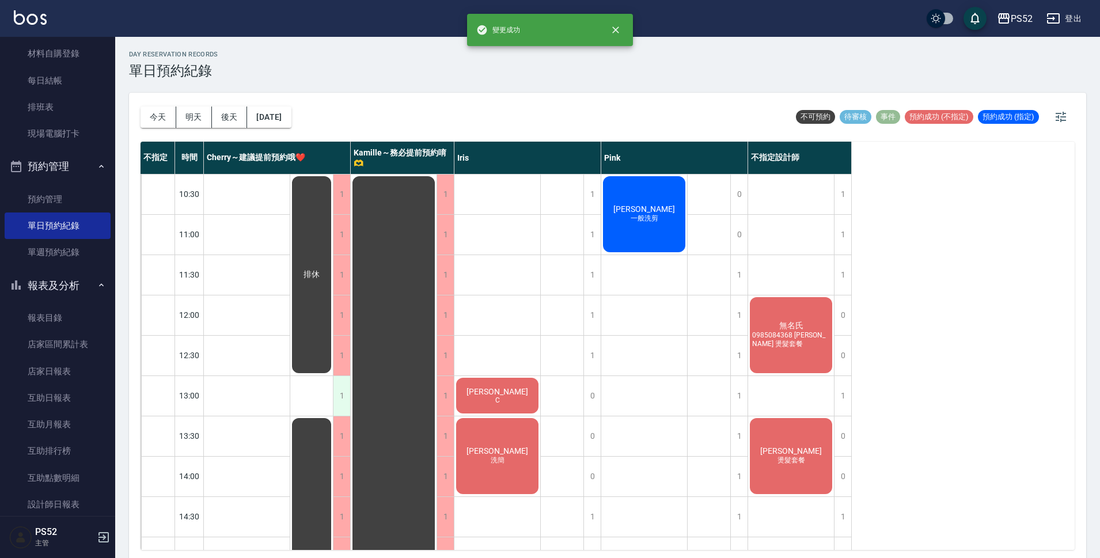
click at [339, 404] on div "1" at bounding box center [341, 396] width 17 height 40
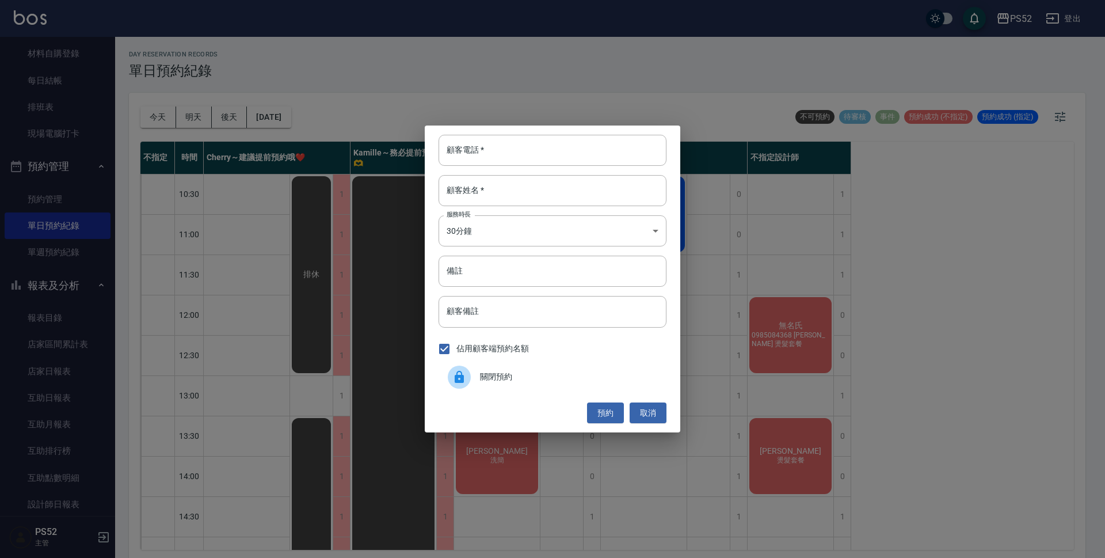
click at [553, 382] on span "關閉預約" at bounding box center [568, 377] width 177 height 12
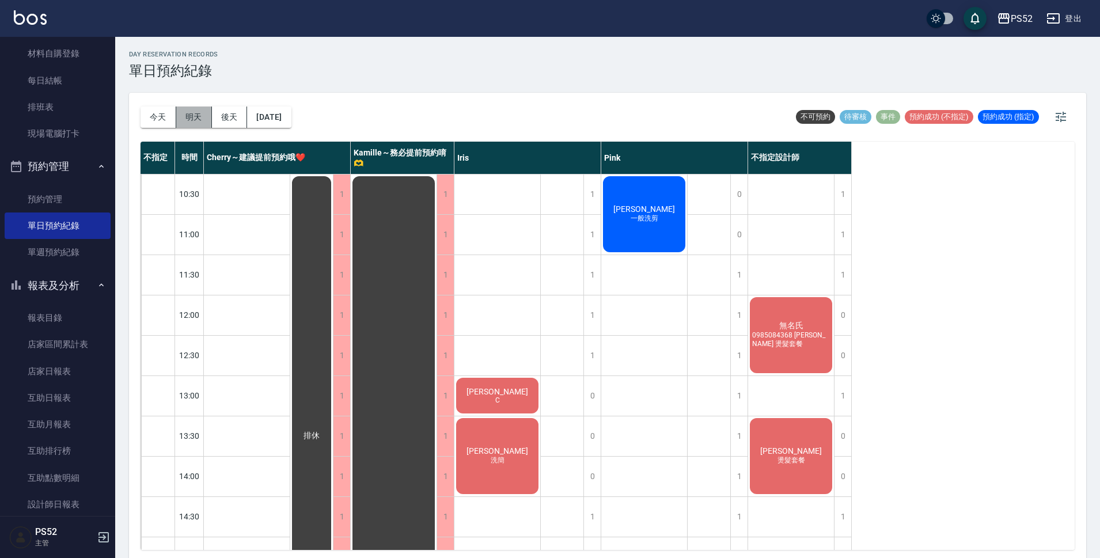
click at [199, 120] on button "明天" at bounding box center [194, 117] width 36 height 21
click at [240, 117] on button "後天" at bounding box center [230, 117] width 36 height 21
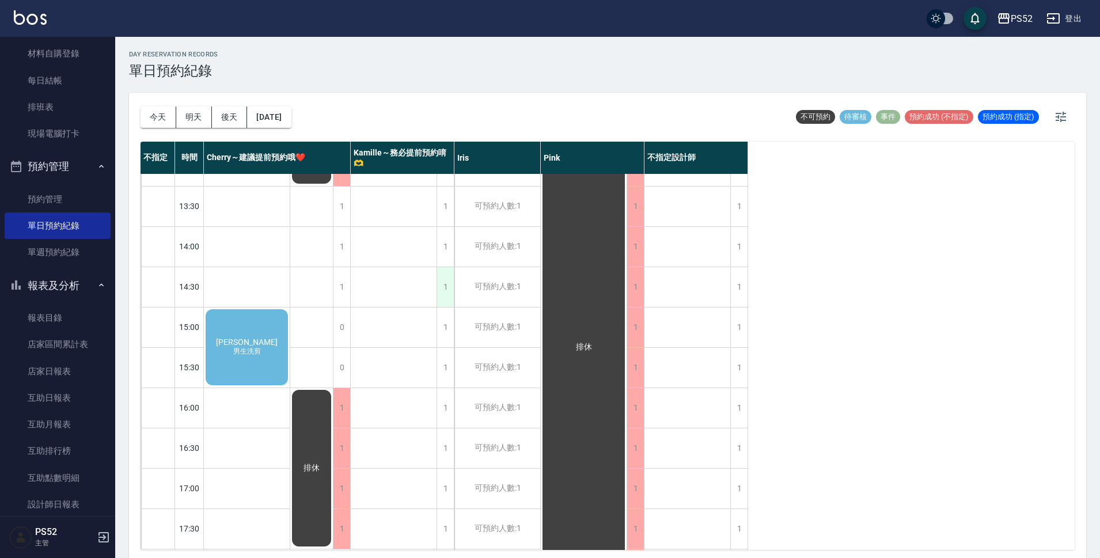
scroll to position [230, 0]
click at [265, 332] on div "李宜佑 男生洗剪" at bounding box center [247, 346] width 86 height 79
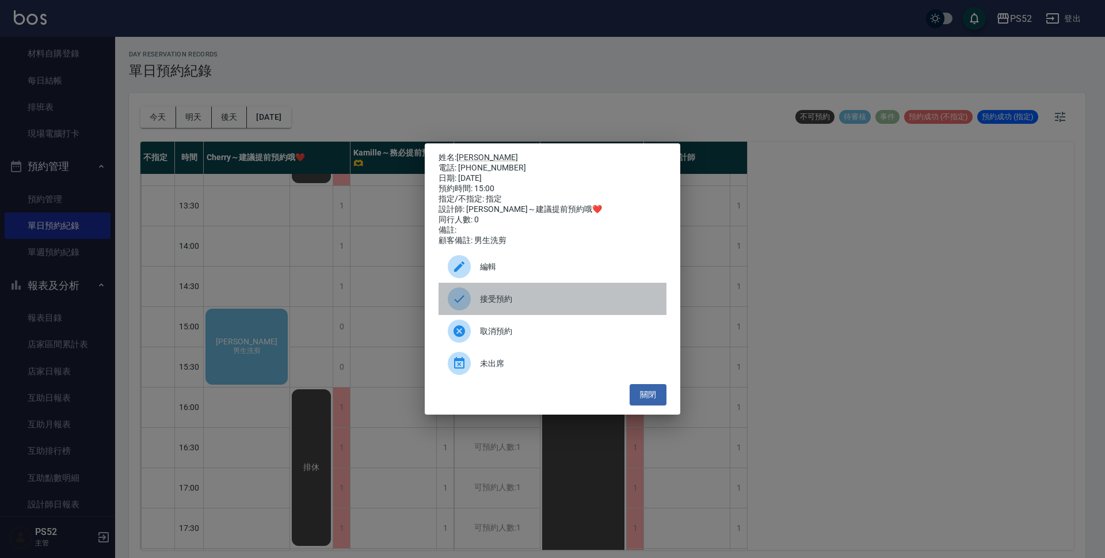
click at [493, 304] on span "接受預約" at bounding box center [568, 299] width 177 height 12
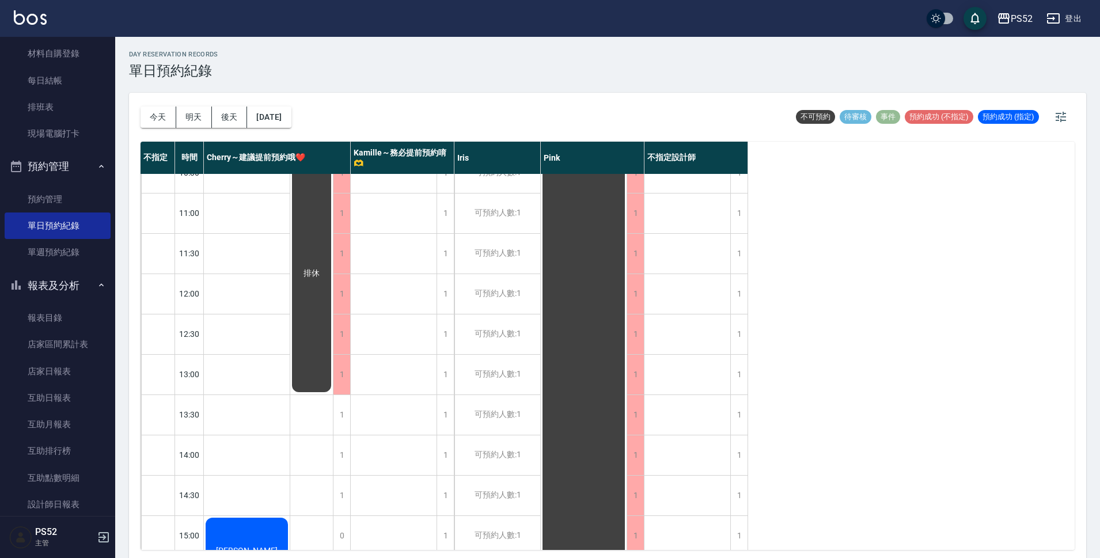
scroll to position [0, 0]
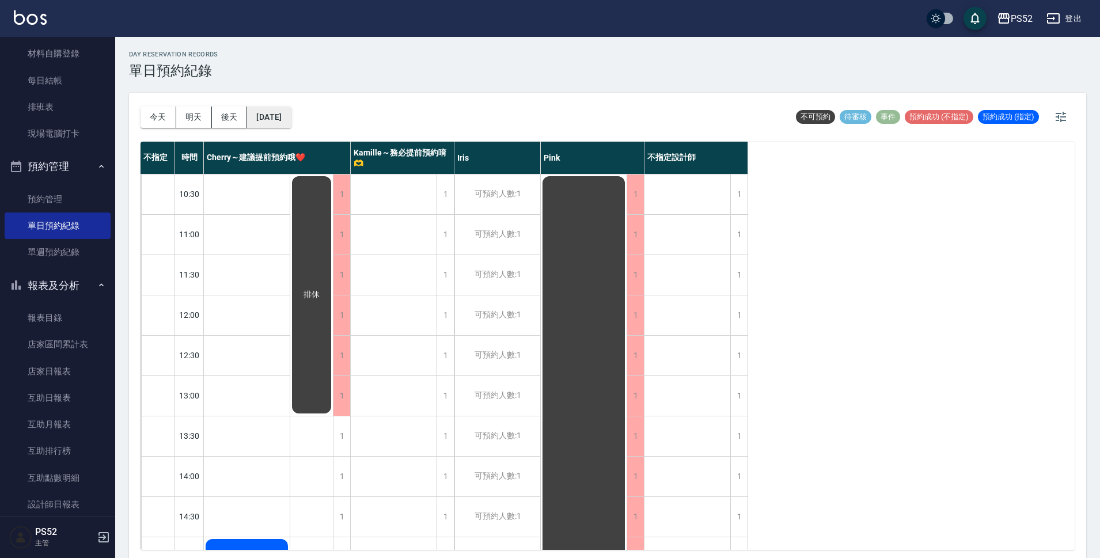
click at [289, 121] on button "2025/08/19" at bounding box center [269, 117] width 44 height 21
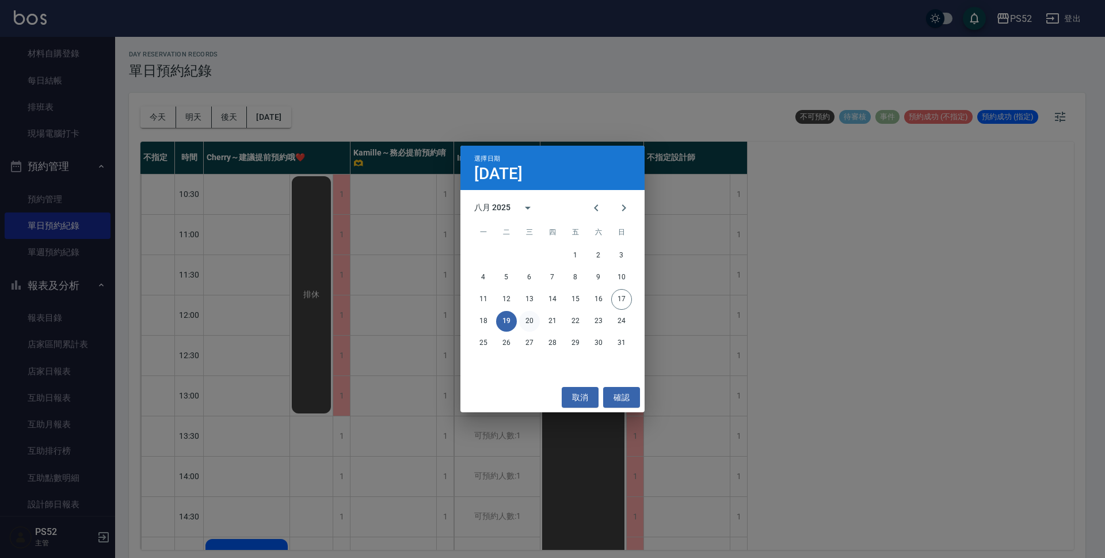
click at [526, 318] on button "20" at bounding box center [529, 321] width 21 height 21
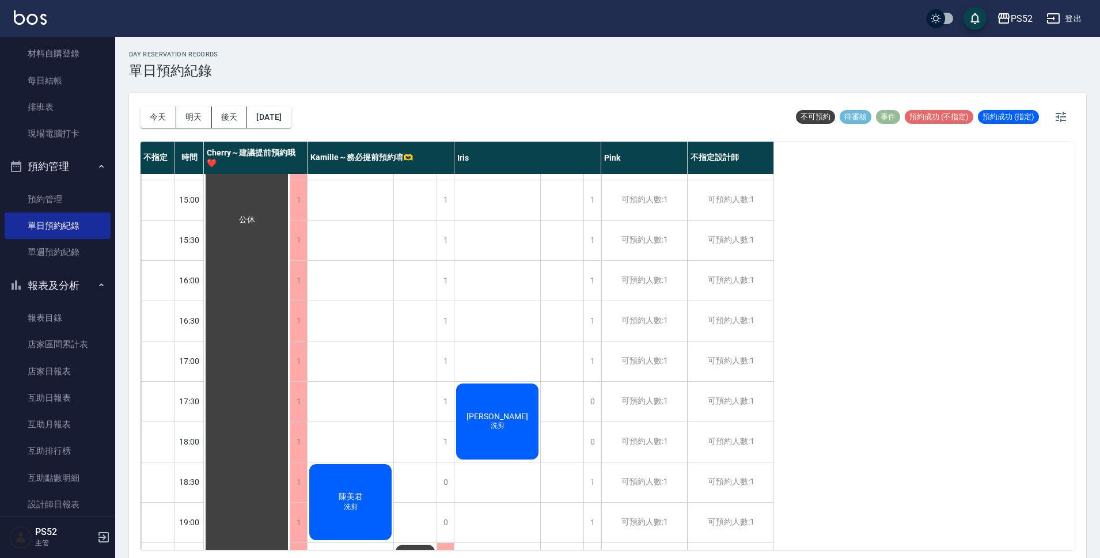
scroll to position [422, 0]
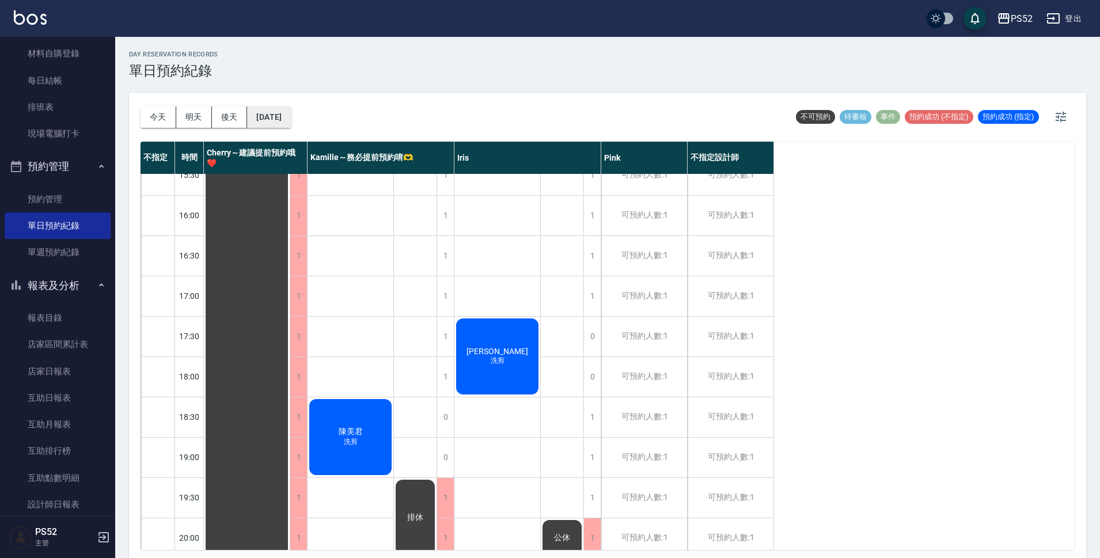
drag, startPoint x: 283, startPoint y: 105, endPoint x: 283, endPoint y: 112, distance: 6.9
click at [283, 105] on div "今天 明天 後天 2025/08/20" at bounding box center [215, 117] width 151 height 49
click at [283, 112] on button "2025/08/20" at bounding box center [269, 117] width 44 height 21
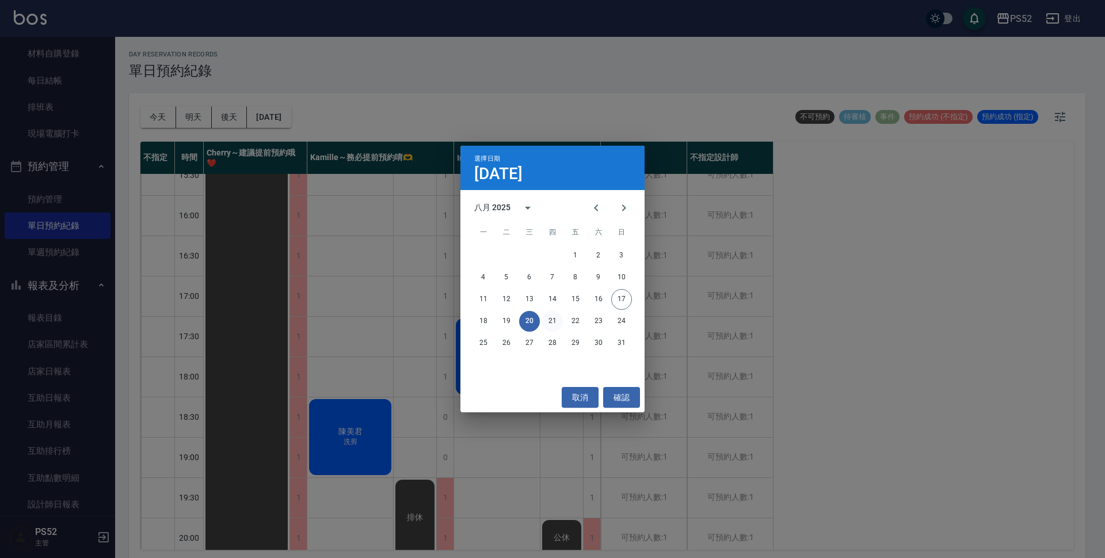
click at [547, 313] on button "21" at bounding box center [552, 321] width 21 height 21
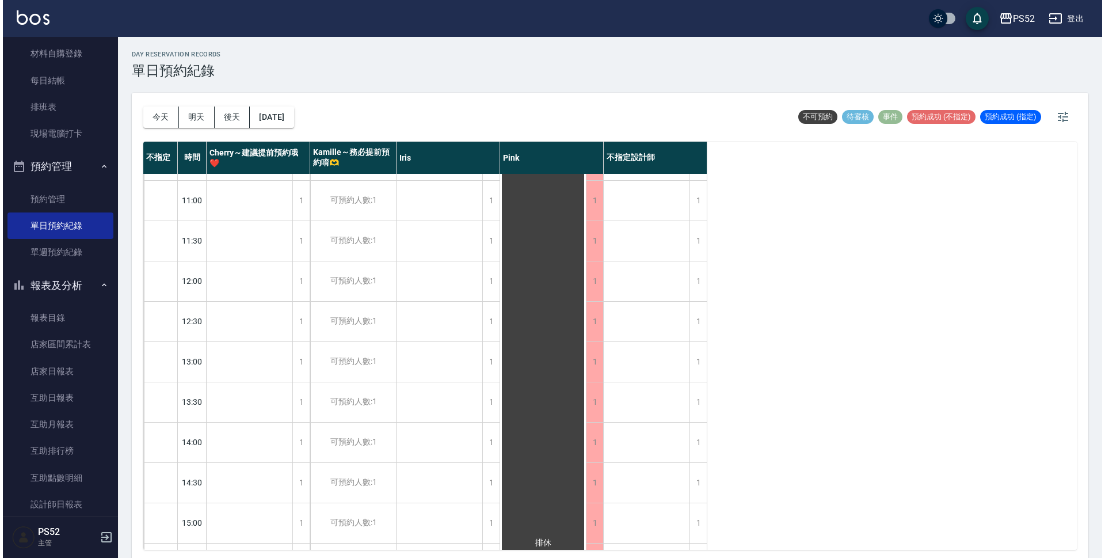
scroll to position [19, 0]
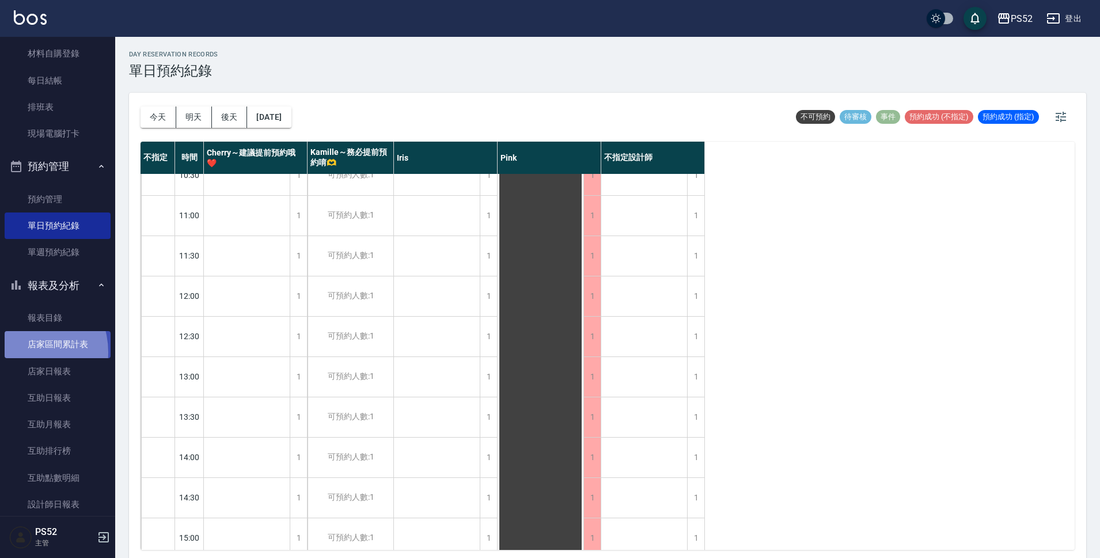
click at [22, 352] on link "店家區間累計表" at bounding box center [58, 344] width 106 height 26
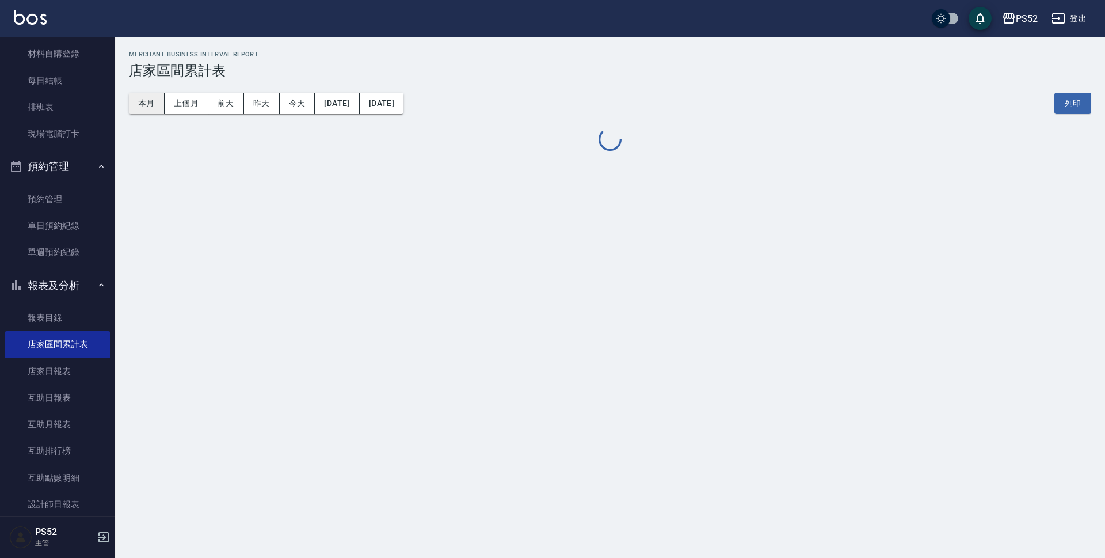
click at [155, 99] on button "本月" at bounding box center [147, 103] width 36 height 21
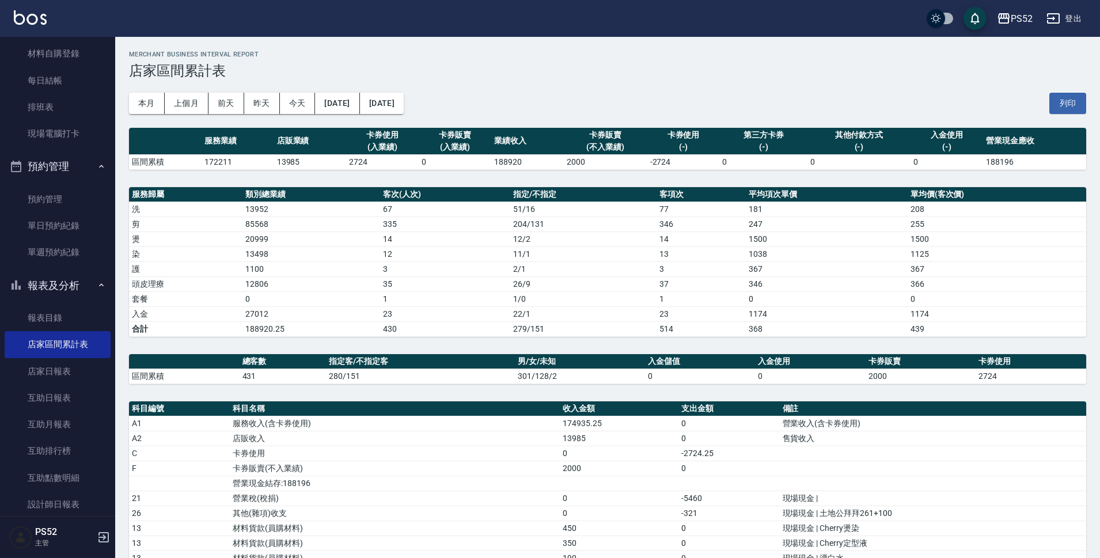
click at [1066, 6] on div "PS52 登出" at bounding box center [550, 18] width 1100 height 37
click at [1066, 12] on button "登出" at bounding box center [1063, 18] width 44 height 21
